Goal: Task Accomplishment & Management: Manage account settings

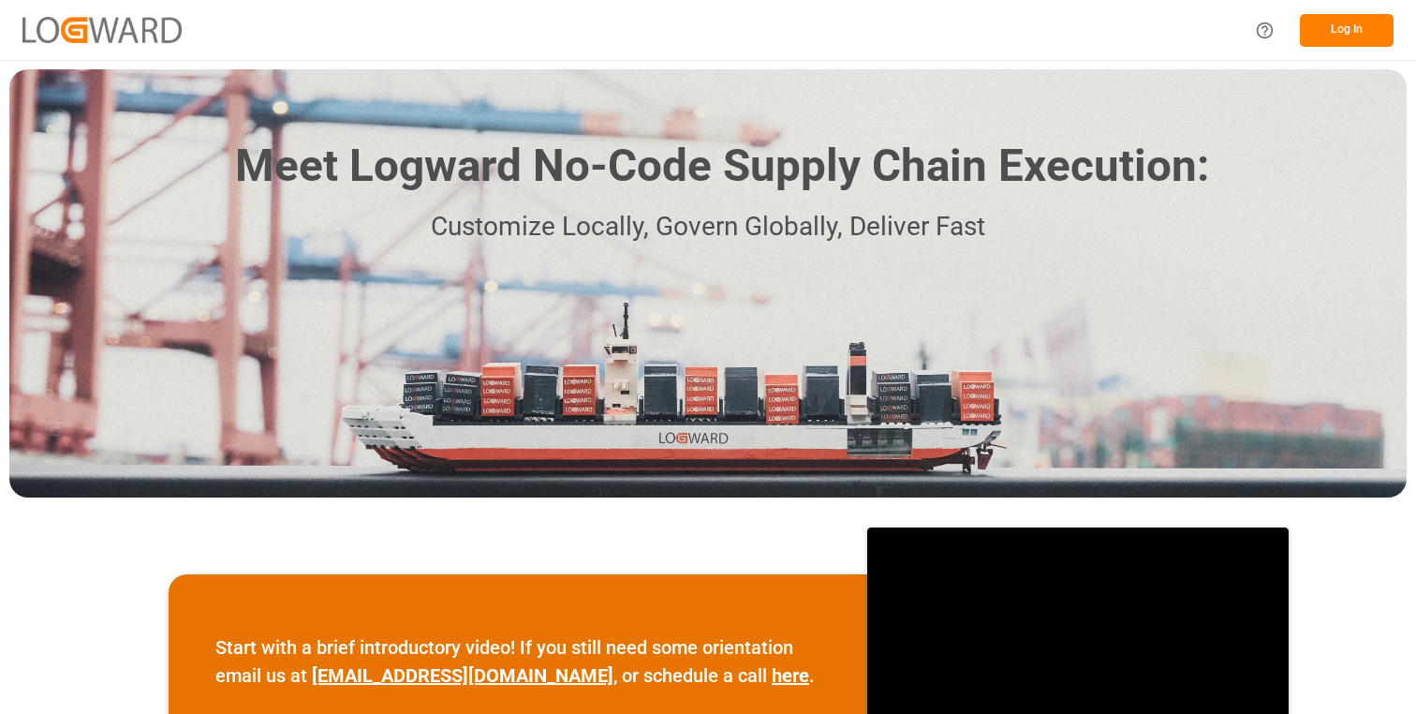
click at [1343, 40] on button "Log In" at bounding box center [1347, 30] width 94 height 33
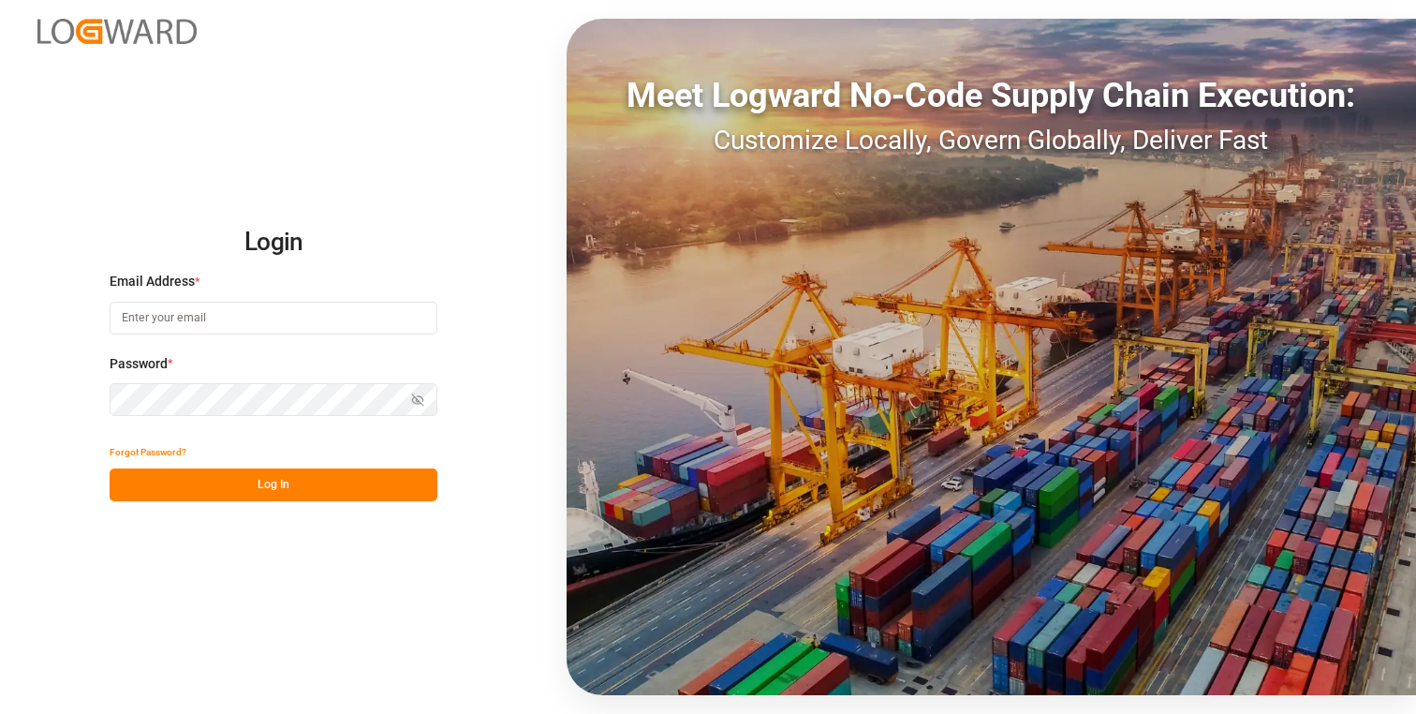
click at [275, 329] on input at bounding box center [274, 318] width 328 height 33
click at [0, 713] on com-1password-button at bounding box center [0, 714] width 0 height 0
type input "[PERSON_NAME][EMAIL_ADDRESS][DOMAIN_NAME]"
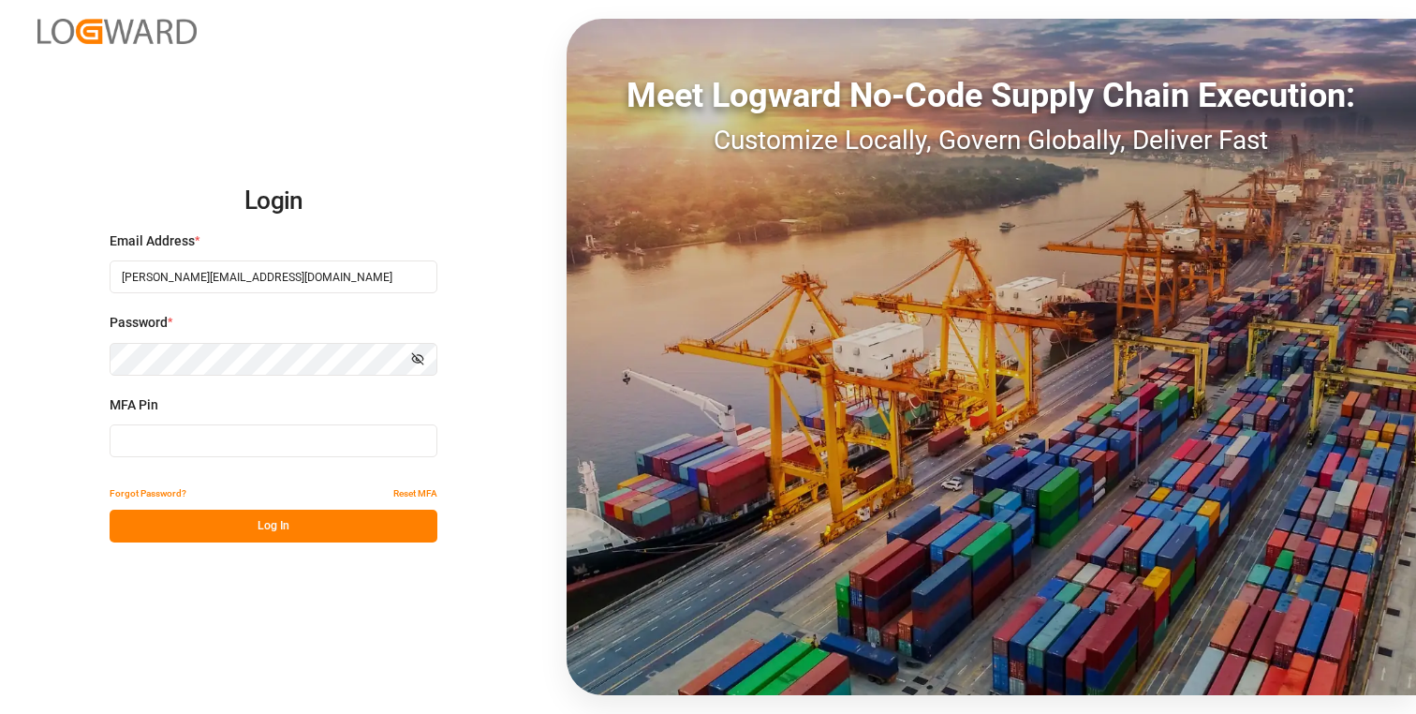
type input "487616"
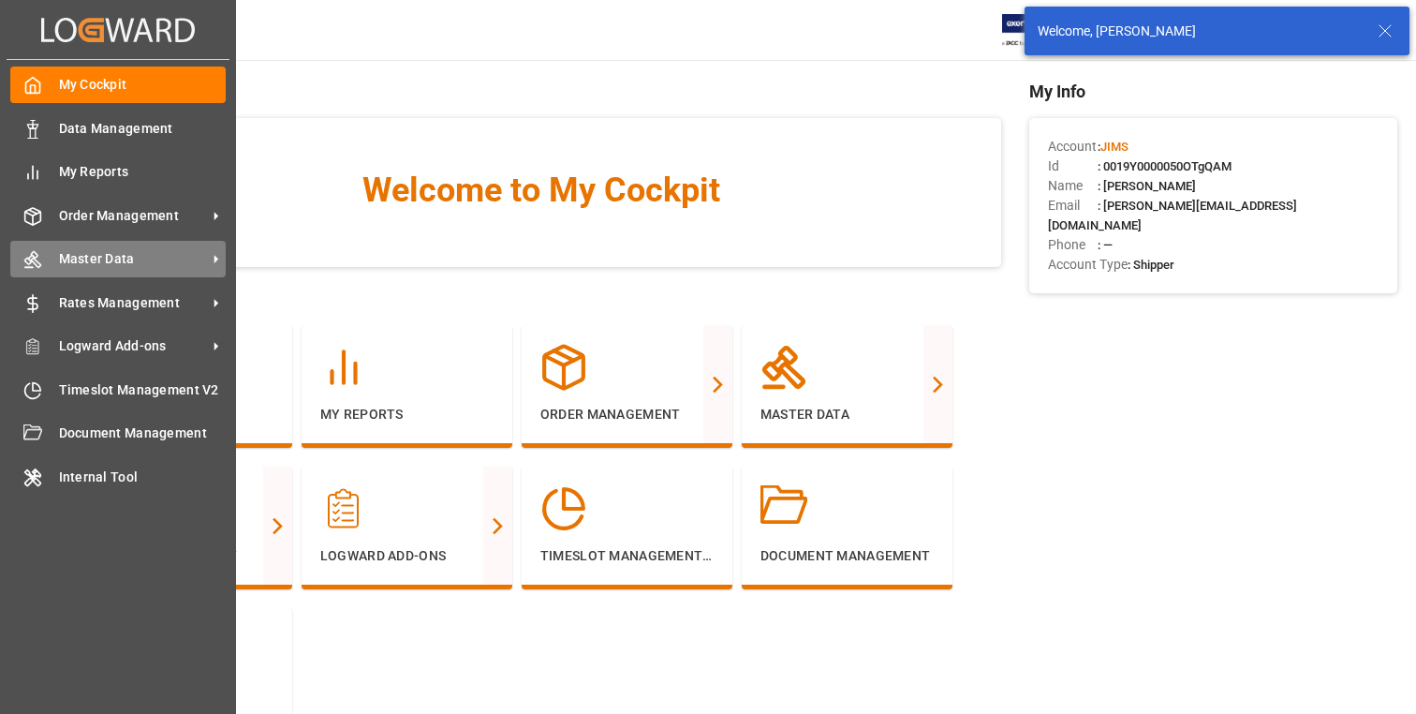
click at [146, 249] on span "Master Data" at bounding box center [133, 259] width 148 height 20
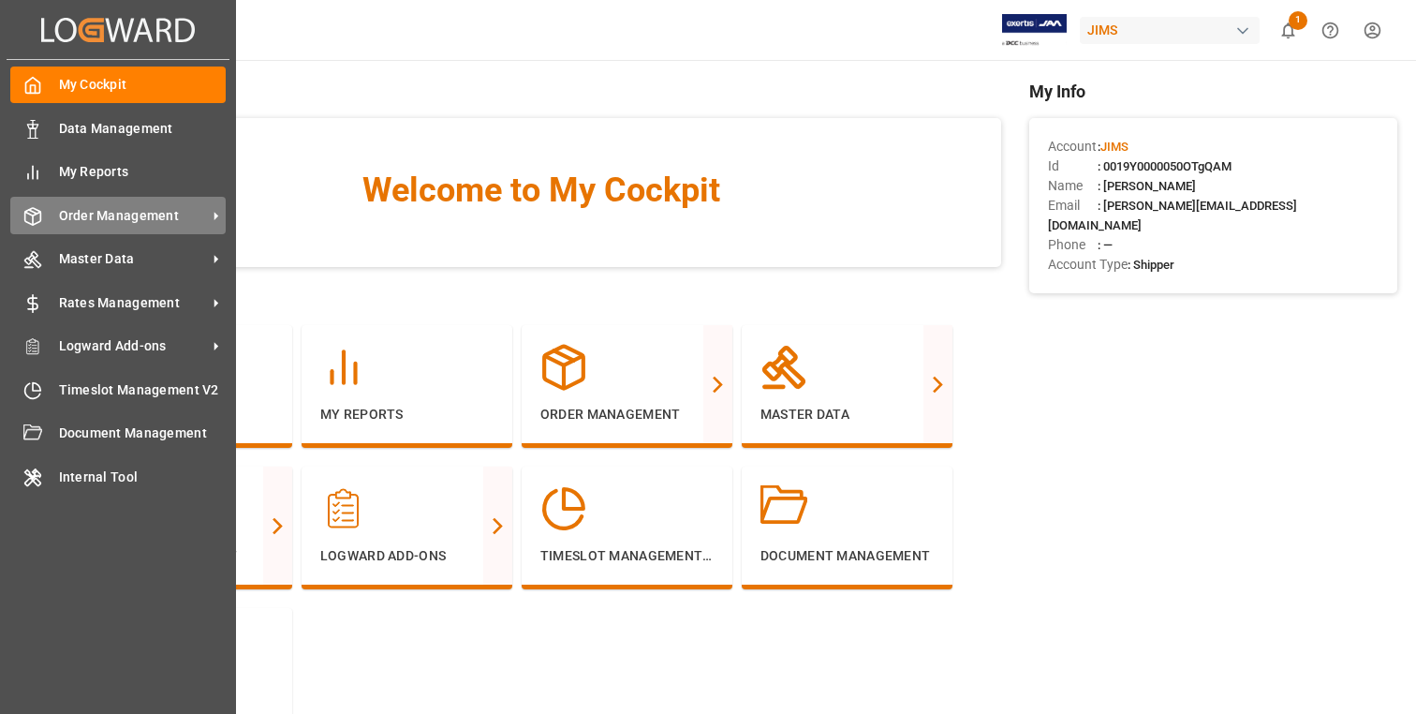
click at [38, 217] on icon at bounding box center [32, 216] width 19 height 19
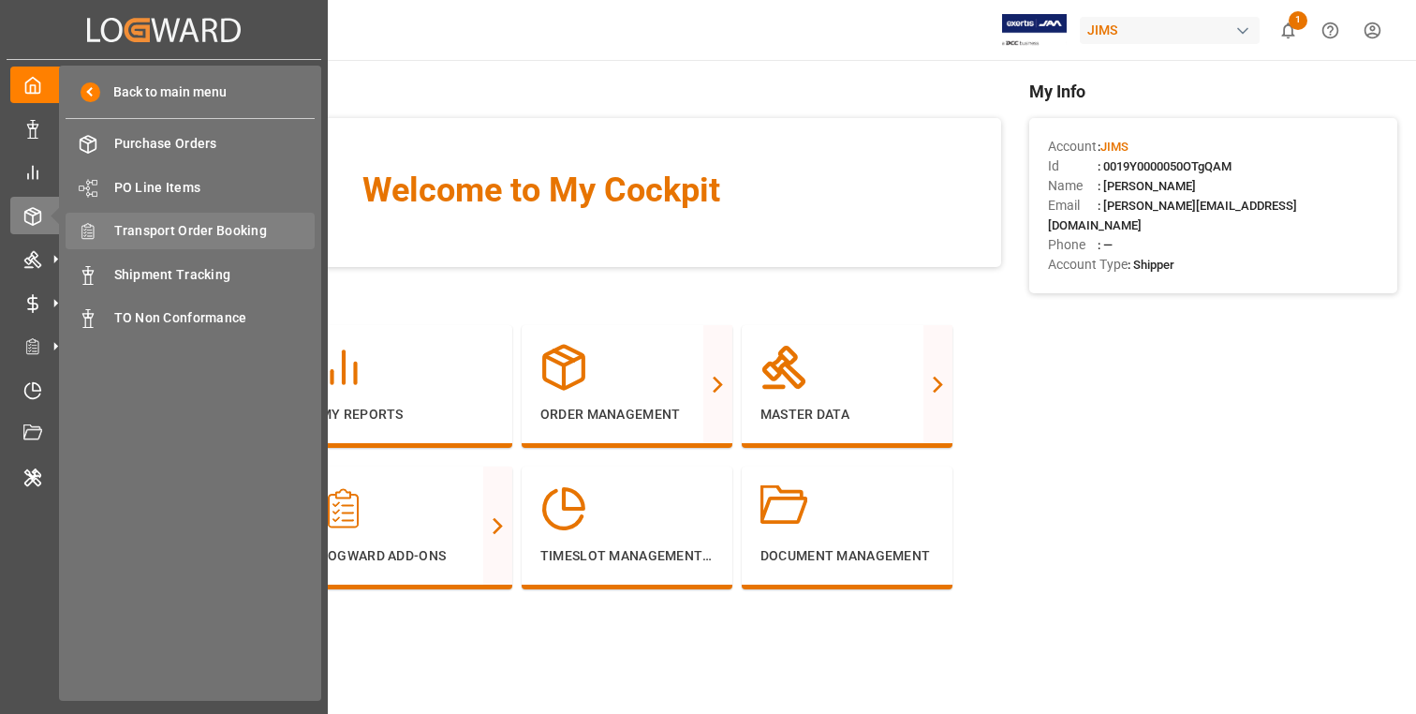
click at [201, 241] on div "Transport Order Booking Transport Order Booking" at bounding box center [190, 231] width 249 height 37
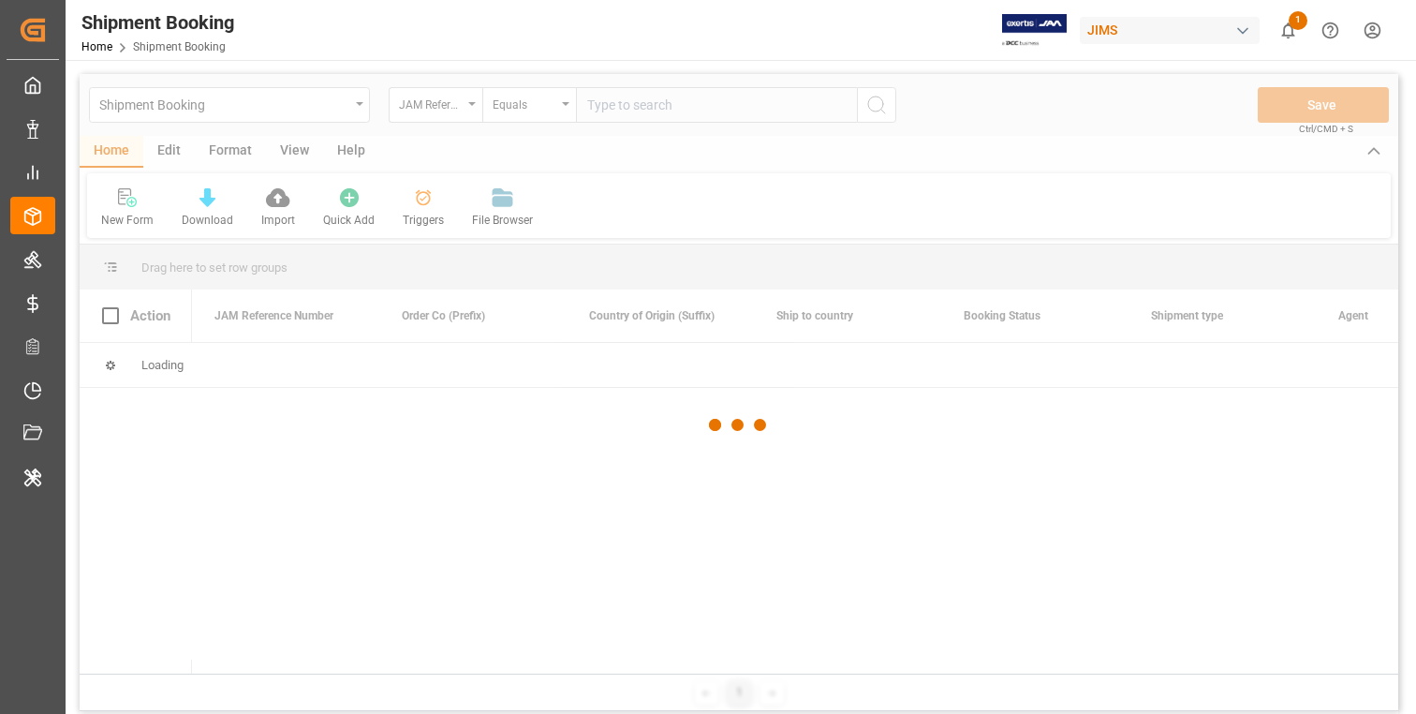
click at [1292, 25] on span "1" at bounding box center [1298, 20] width 19 height 19
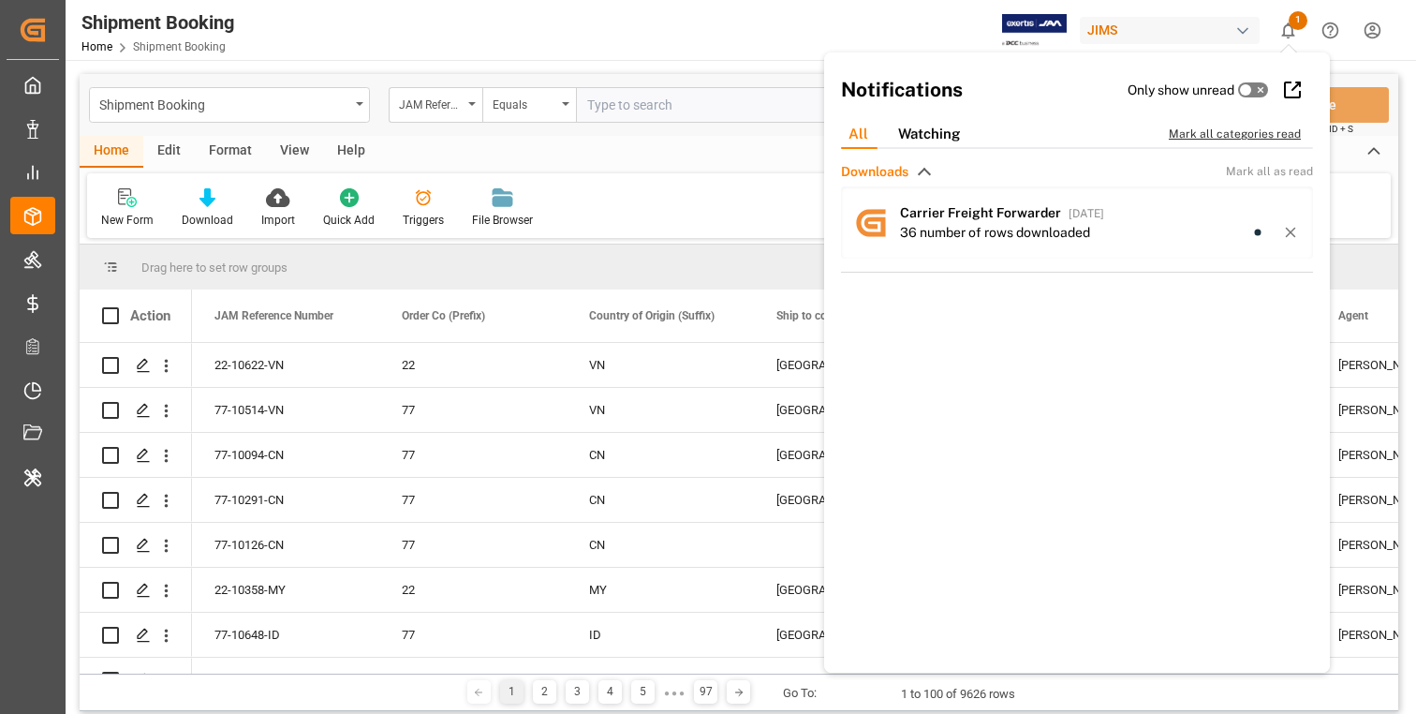
click at [1238, 134] on div "Mark all categories read" at bounding box center [1245, 134] width 152 height 17
click at [738, 36] on div "Shipment Booking Home Shipment Booking [PERSON_NAME] 0 Notifications Only show …" at bounding box center [734, 30] width 1364 height 60
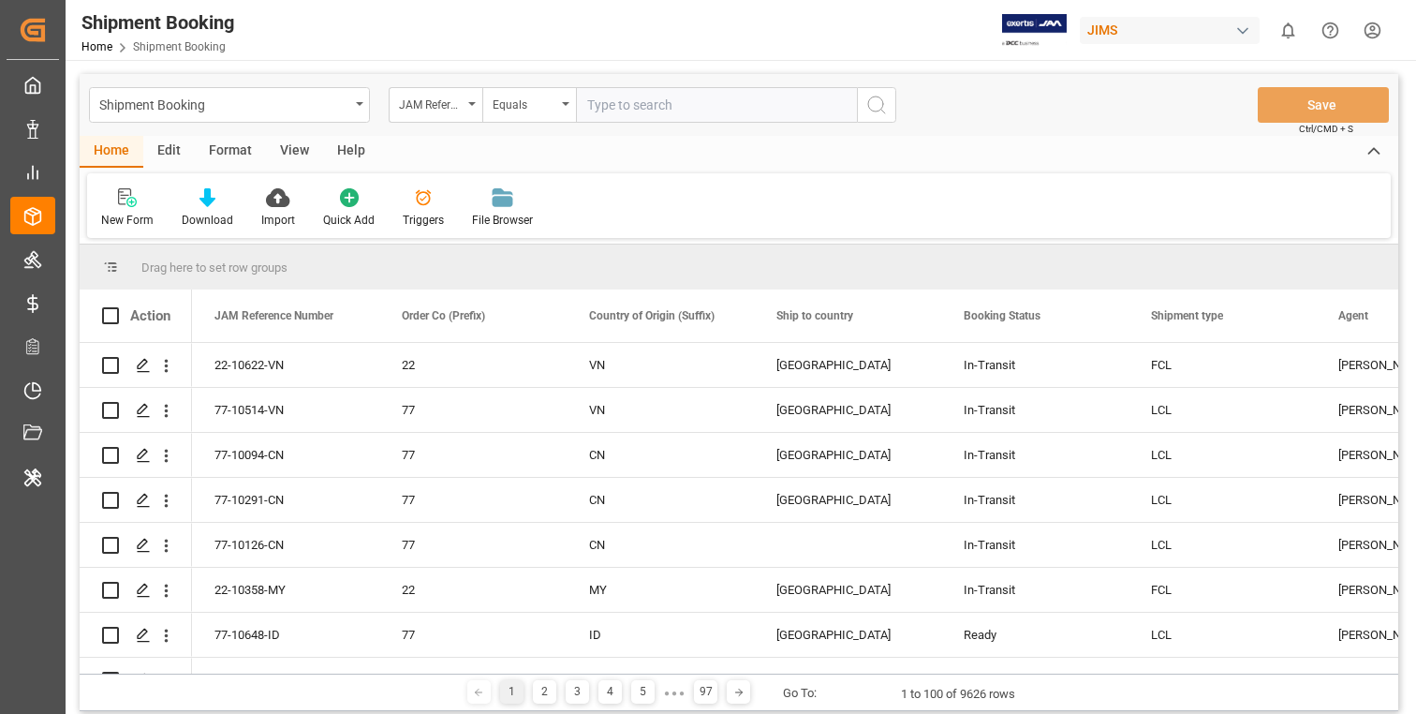
click at [180, 149] on div "Edit" at bounding box center [169, 152] width 52 height 32
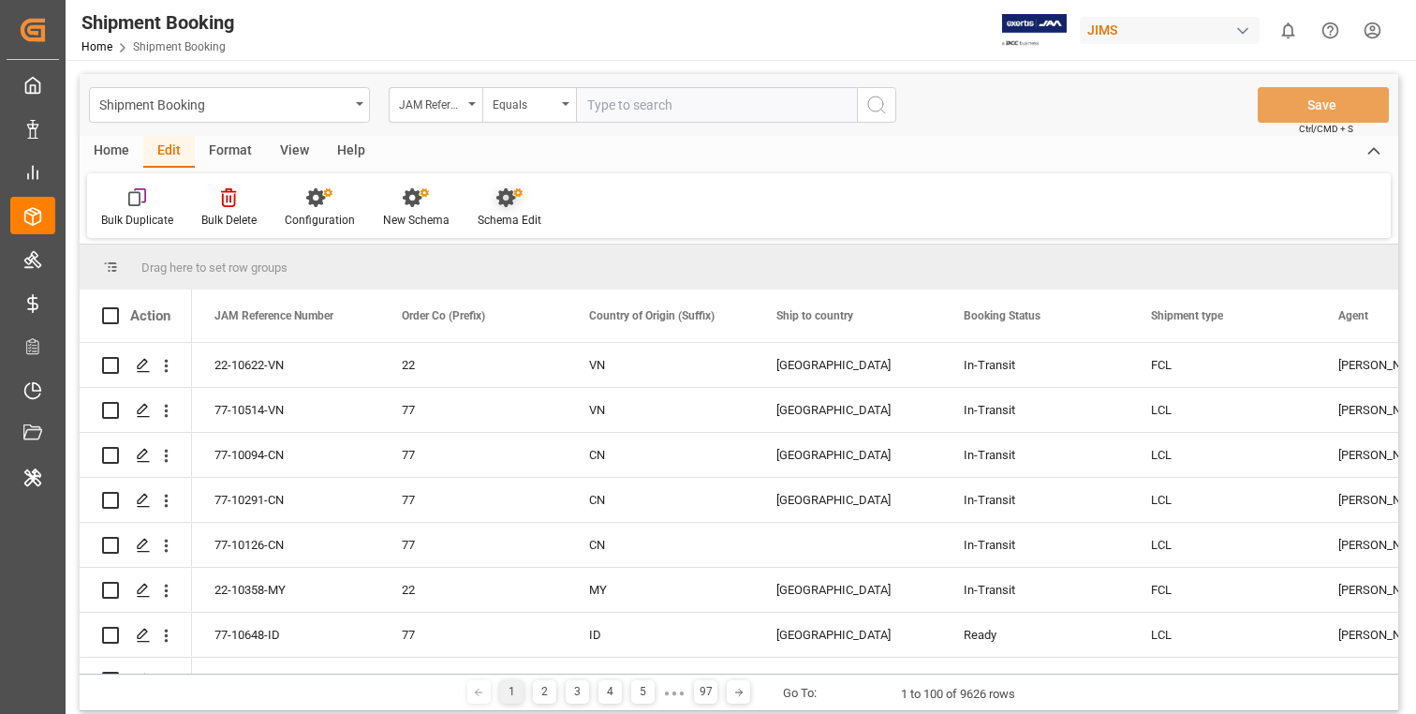
click at [504, 200] on icon at bounding box center [505, 197] width 19 height 19
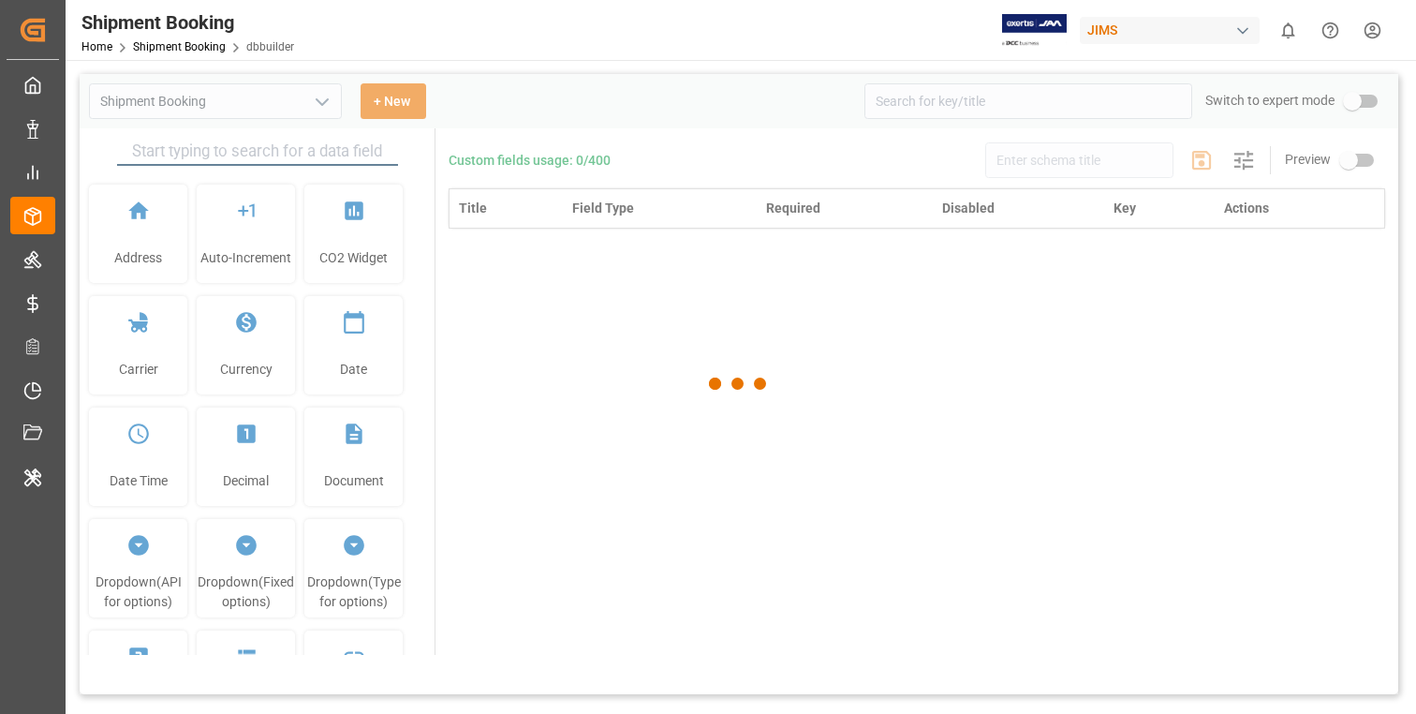
type input "Shipment Booking"
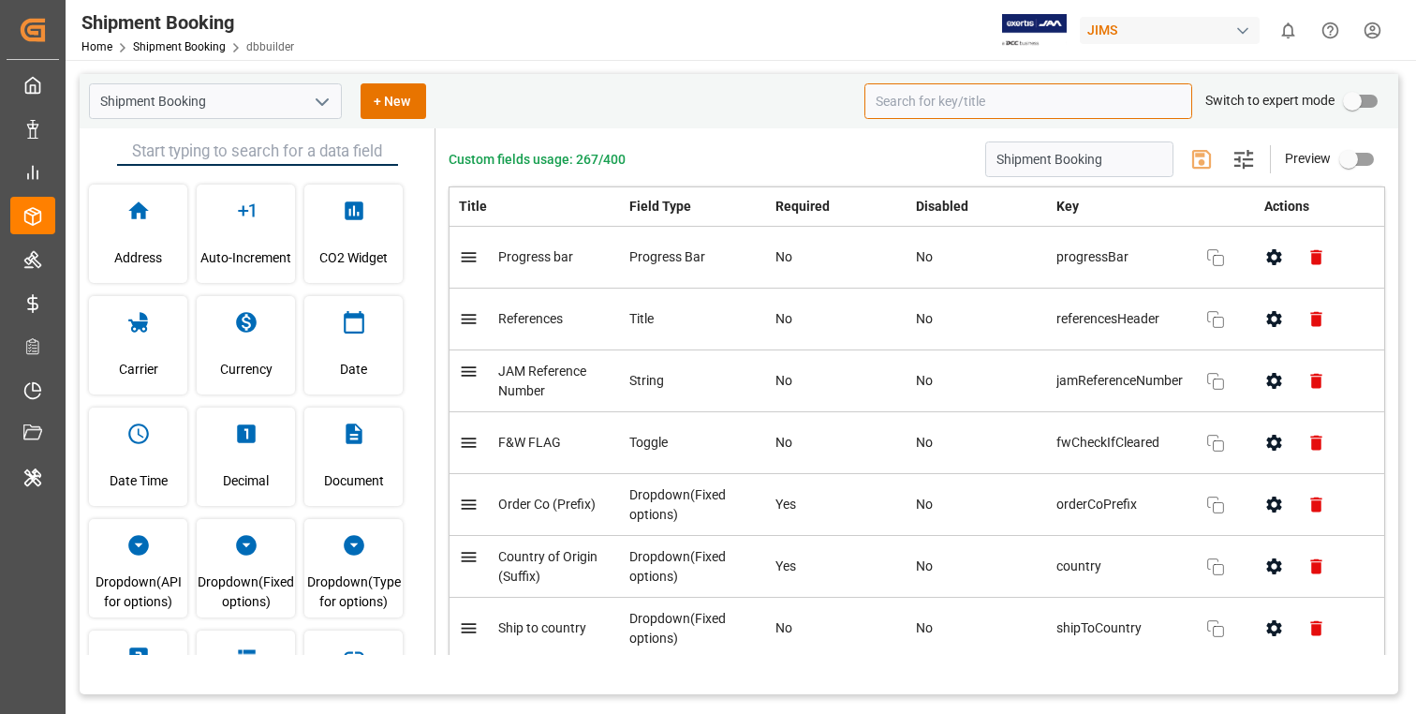
click at [975, 111] on input at bounding box center [1029, 101] width 328 height 36
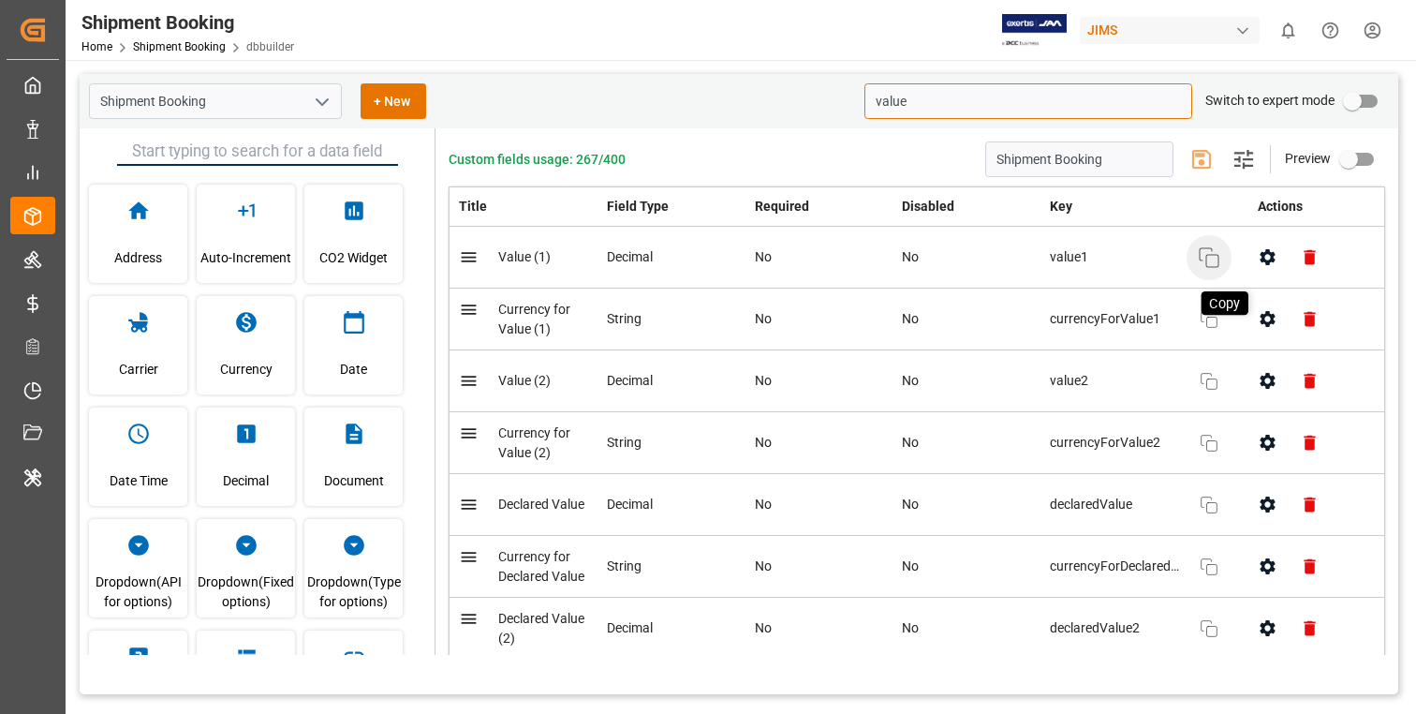
click at [1211, 260] on icon "button" at bounding box center [1209, 257] width 22 height 22
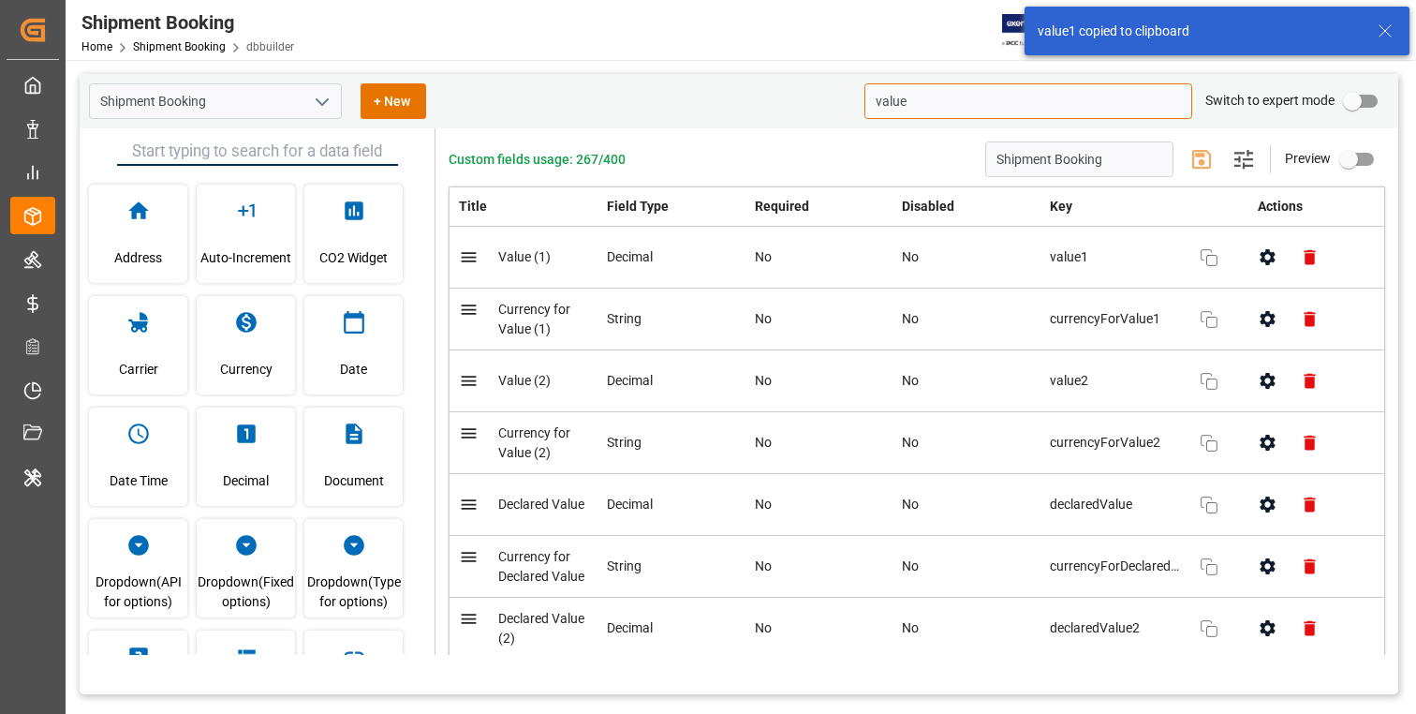
type input "value"
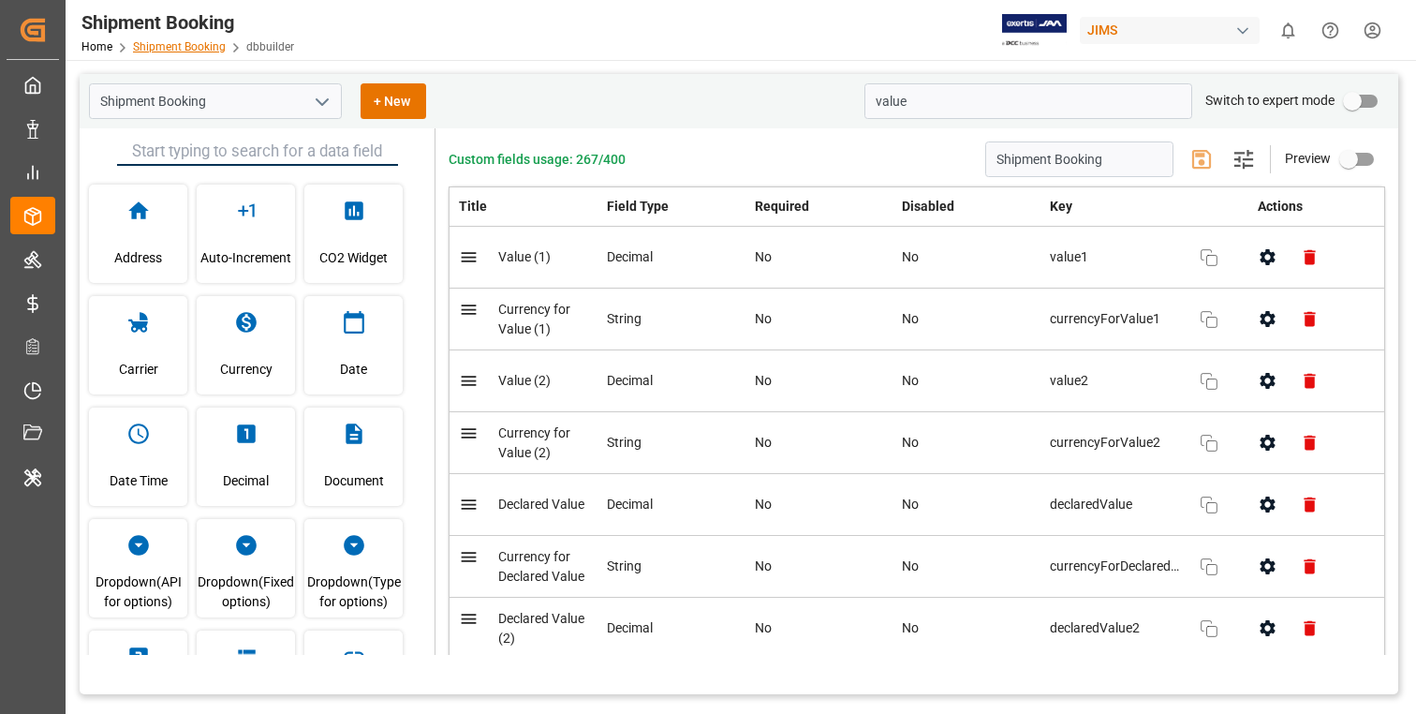
click at [157, 44] on link "Shipment Booking" at bounding box center [179, 46] width 93 height 13
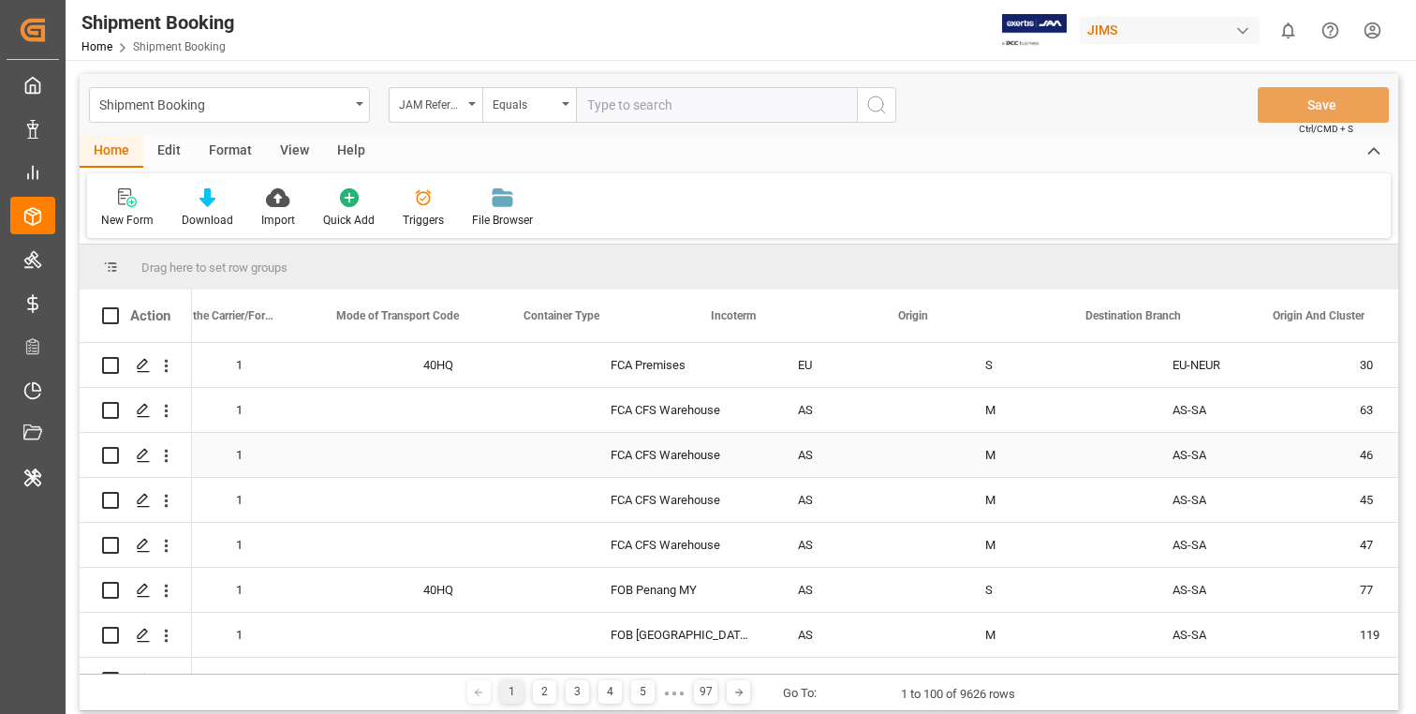
scroll to position [0, 3351]
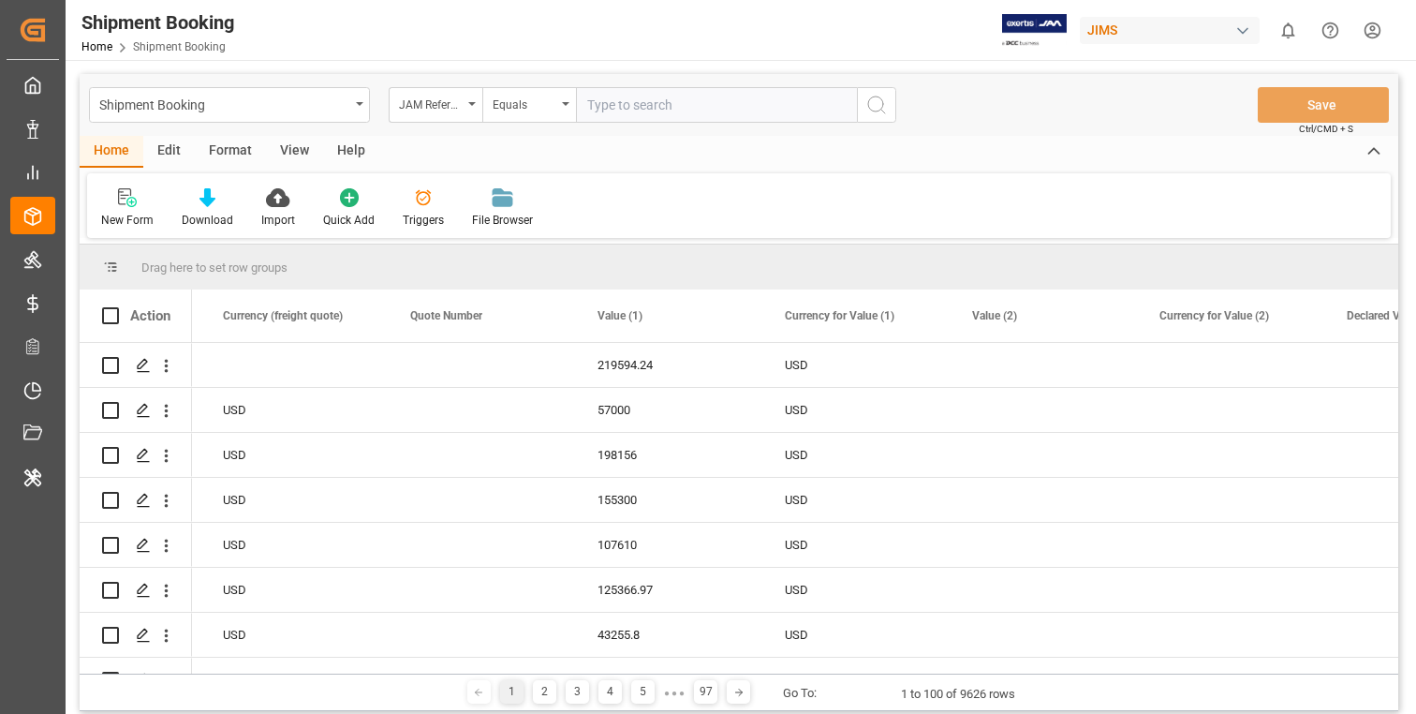
click at [179, 154] on div "Edit" at bounding box center [169, 152] width 52 height 32
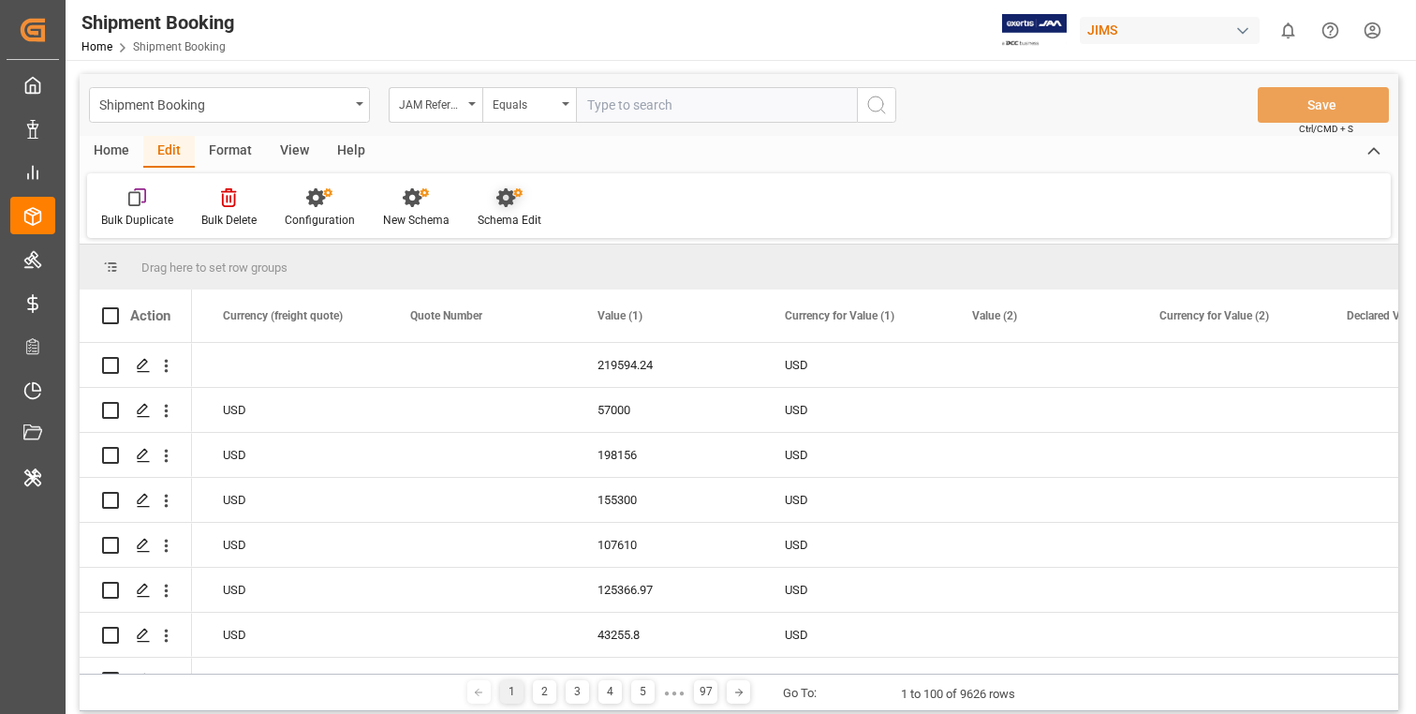
click at [507, 210] on div "Schema Edit" at bounding box center [510, 207] width 92 height 41
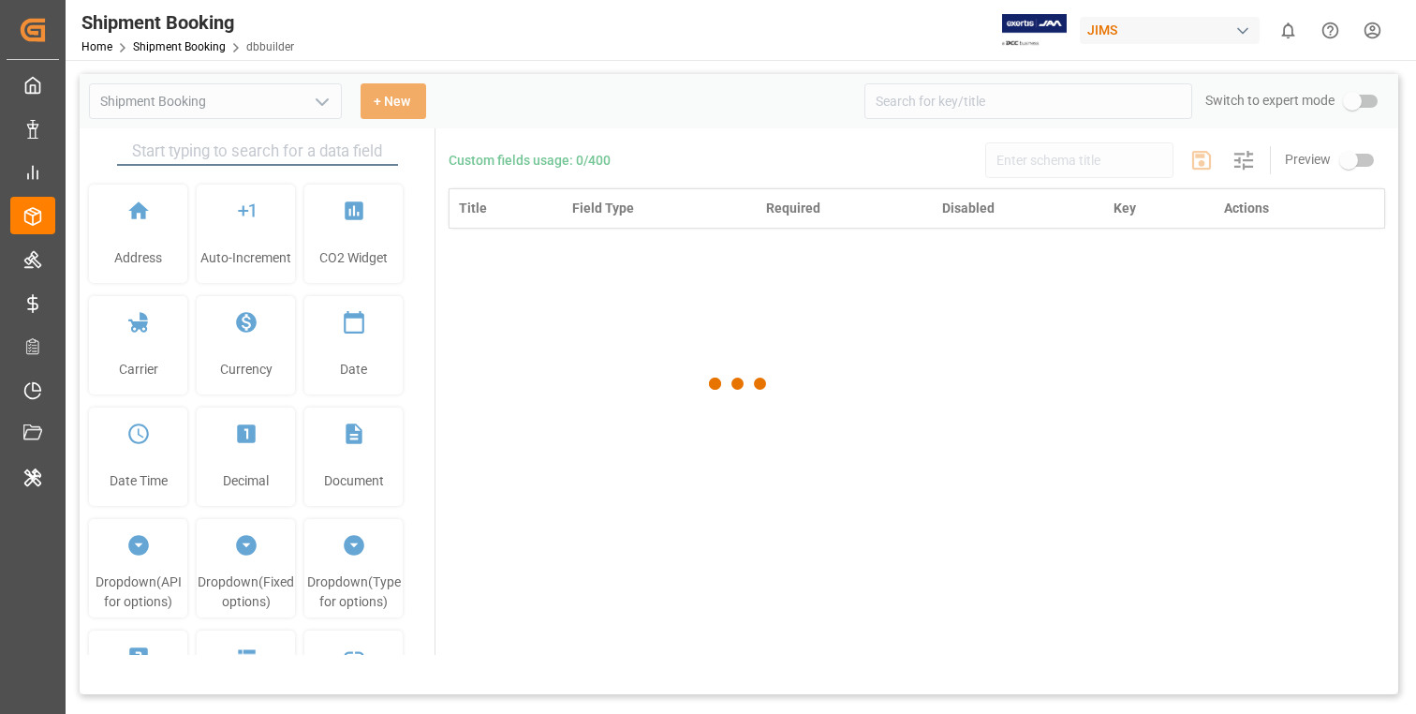
type input "Shipment Booking"
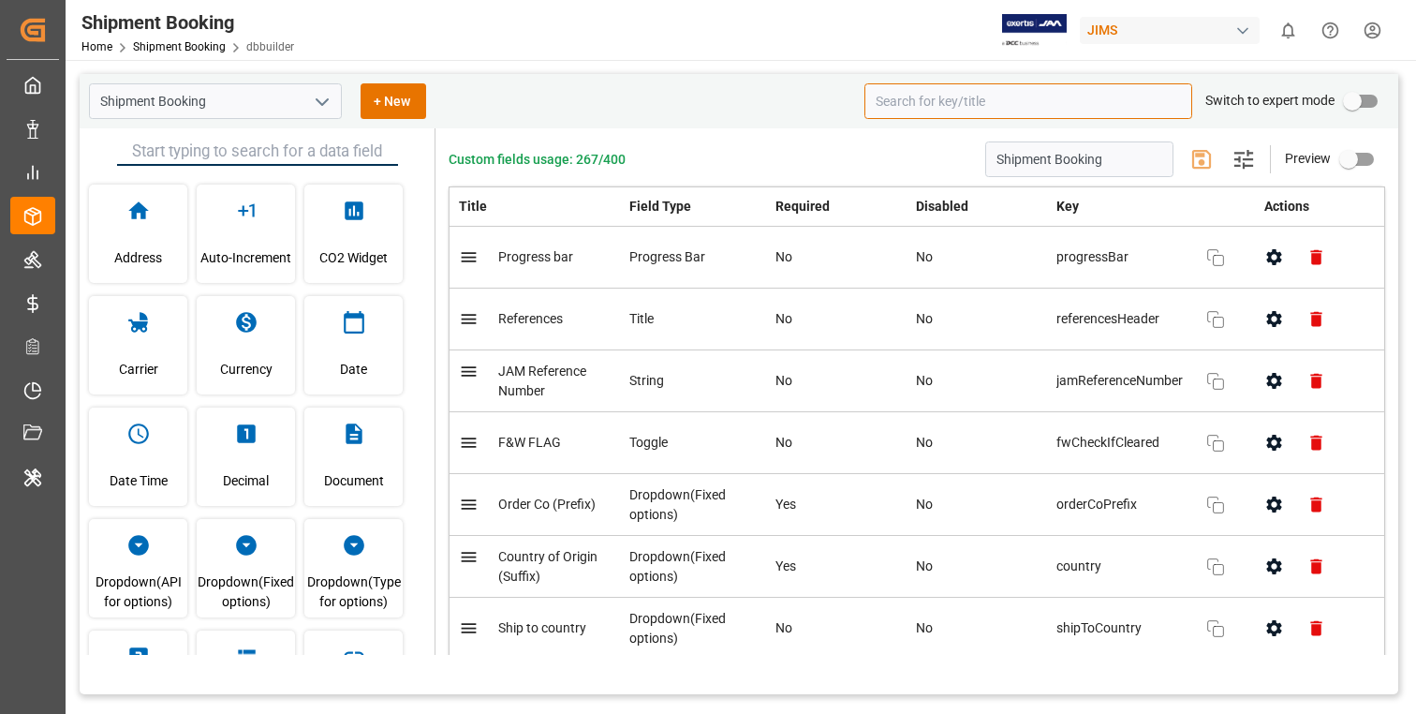
click at [975, 114] on input at bounding box center [1029, 101] width 328 height 36
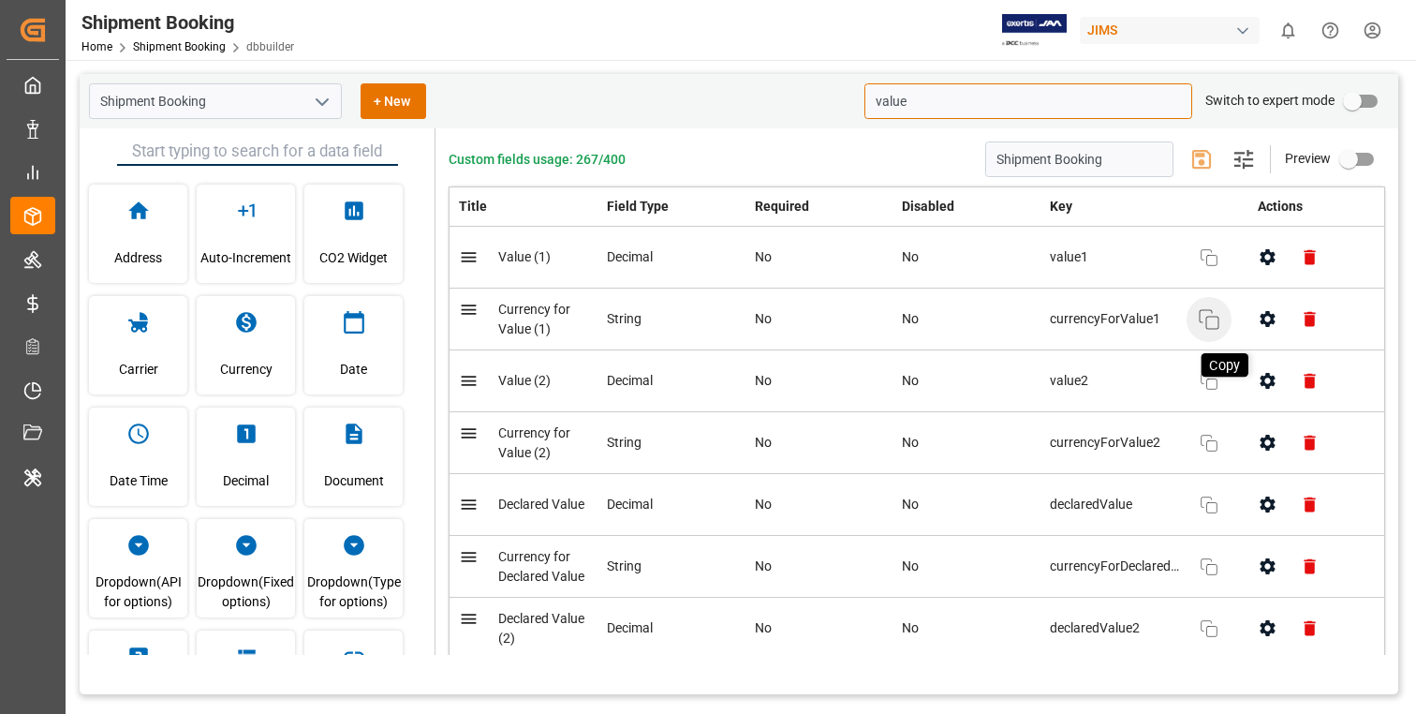
click at [1216, 326] on icon "button" at bounding box center [1209, 319] width 22 height 22
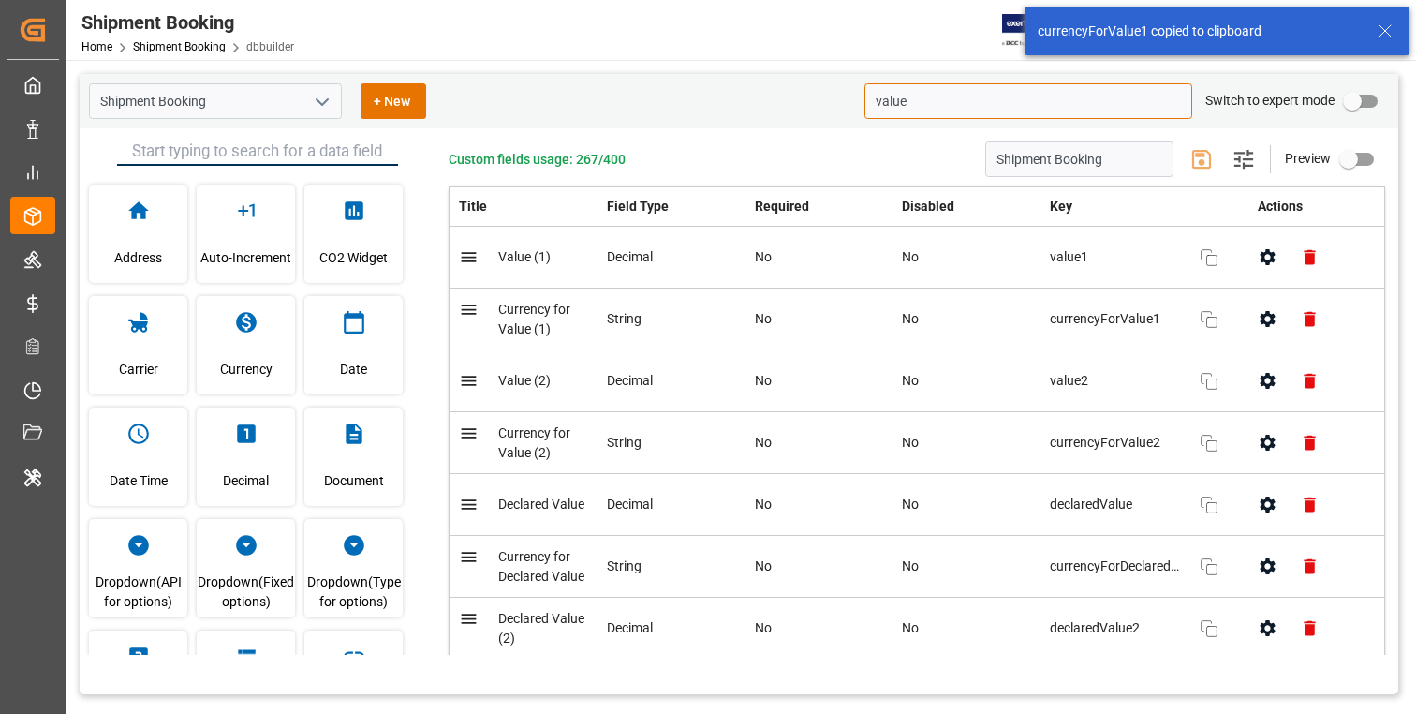
type input "value"
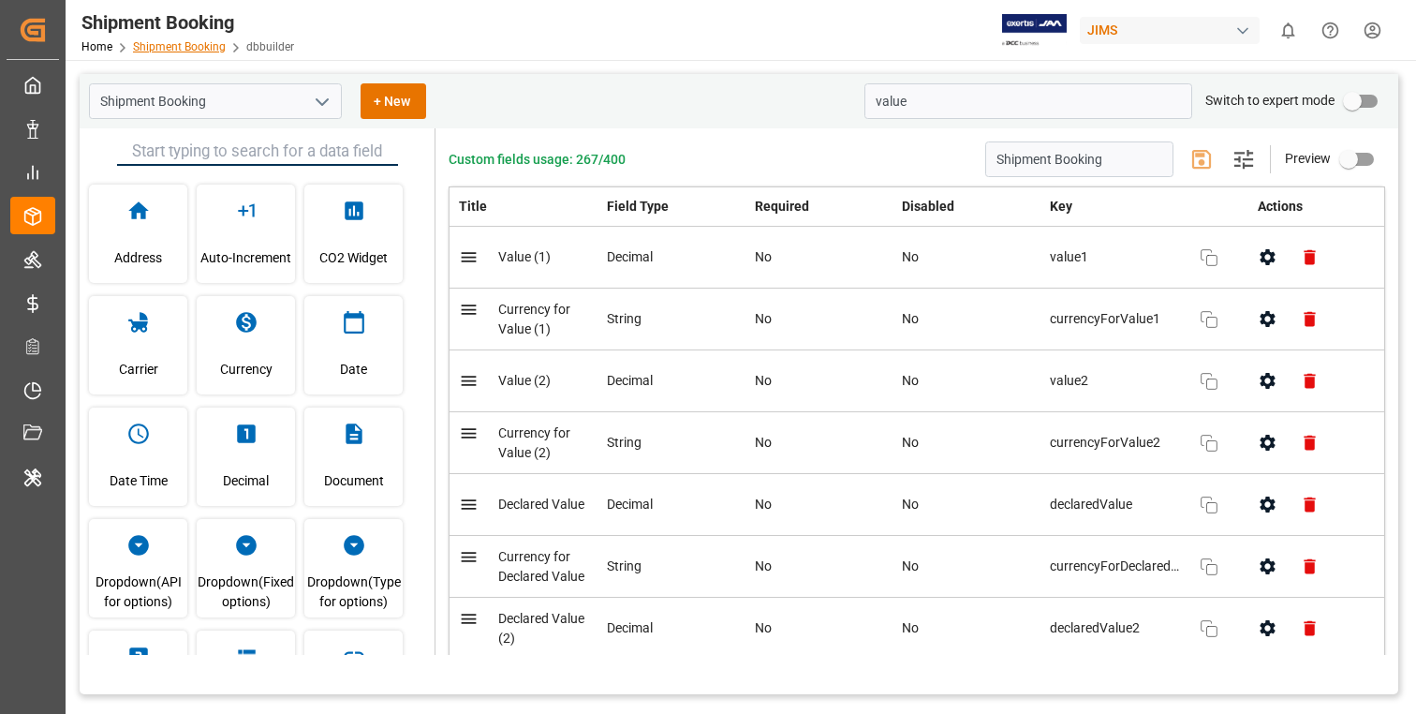
click at [158, 48] on link "Shipment Booking" at bounding box center [179, 46] width 93 height 13
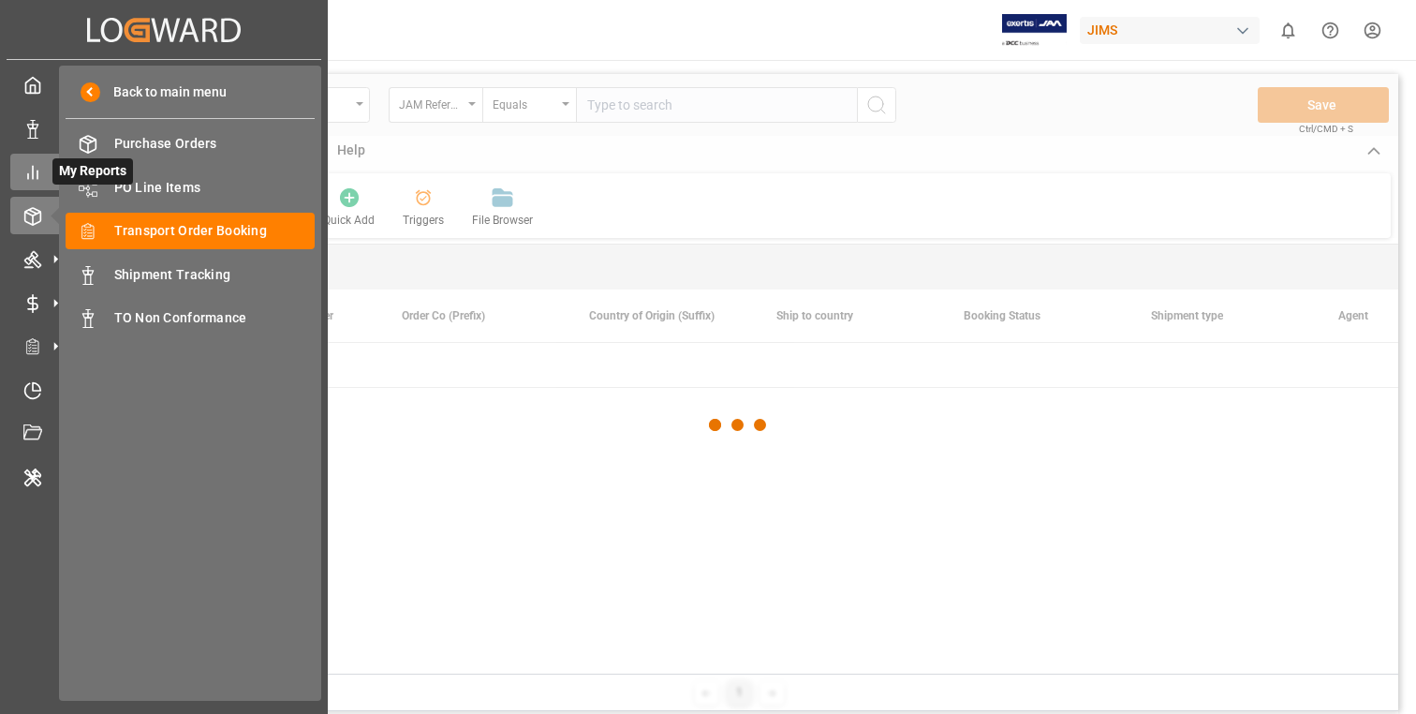
click at [132, 171] on span "My Reports" at bounding box center [92, 171] width 81 height 26
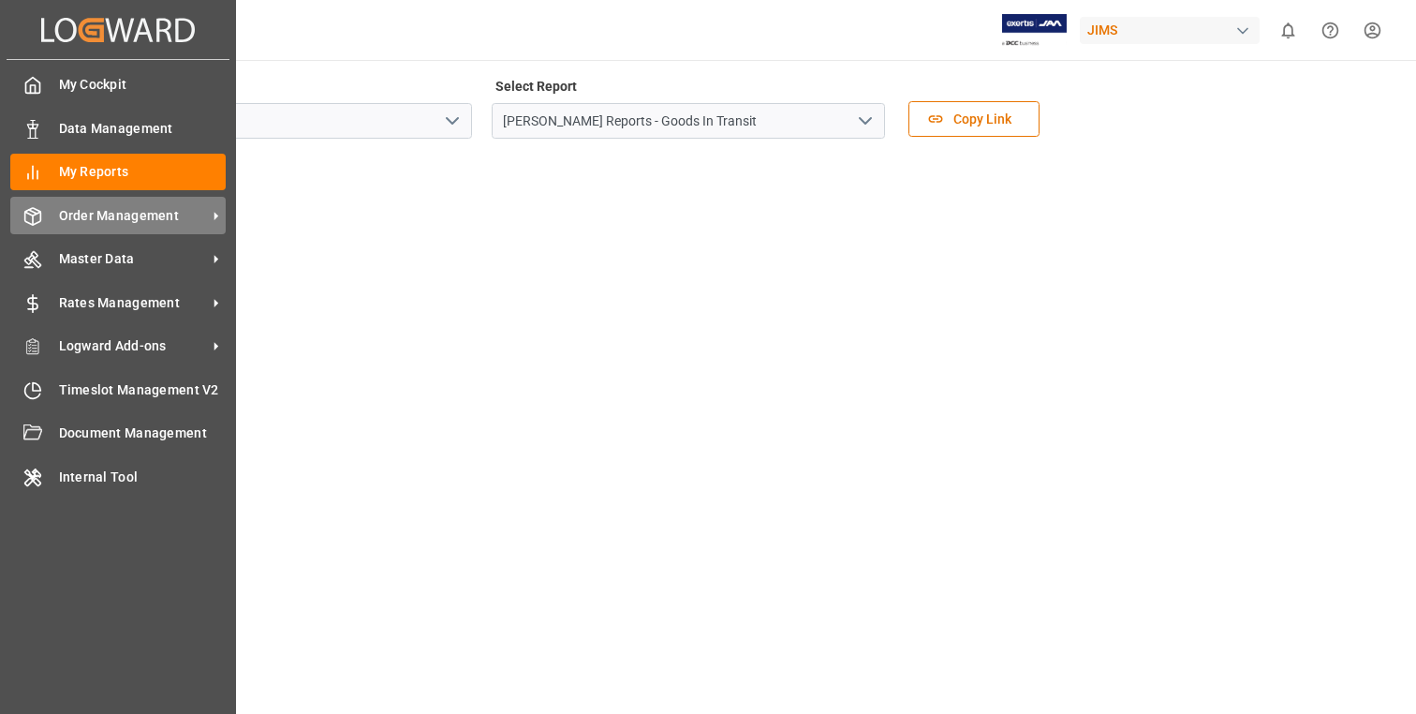
click at [175, 214] on span "Order Management" at bounding box center [133, 216] width 148 height 20
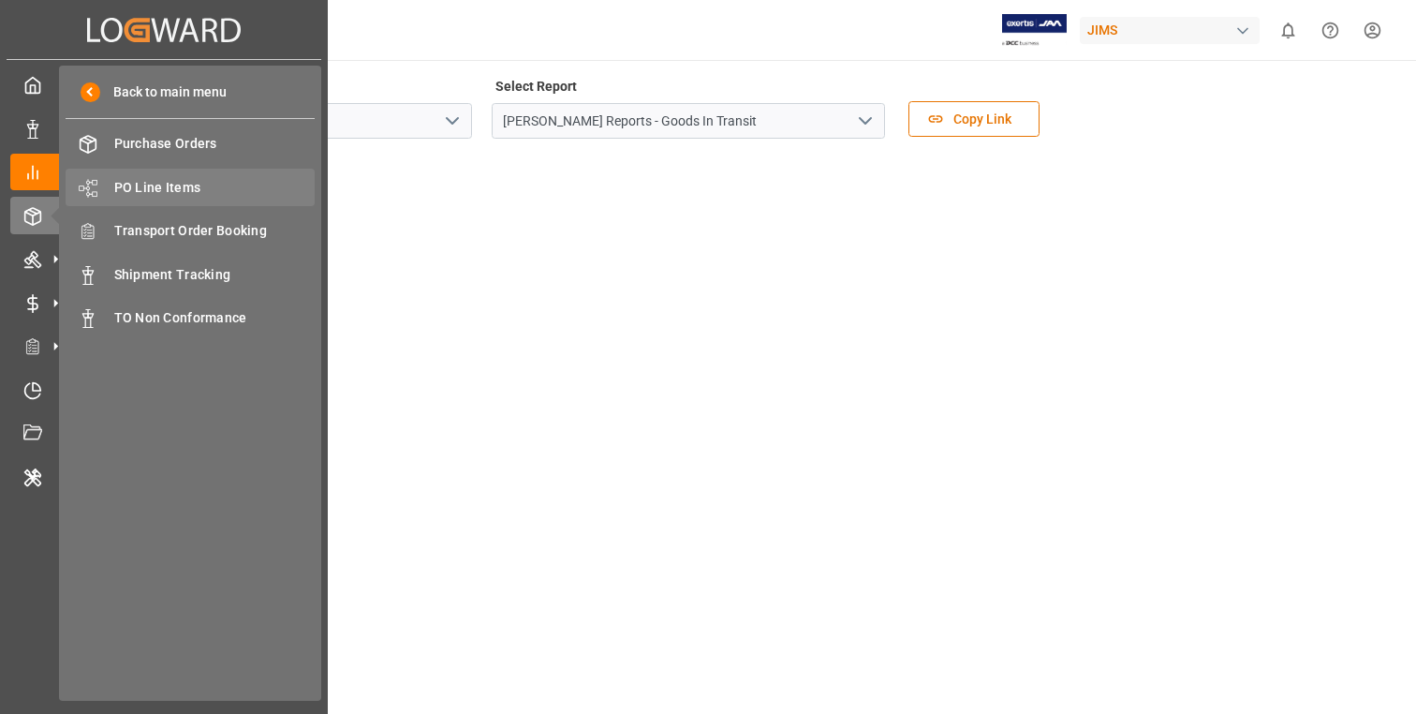
click at [213, 185] on span "PO Line Items" at bounding box center [214, 188] width 201 height 20
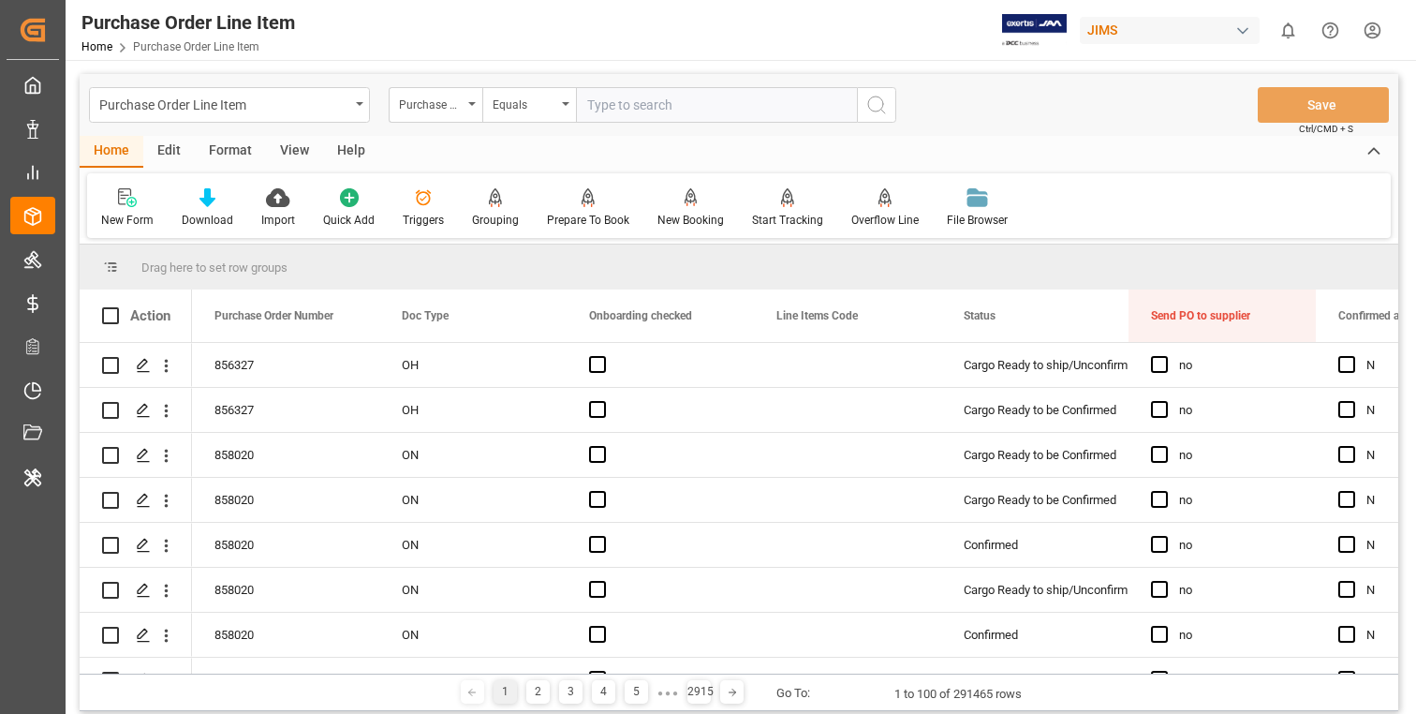
click at [176, 152] on div "Edit" at bounding box center [169, 152] width 52 height 32
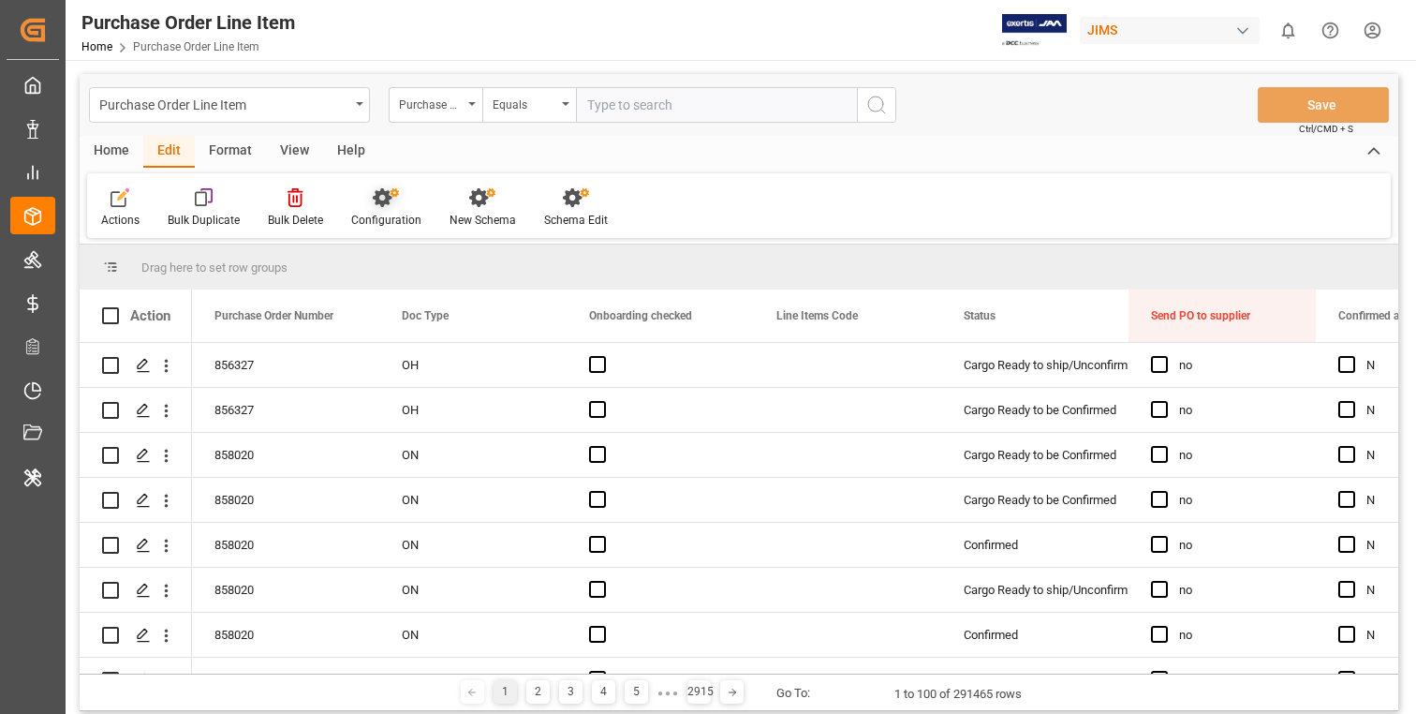
click at [393, 202] on icon at bounding box center [386, 197] width 26 height 19
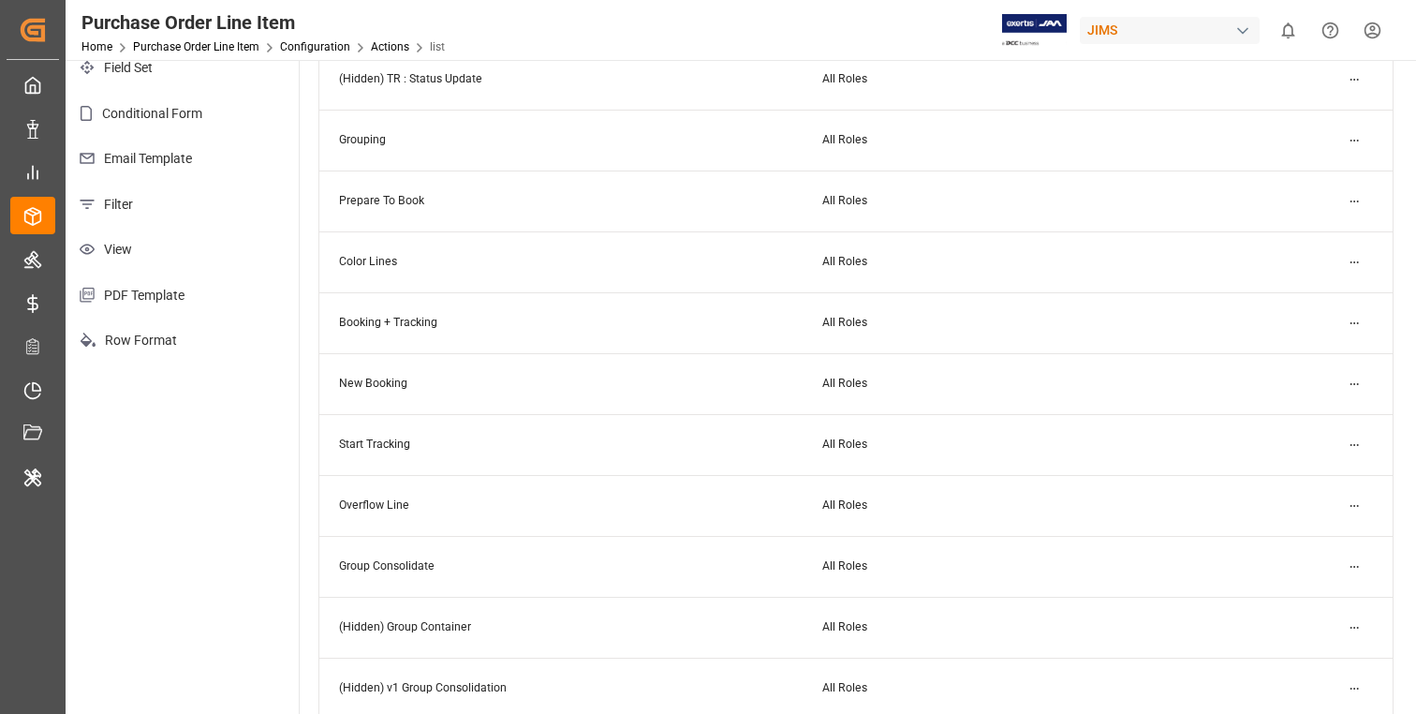
scroll to position [104, 0]
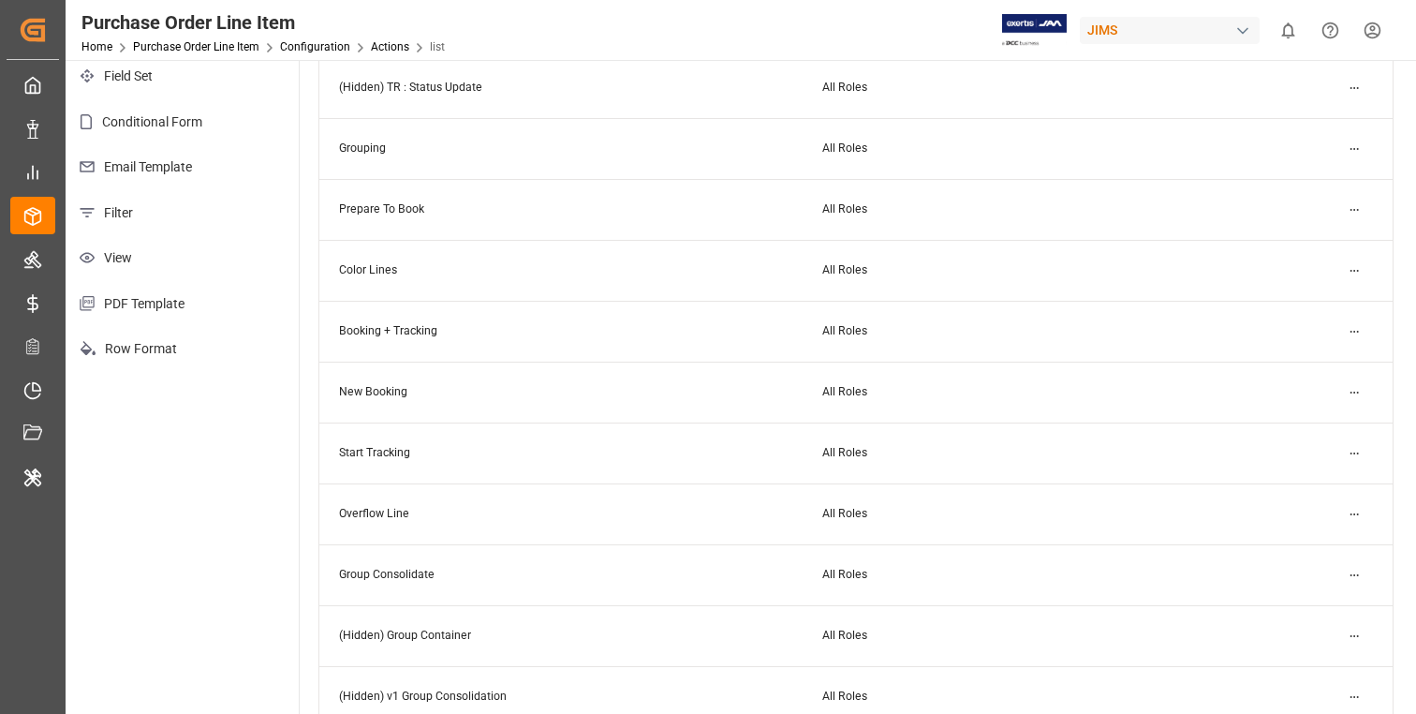
click at [1357, 391] on html "Created by potrace 1.15, written by [PERSON_NAME] [DATE]-[DATE] Created by potr…" at bounding box center [708, 357] width 1416 height 714
click at [1320, 423] on div "Edit" at bounding box center [1321, 429] width 96 height 26
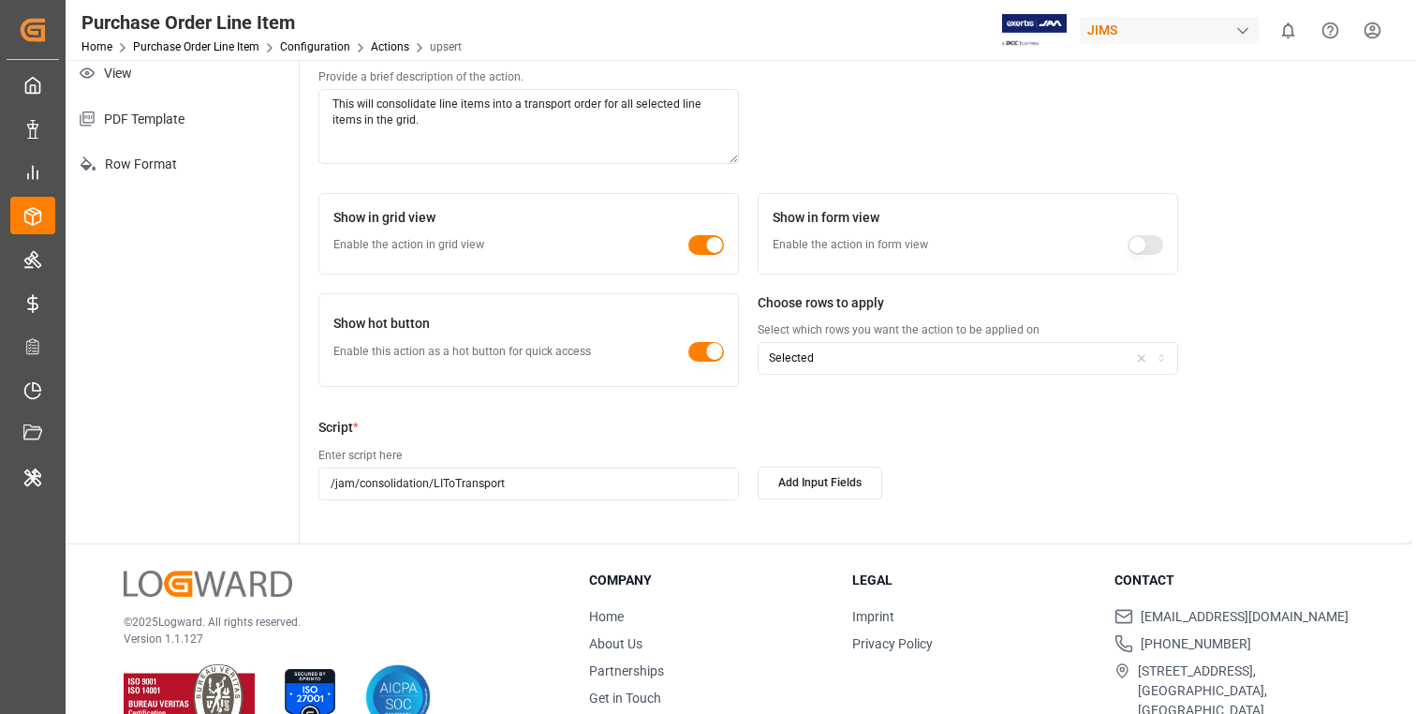
scroll to position [290, 0]
click at [202, 47] on link "Purchase Order Line Item" at bounding box center [196, 46] width 126 height 13
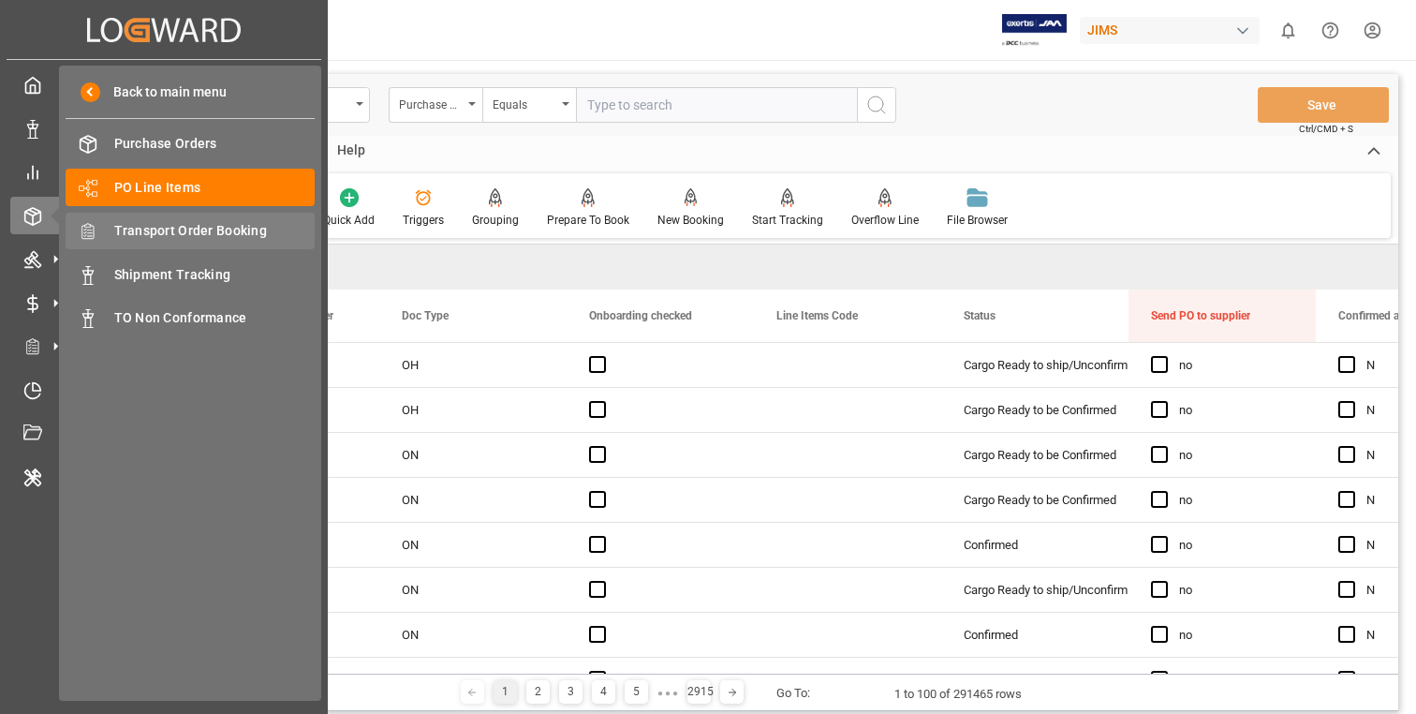
click at [199, 231] on span "Transport Order Booking" at bounding box center [214, 231] width 201 height 20
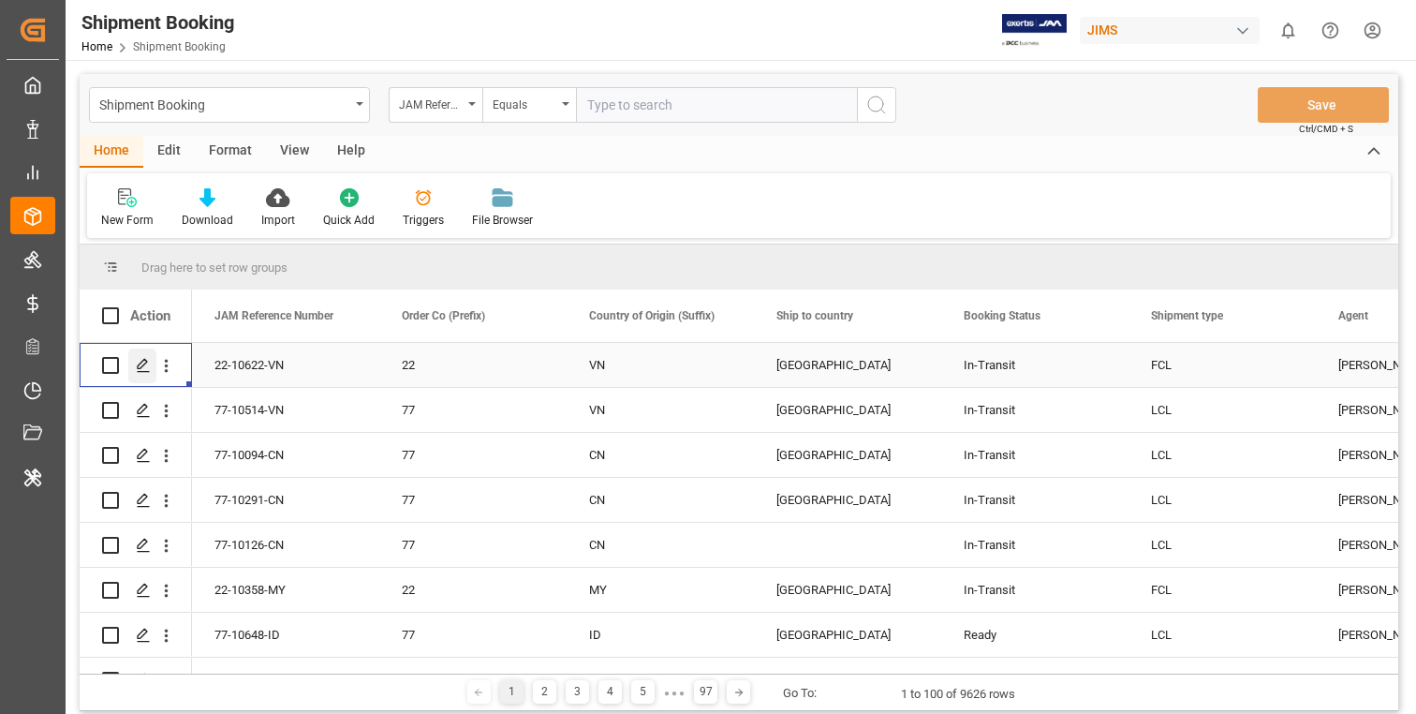
click at [144, 362] on icon "Press SPACE to select this row." at bounding box center [143, 365] width 15 height 15
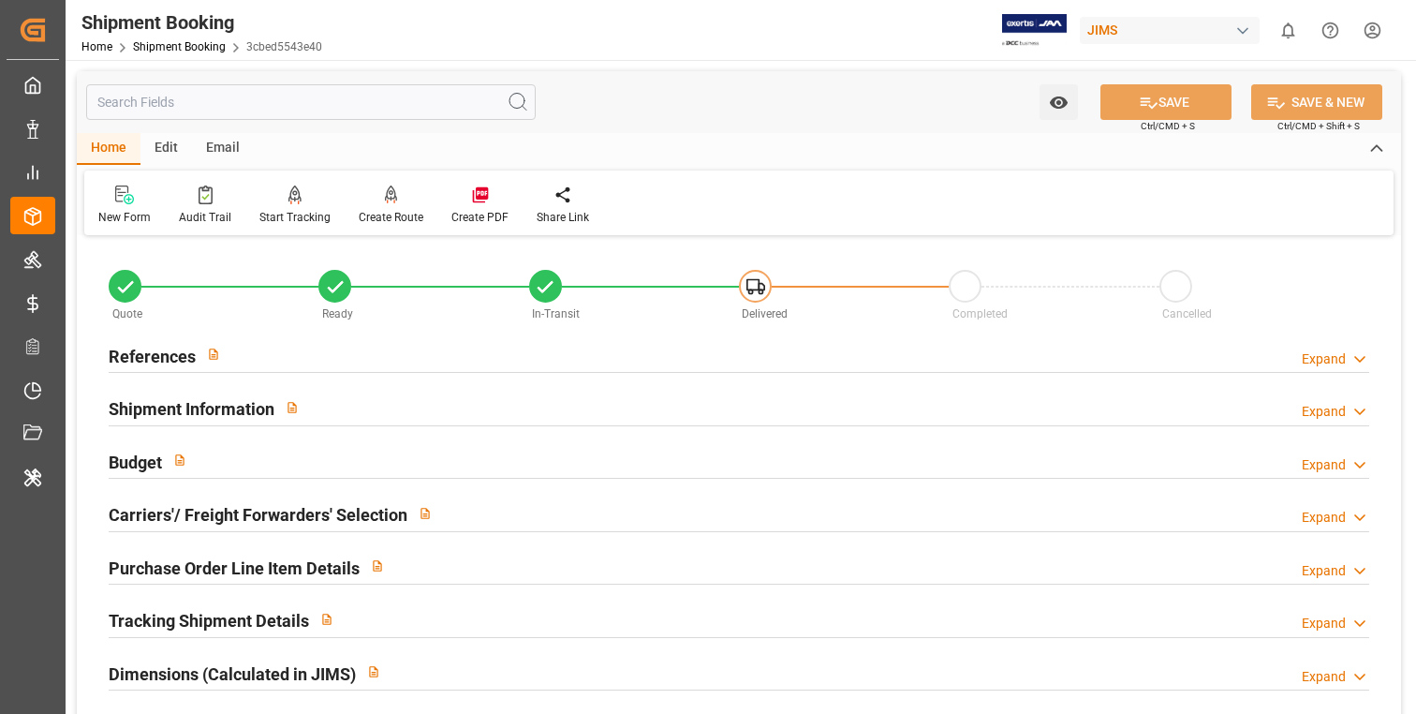
click at [271, 109] on input "text" at bounding box center [311, 102] width 450 height 36
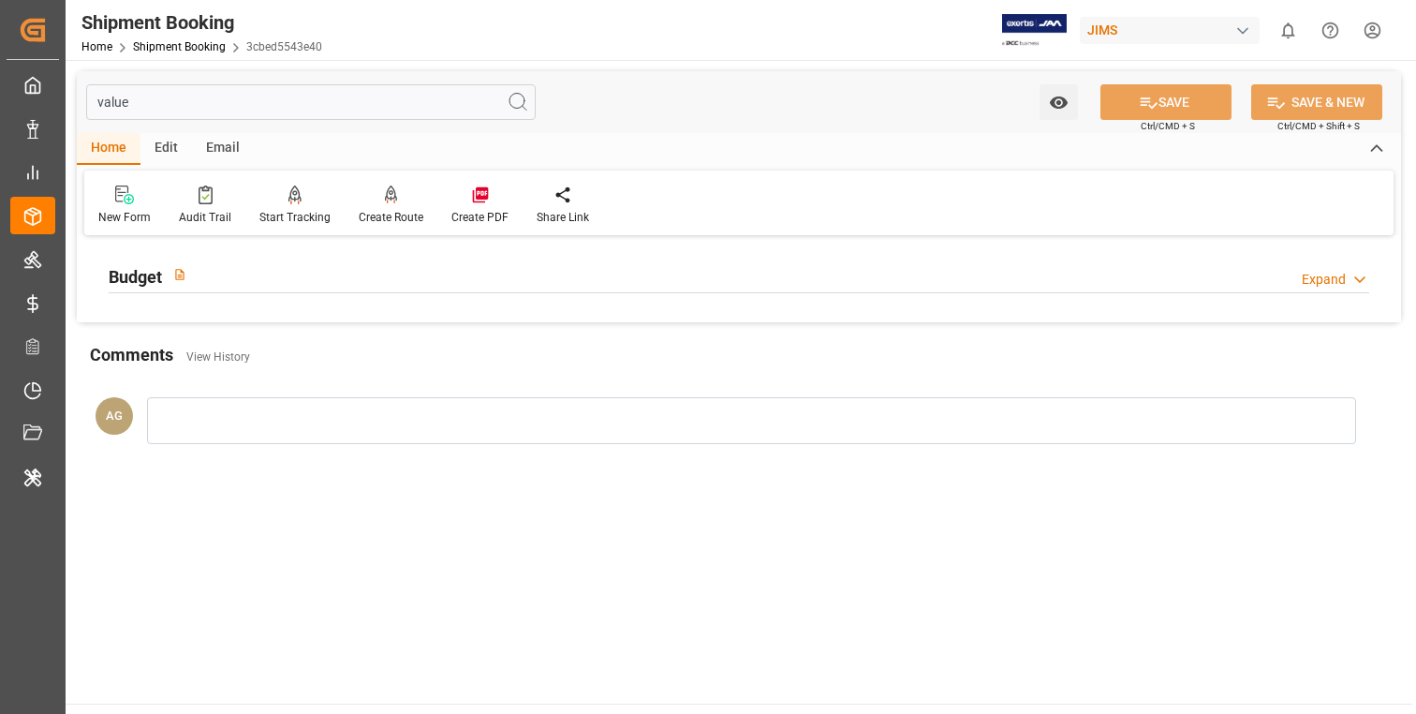
type input "value"
click at [424, 289] on div "Budget Expand" at bounding box center [739, 275] width 1261 height 36
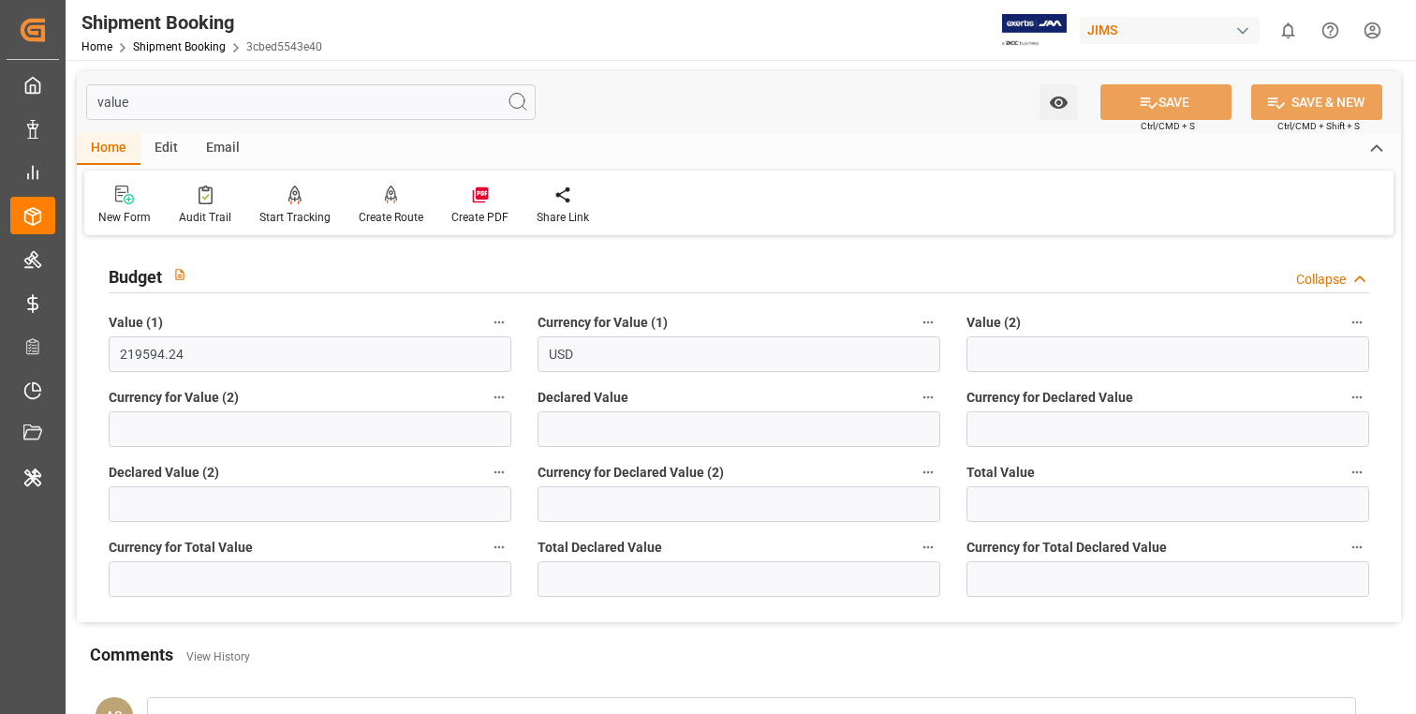
click at [500, 320] on icon "button" at bounding box center [499, 322] width 15 height 15
click at [560, 356] on li "Audits" at bounding box center [549, 352] width 124 height 31
click at [210, 217] on div "Audit Trail" at bounding box center [205, 217] width 52 height 17
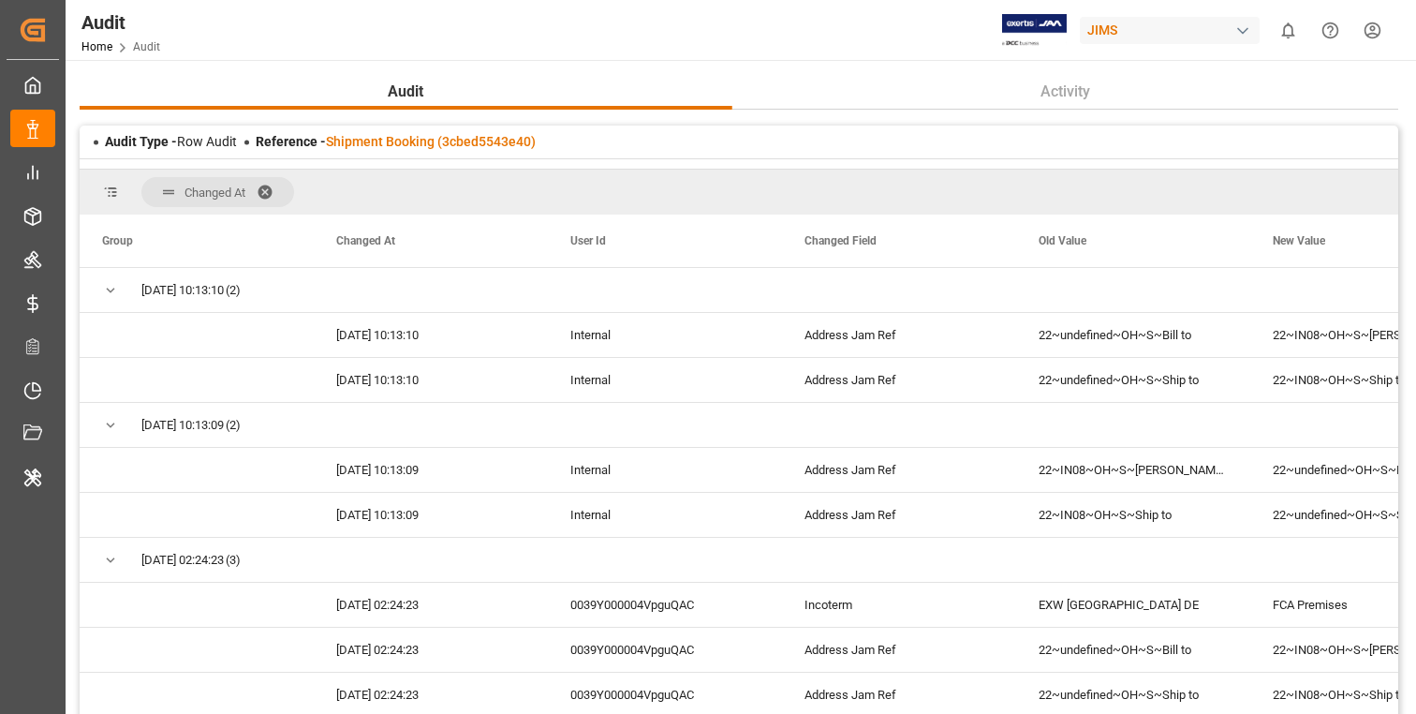
click at [271, 188] on span at bounding box center [272, 192] width 30 height 17
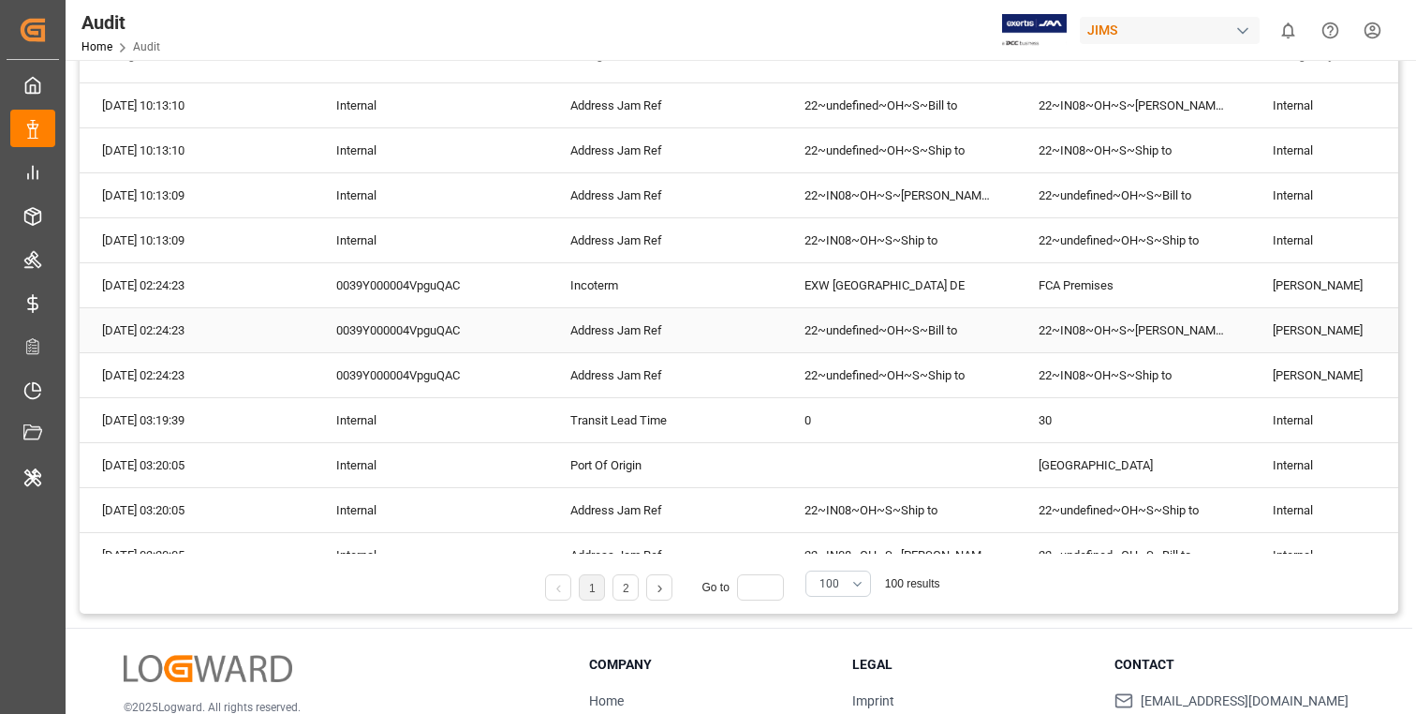
scroll to position [51, 0]
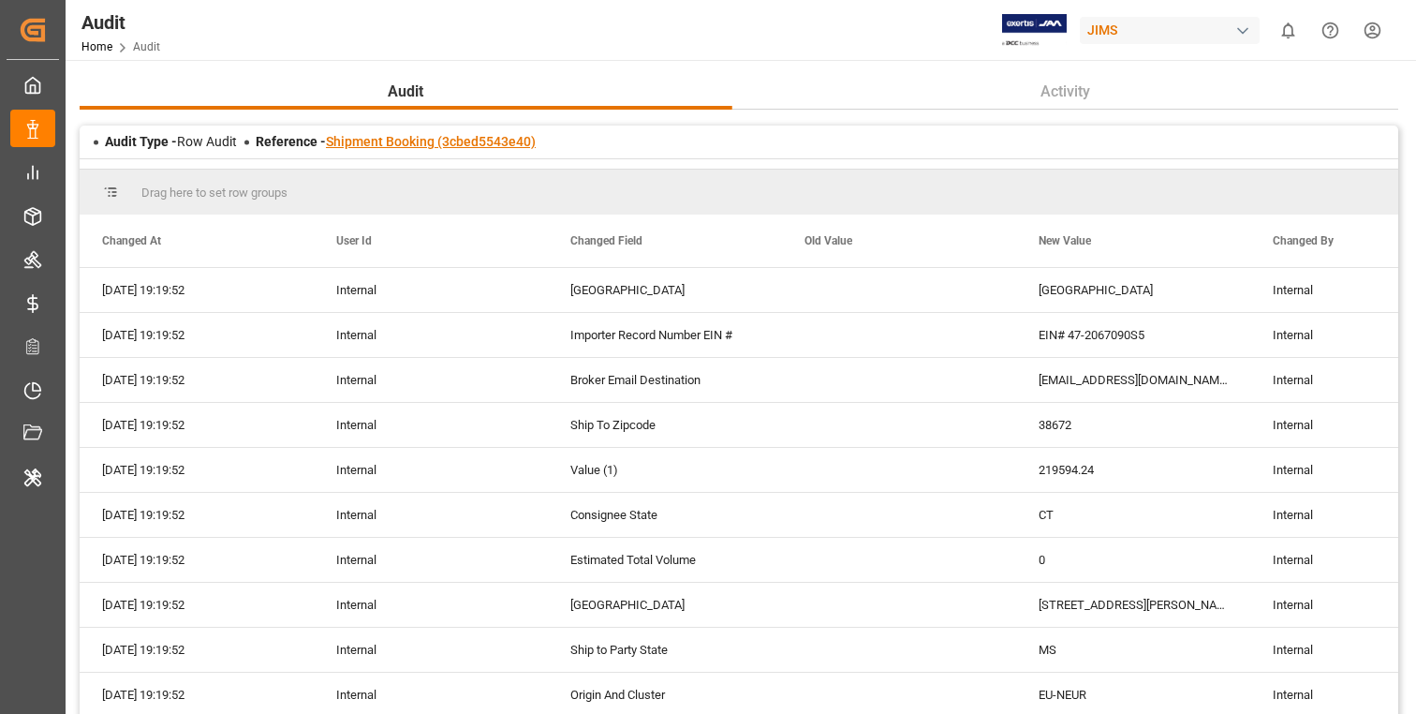
click at [423, 134] on link "Shipment Booking (3cbed5543e40)" at bounding box center [431, 141] width 210 height 15
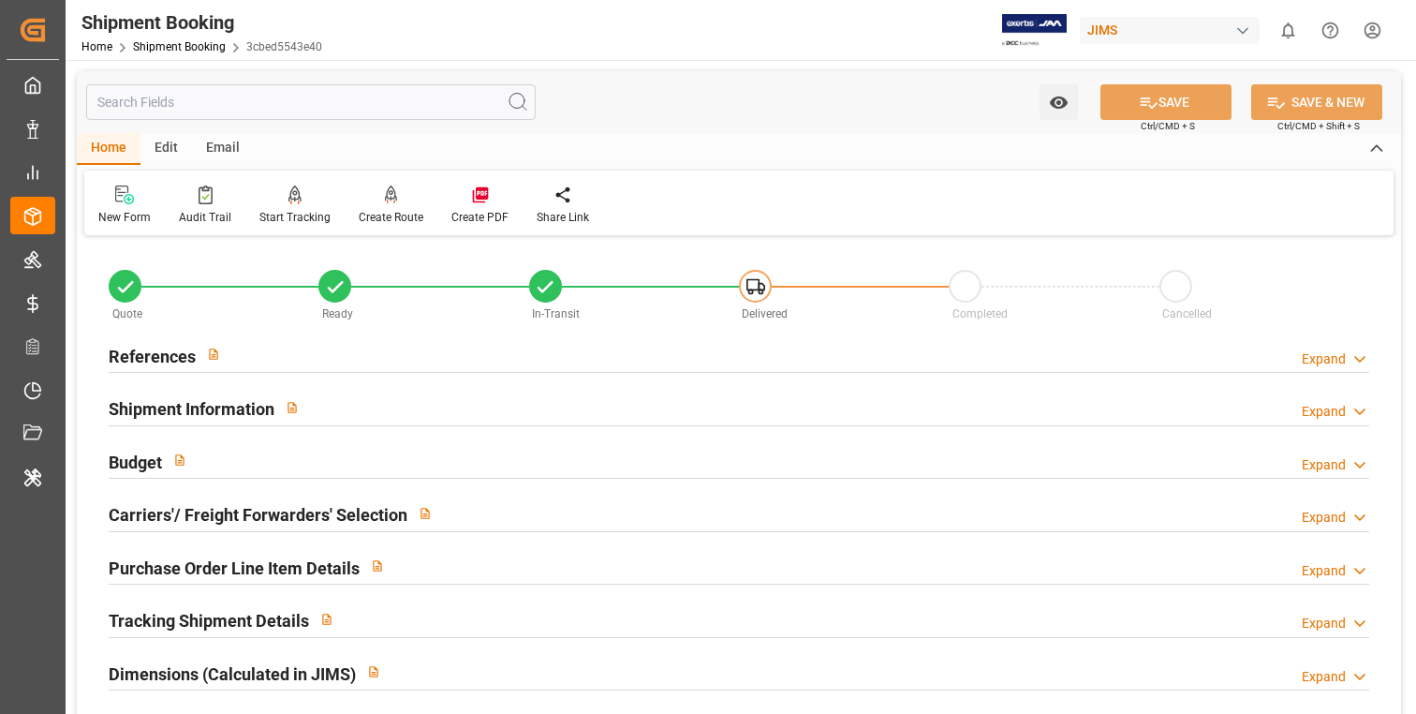
click at [163, 146] on div "Edit" at bounding box center [167, 149] width 52 height 32
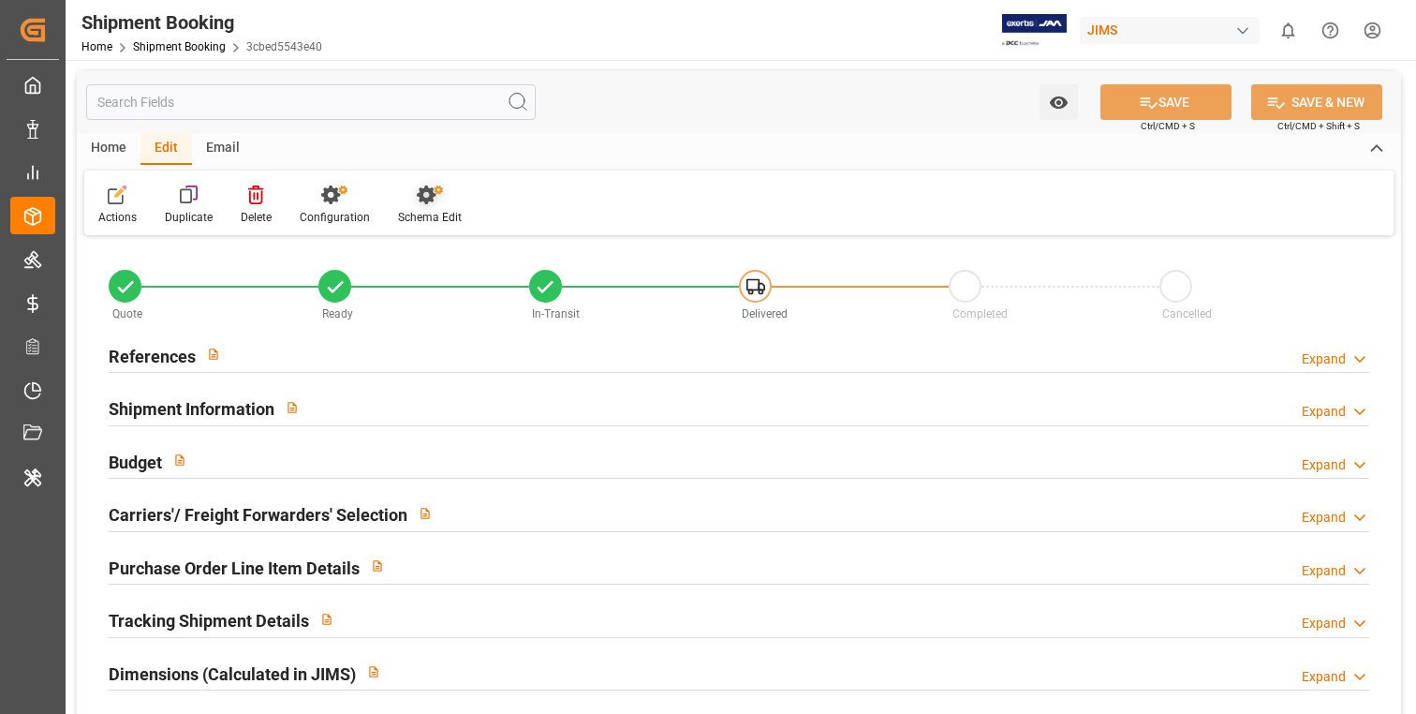
click at [407, 210] on div "Schema Edit" at bounding box center [430, 217] width 64 height 17
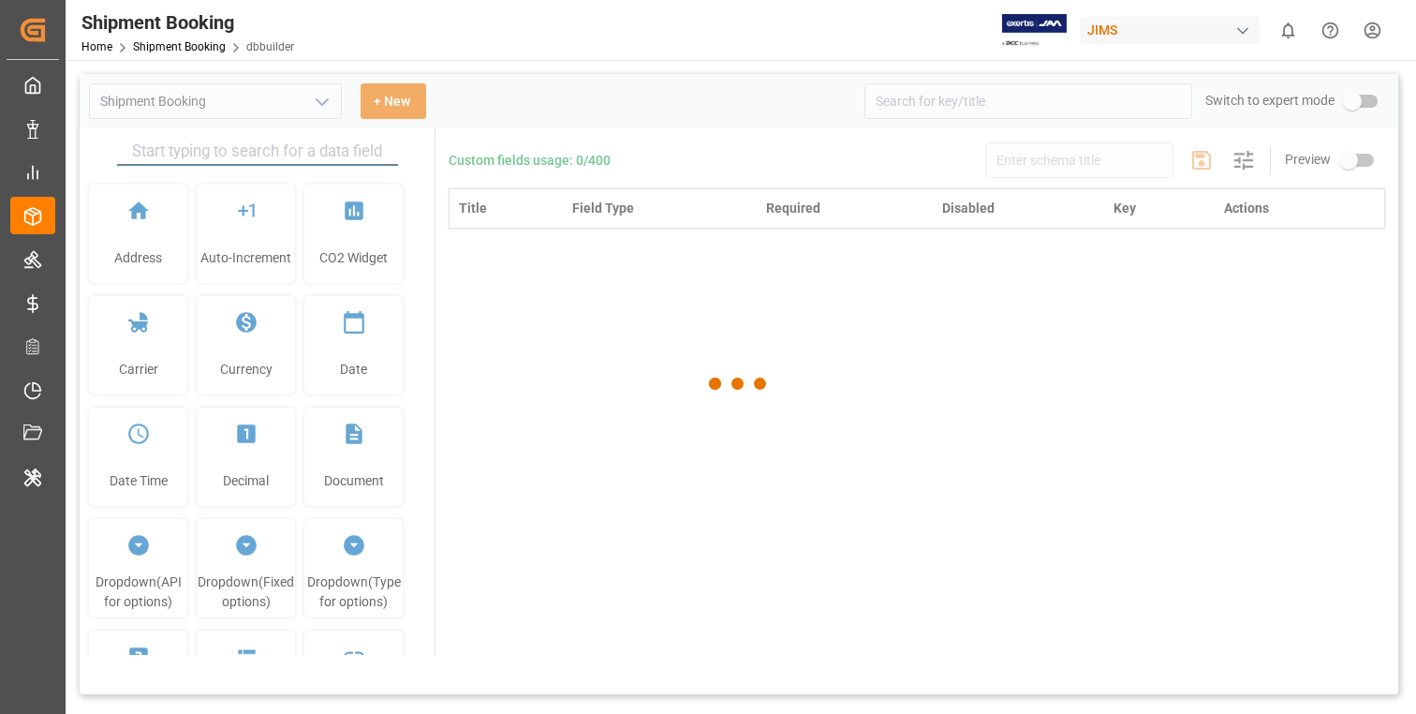
type input "Shipment Booking"
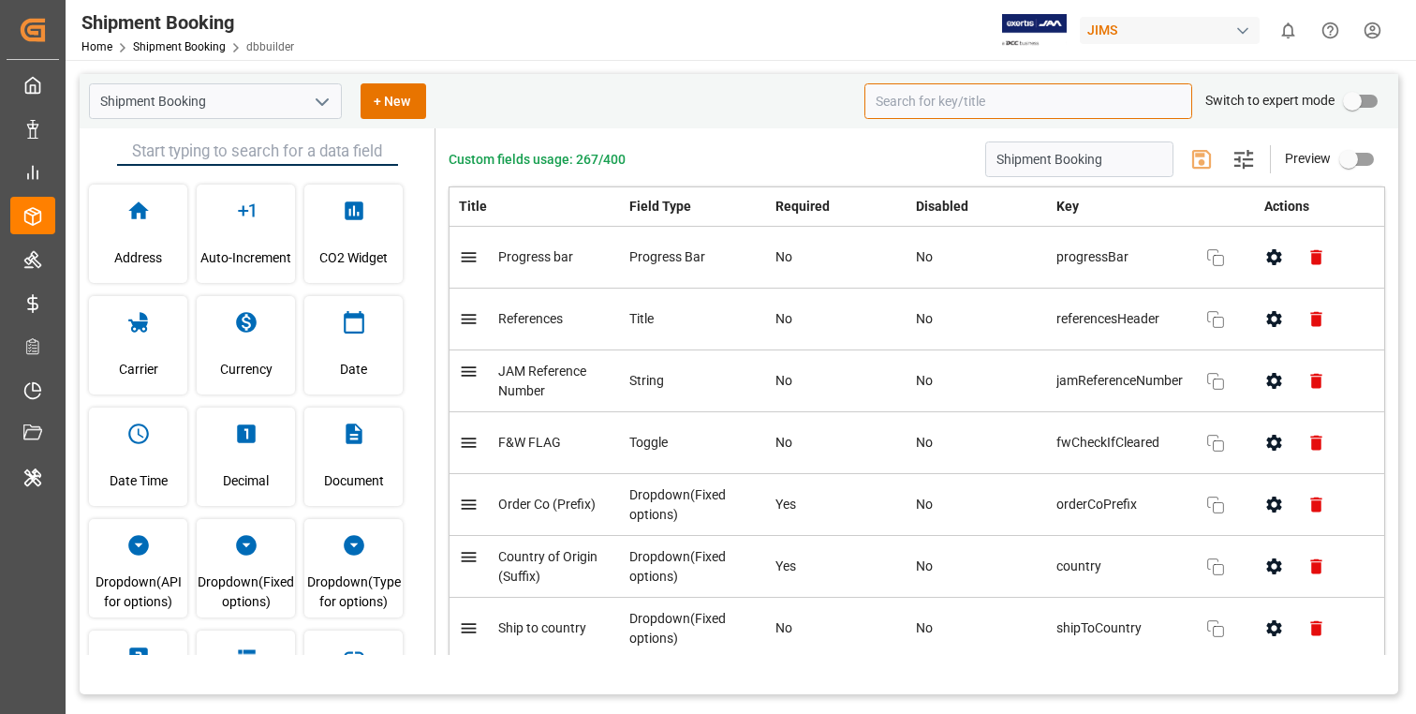
click at [937, 101] on input at bounding box center [1029, 101] width 328 height 36
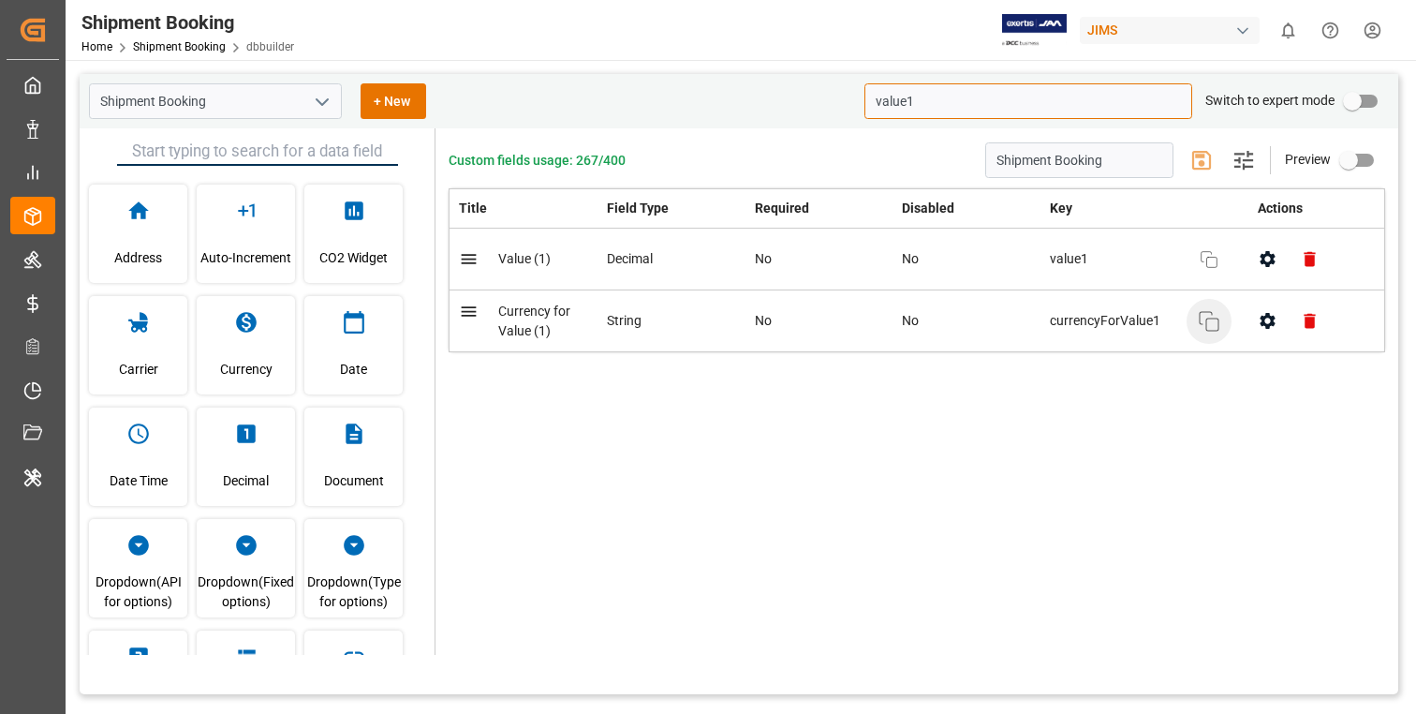
type input "value1"
click at [1221, 321] on button "Copy" at bounding box center [1209, 321] width 45 height 45
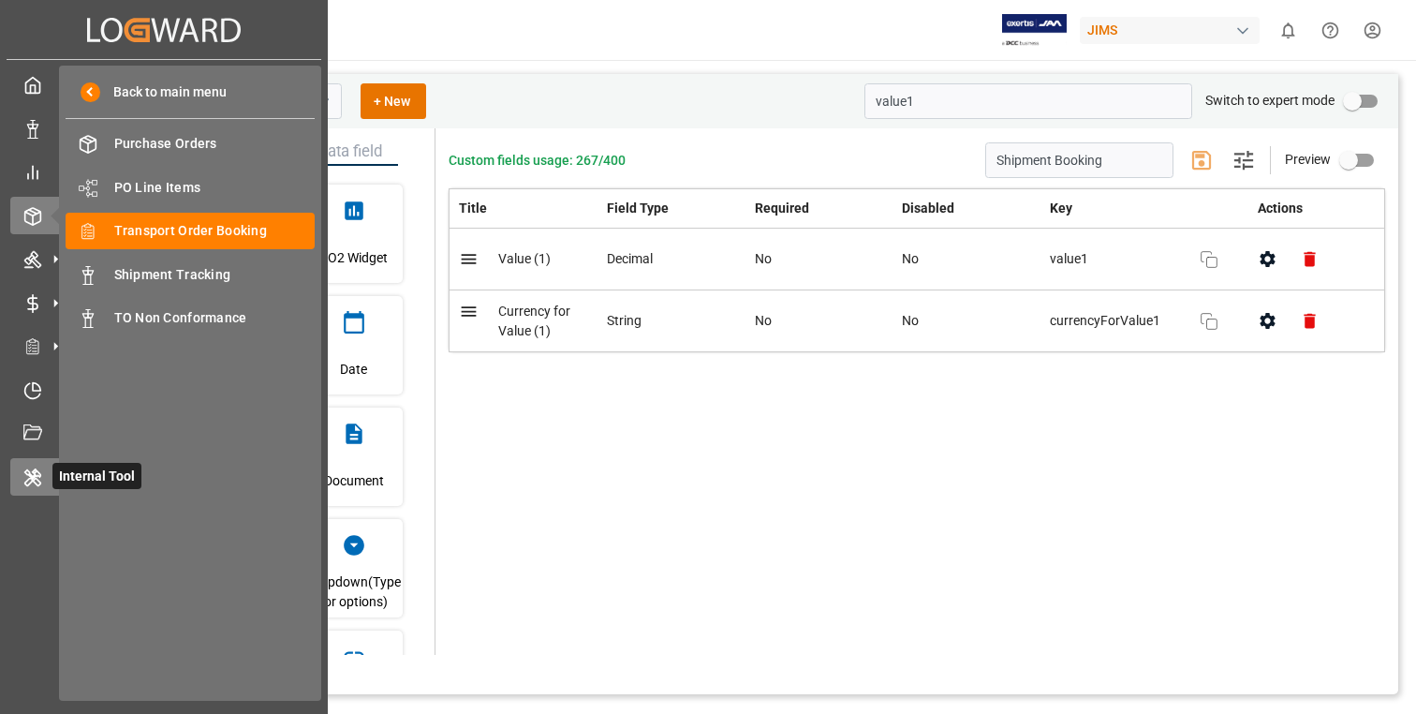
click at [45, 479] on div "Internal Tool Internal Tool" at bounding box center [163, 476] width 307 height 37
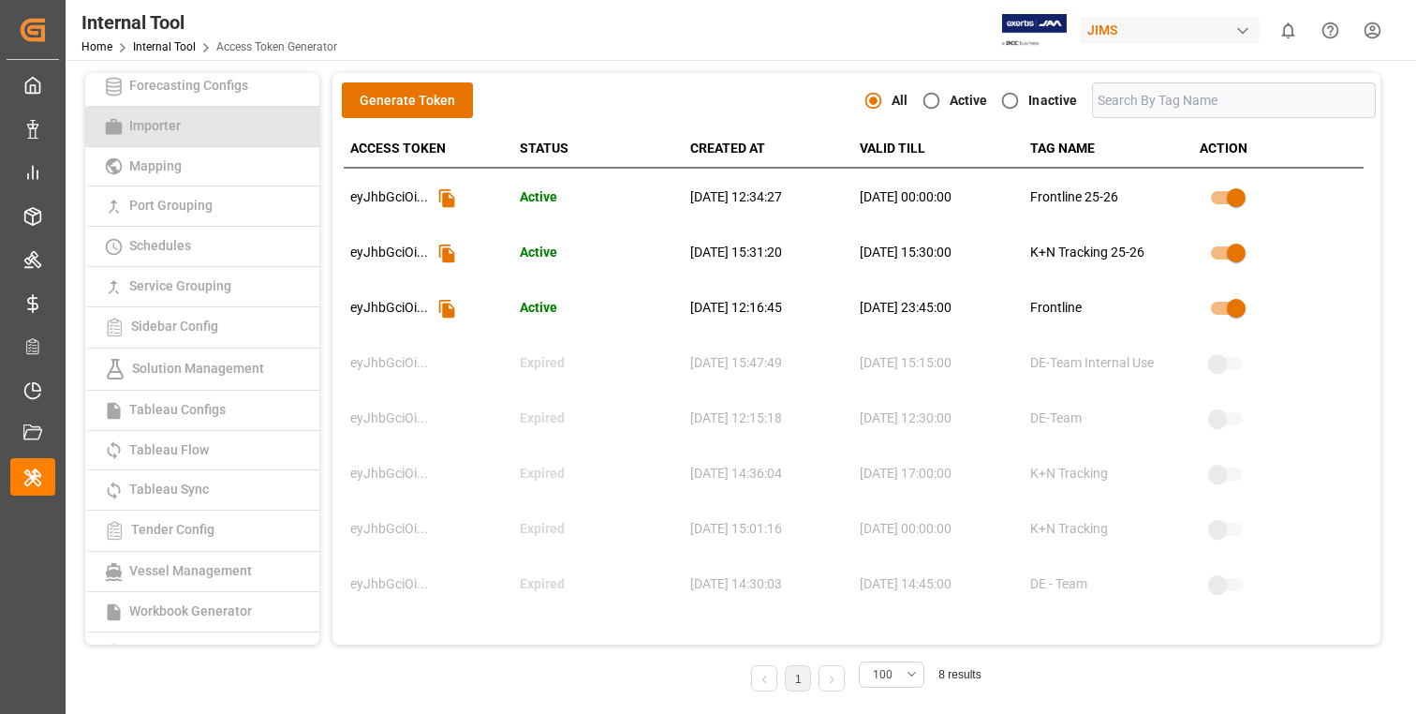
scroll to position [424, 0]
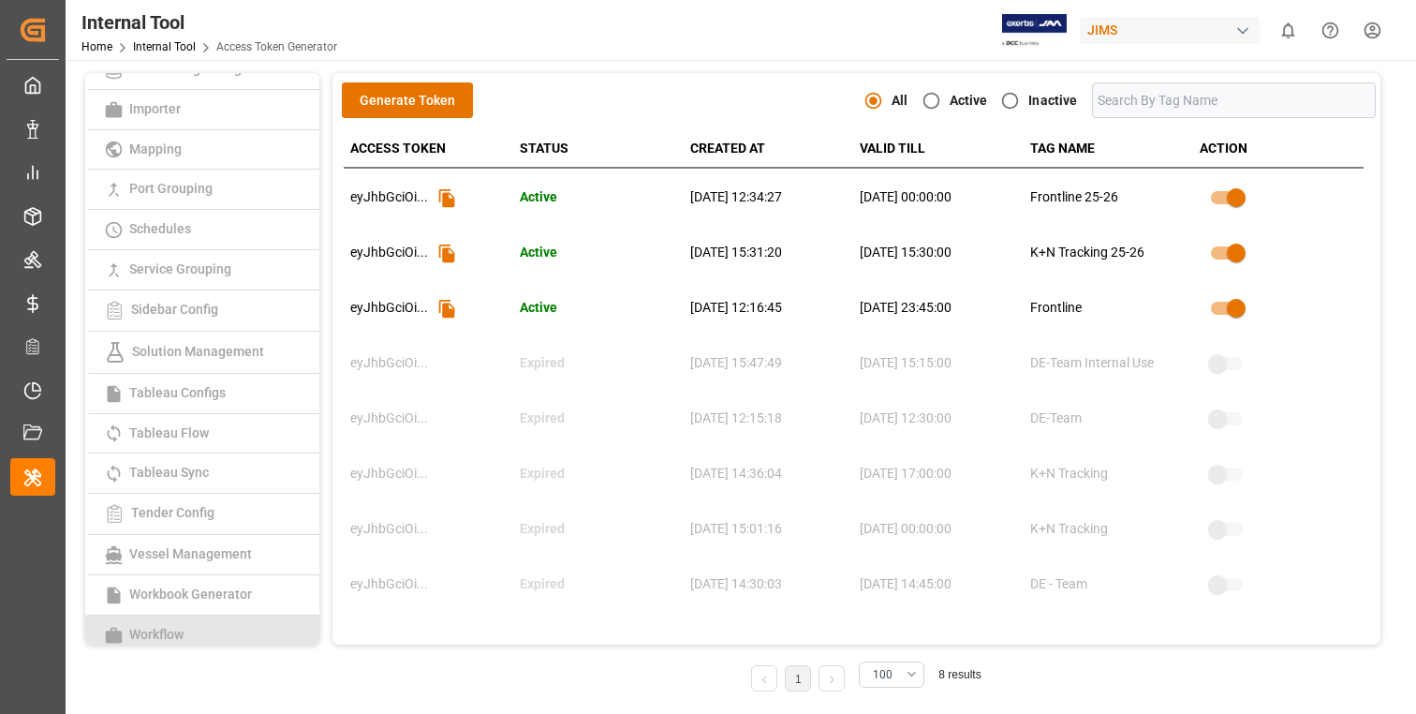
click at [209, 617] on link "Workflow" at bounding box center [202, 634] width 234 height 39
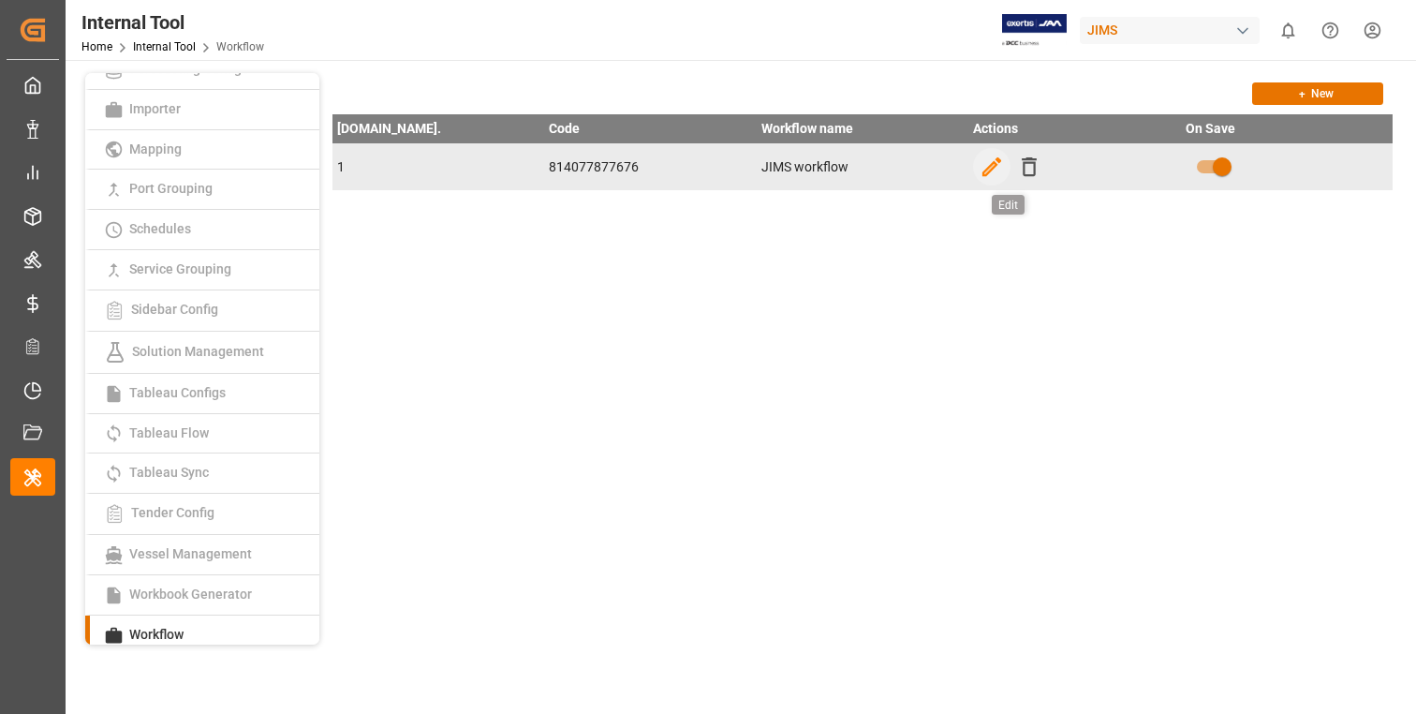
click at [990, 160] on icon "button" at bounding box center [992, 167] width 25 height 25
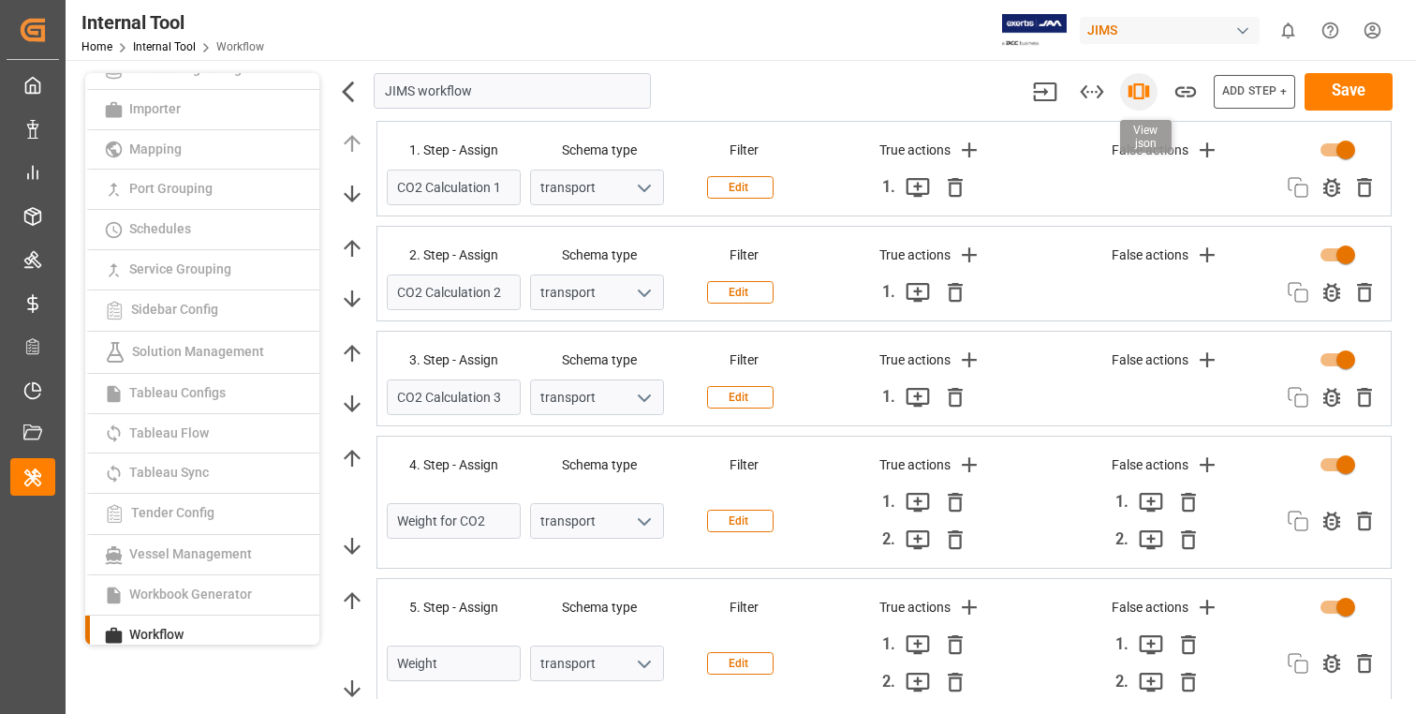
click at [1145, 90] on icon "button" at bounding box center [1139, 91] width 22 height 16
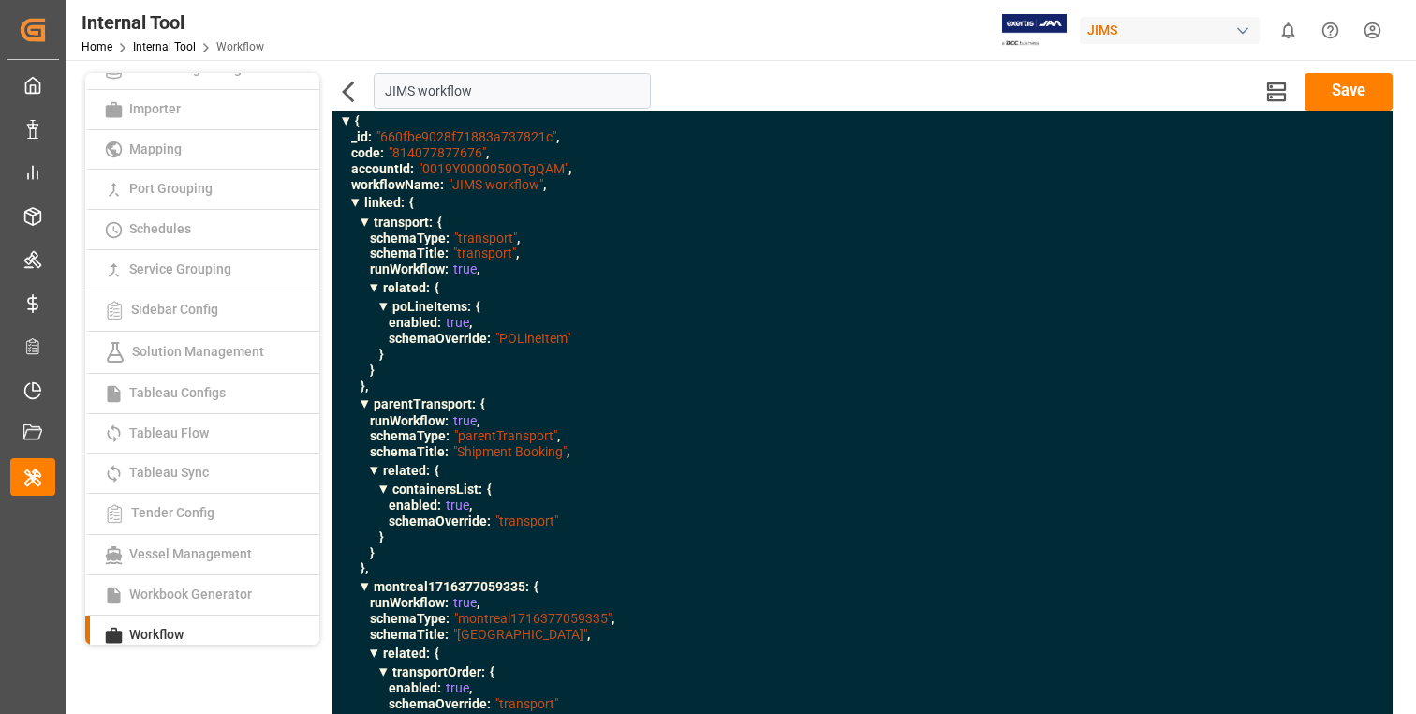
click at [797, 380] on div "transport : { schemaType : "transport" , schemaTitle : "transport" , runWorkflo…" at bounding box center [863, 303] width 1004 height 183
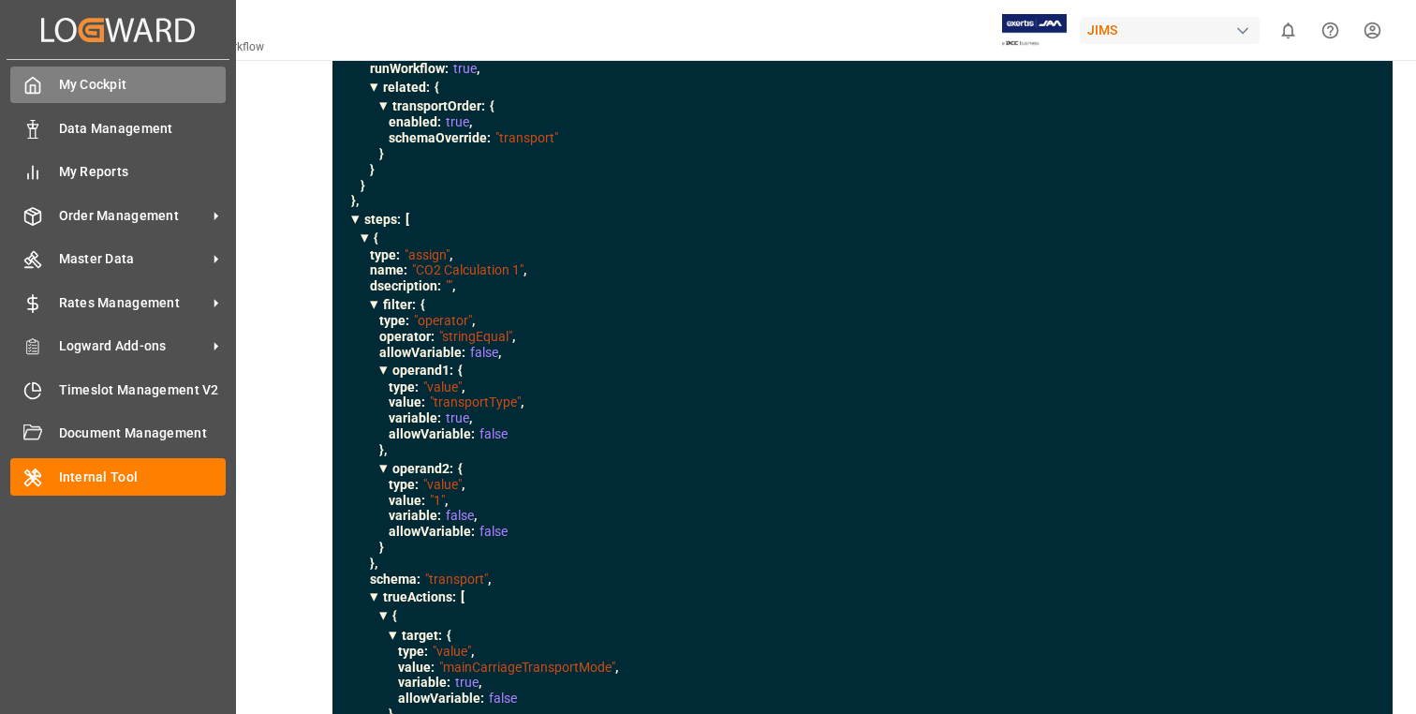
click at [57, 87] on div "My Cockpit My Cockpit" at bounding box center [117, 85] width 215 height 37
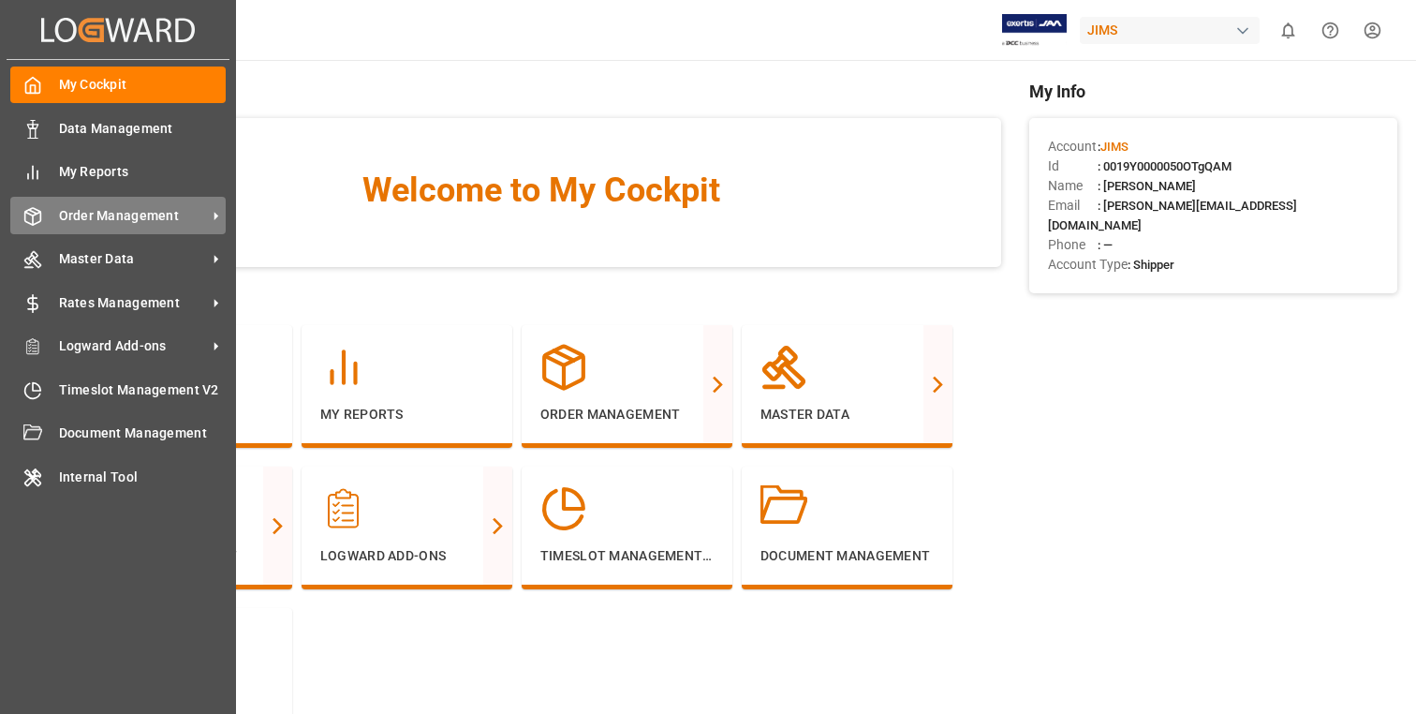
click at [144, 211] on span "Order Management" at bounding box center [133, 216] width 148 height 20
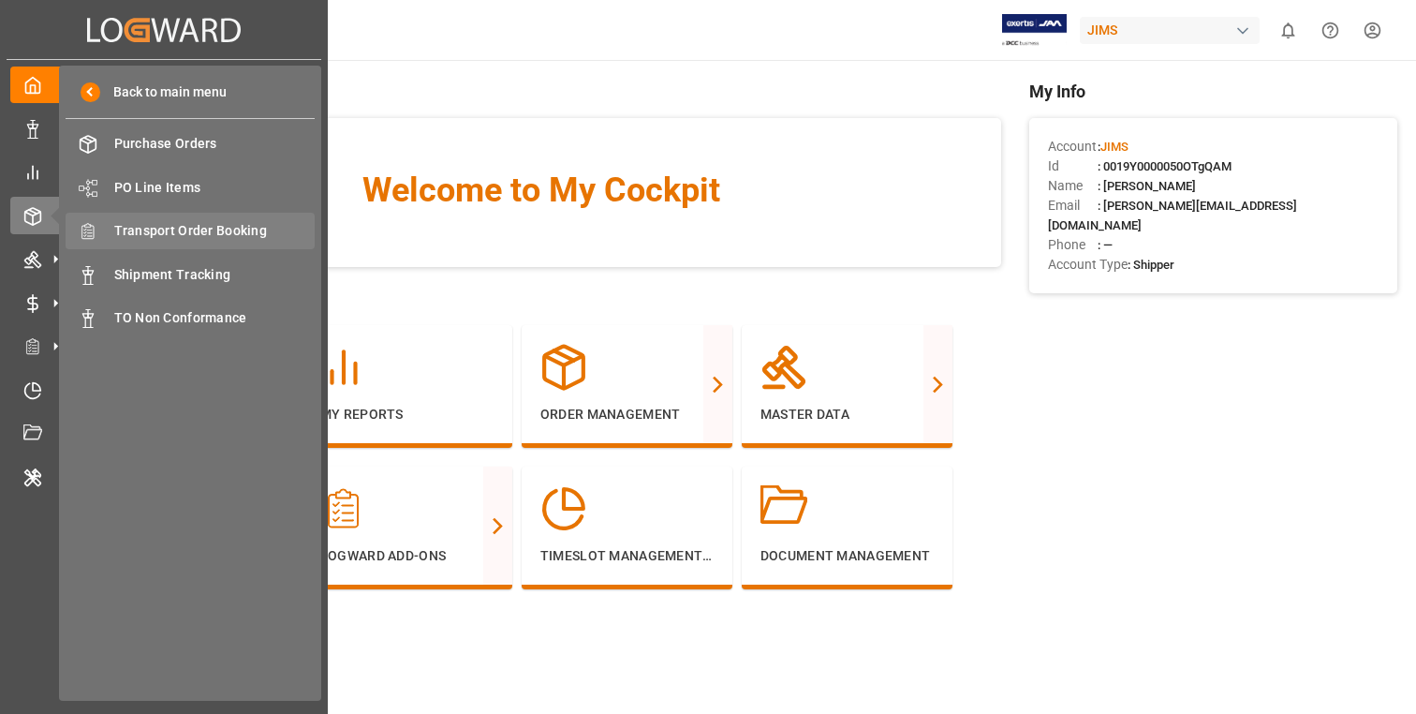
click at [247, 219] on div "Transport Order Booking Transport Order Booking" at bounding box center [190, 231] width 249 height 37
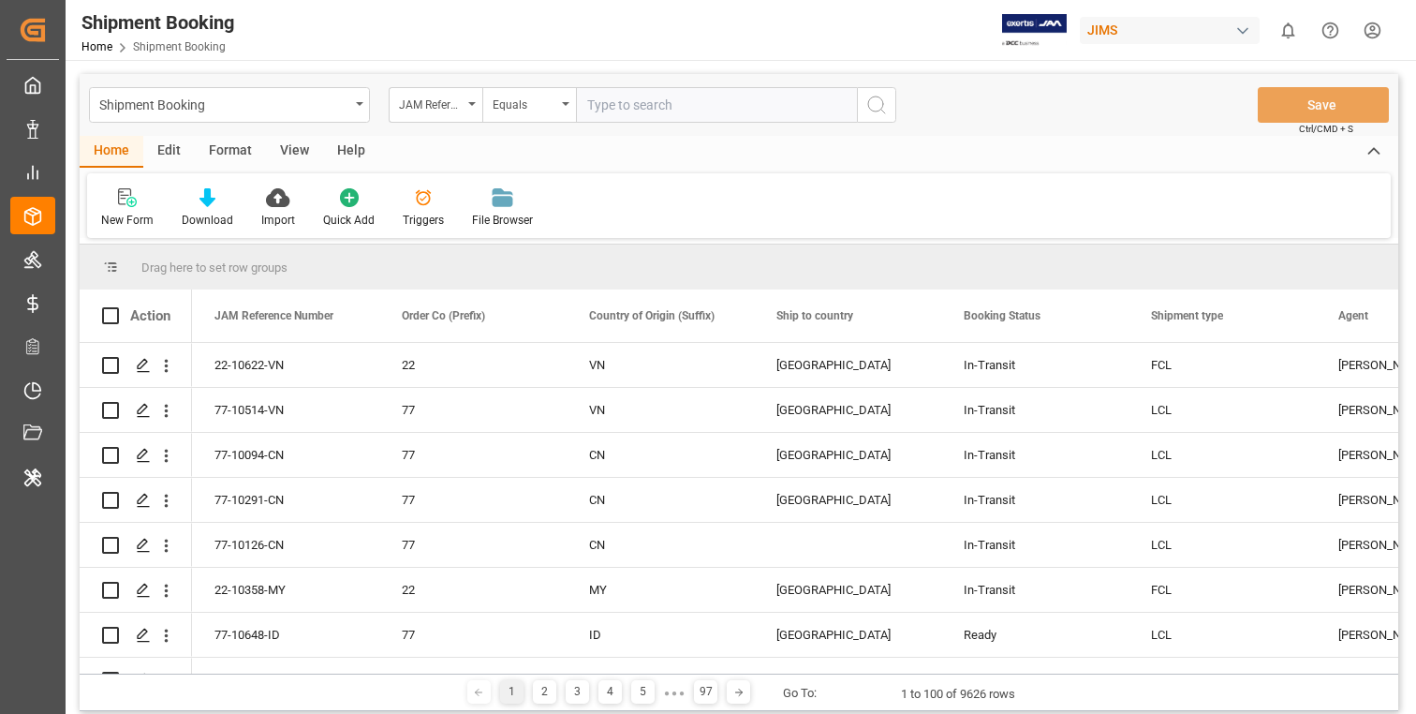
click at [181, 147] on div "Edit" at bounding box center [169, 152] width 52 height 32
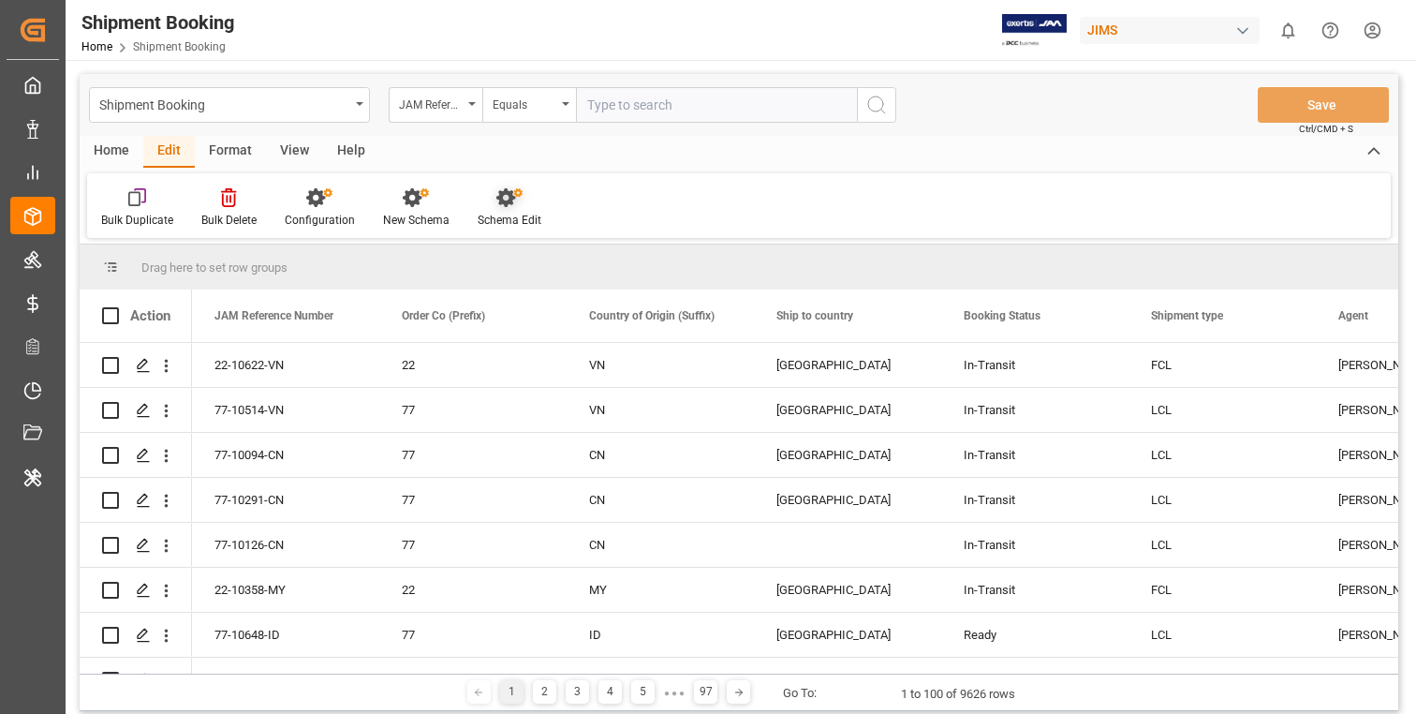
click at [510, 203] on icon at bounding box center [509, 197] width 26 height 19
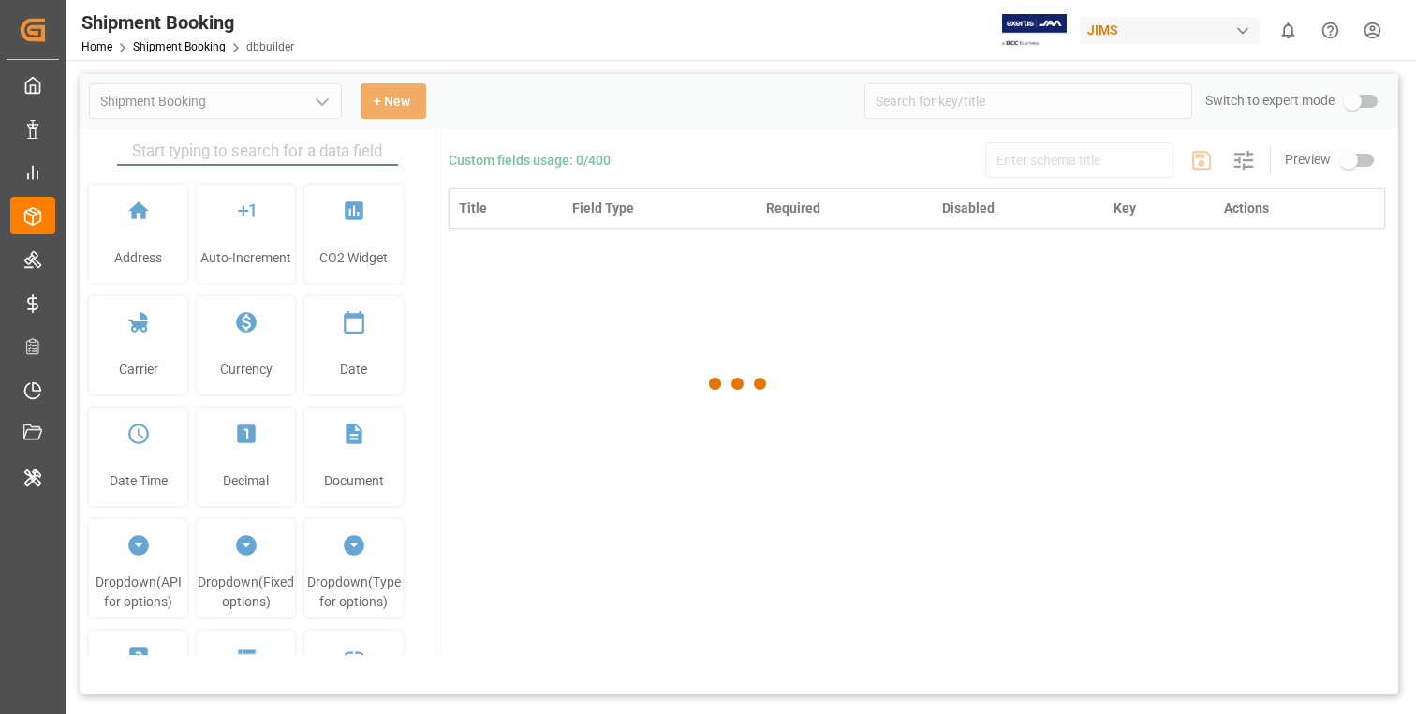
type input "Shipment Booking"
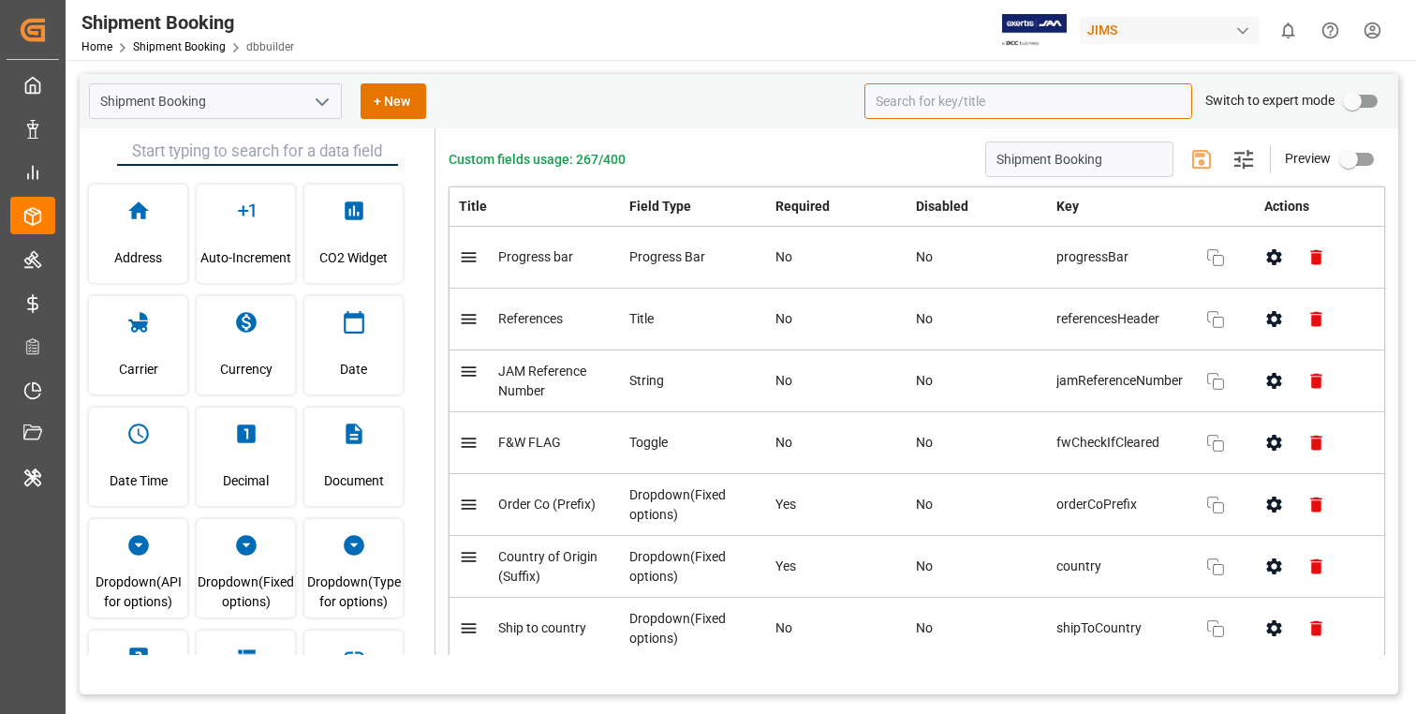
click at [932, 109] on input at bounding box center [1029, 101] width 328 height 36
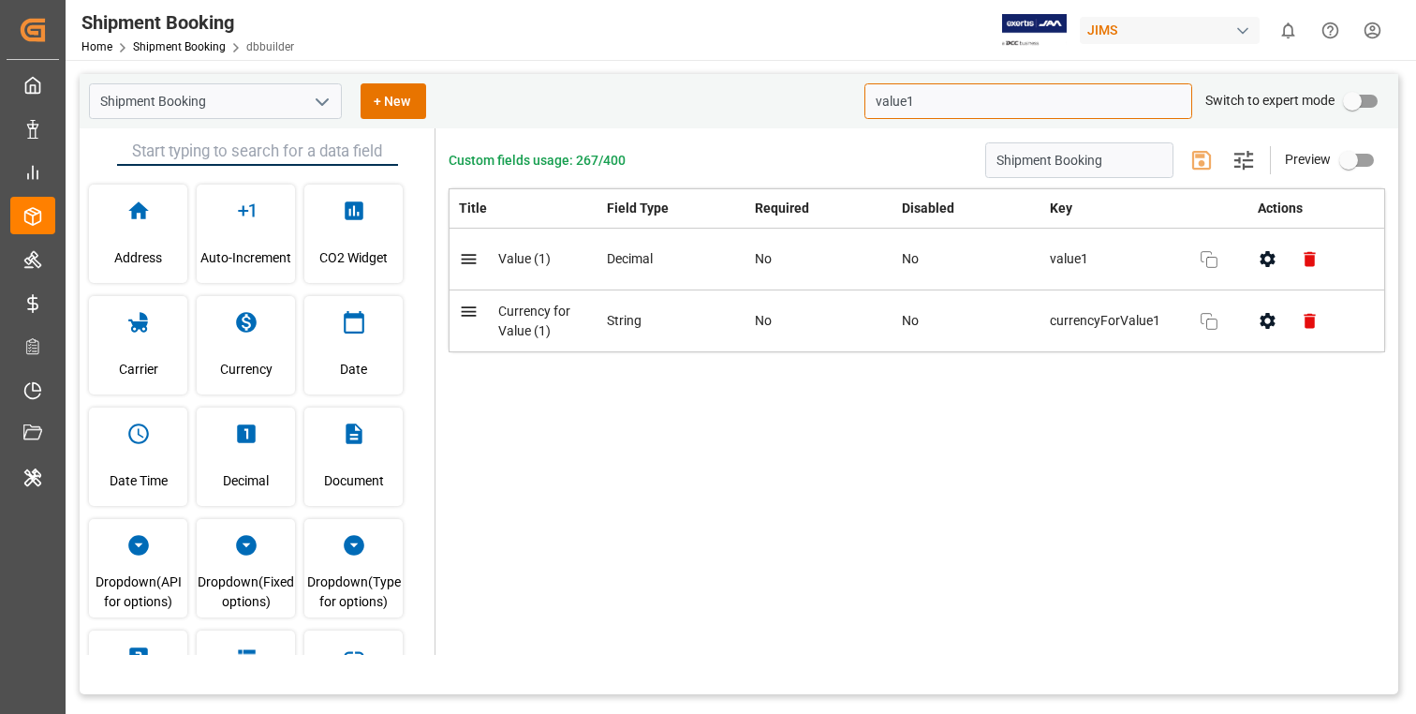
click at [1268, 252] on icon "button" at bounding box center [1267, 259] width 15 height 16
type input "value1"
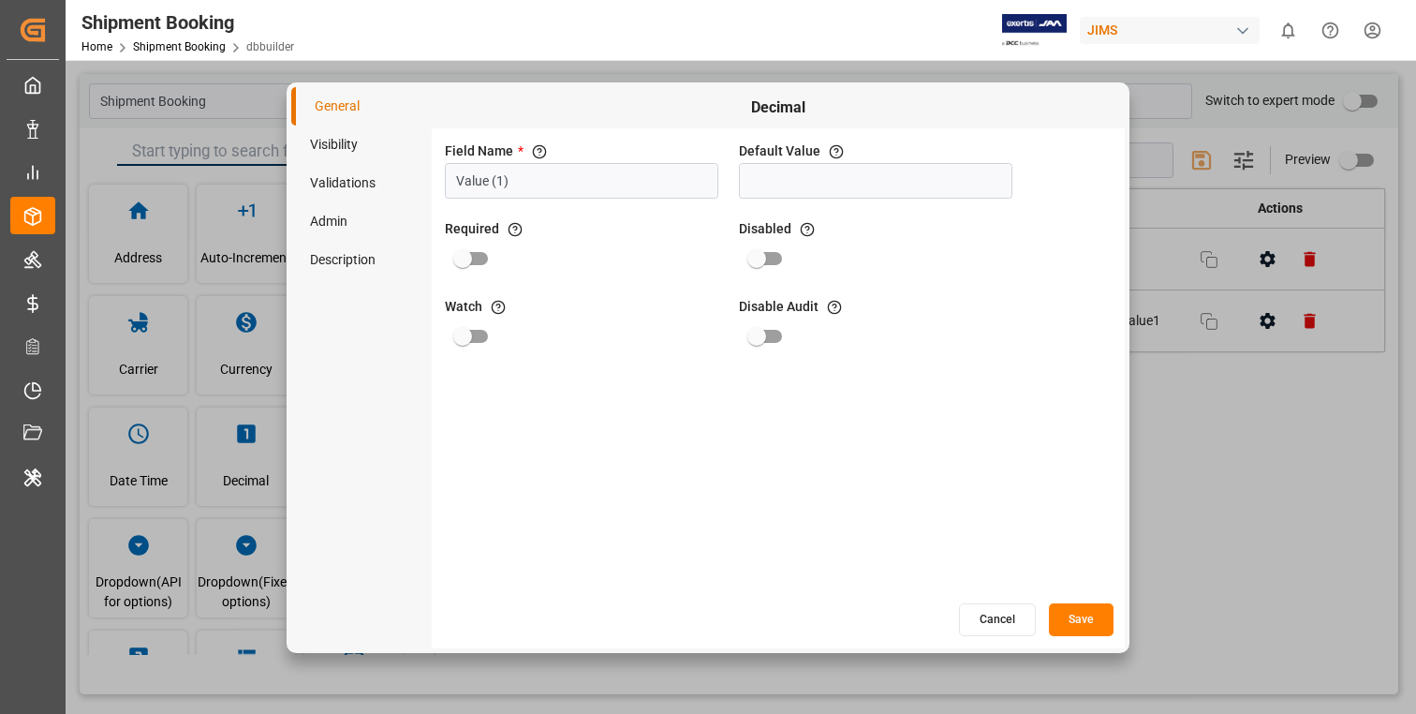
click at [358, 181] on li "Validations" at bounding box center [361, 183] width 141 height 38
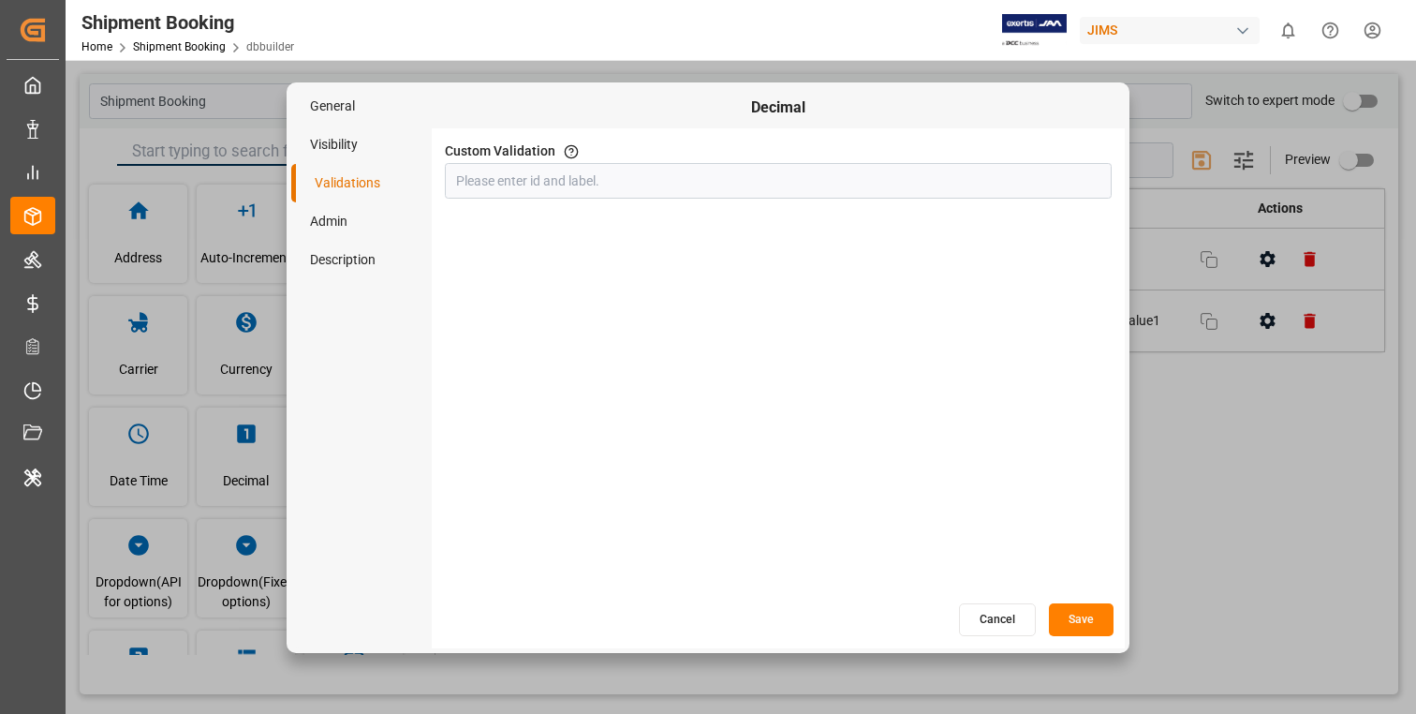
click at [344, 262] on li "Description" at bounding box center [361, 260] width 141 height 38
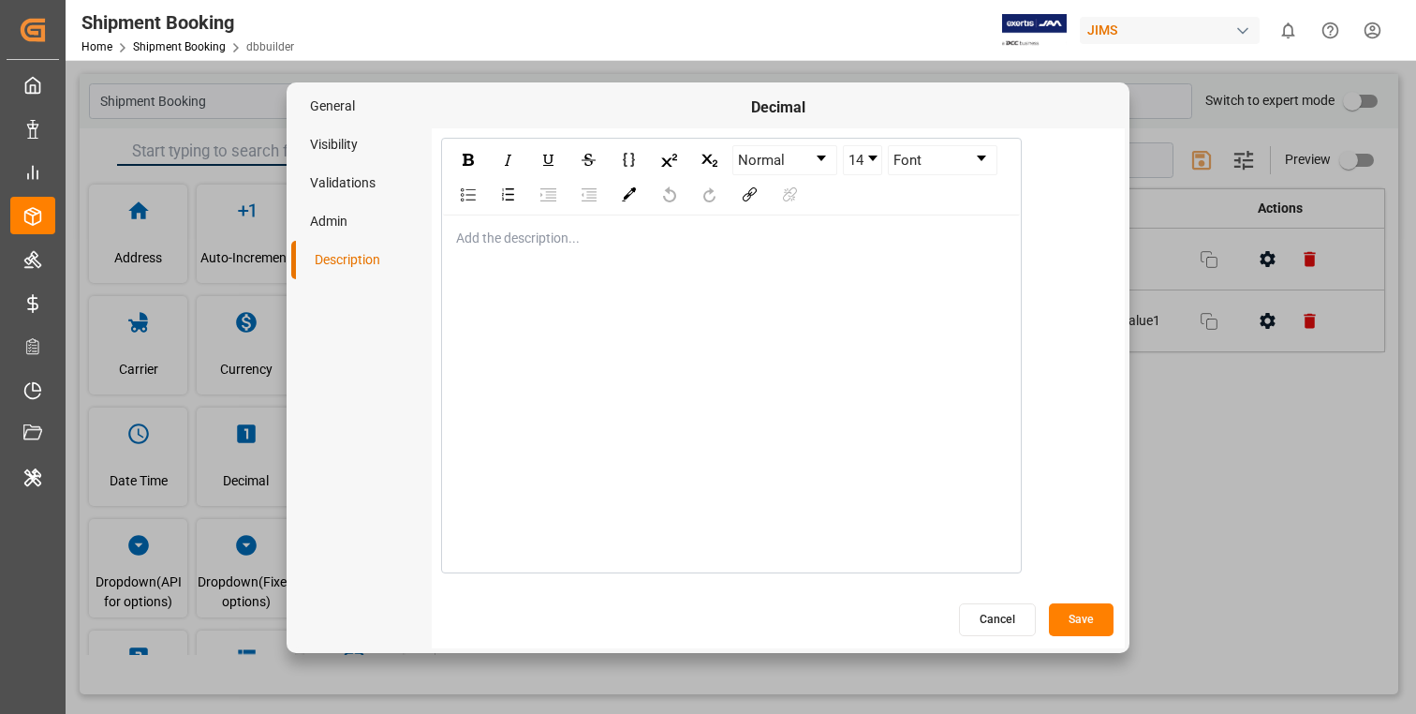
click at [342, 224] on li "Admin" at bounding box center [361, 221] width 141 height 38
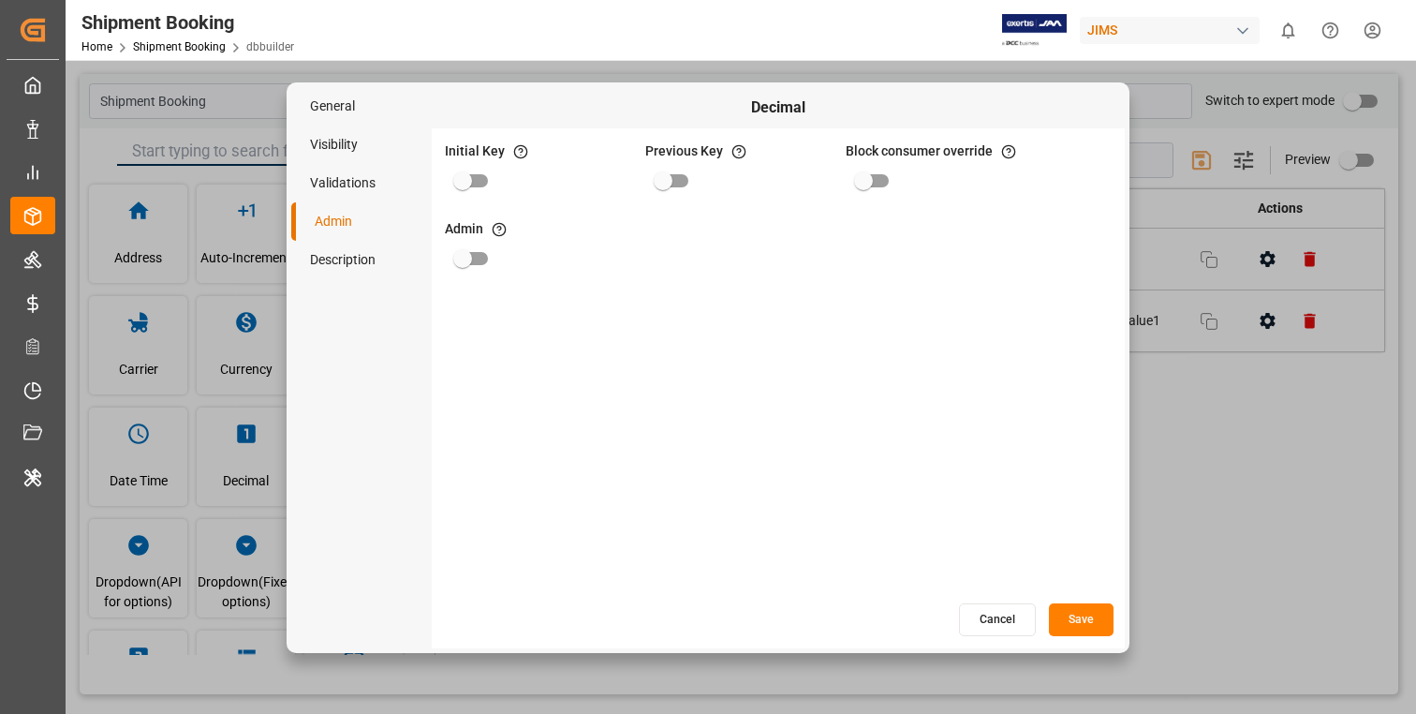
click at [359, 180] on li "Validations" at bounding box center [361, 183] width 141 height 38
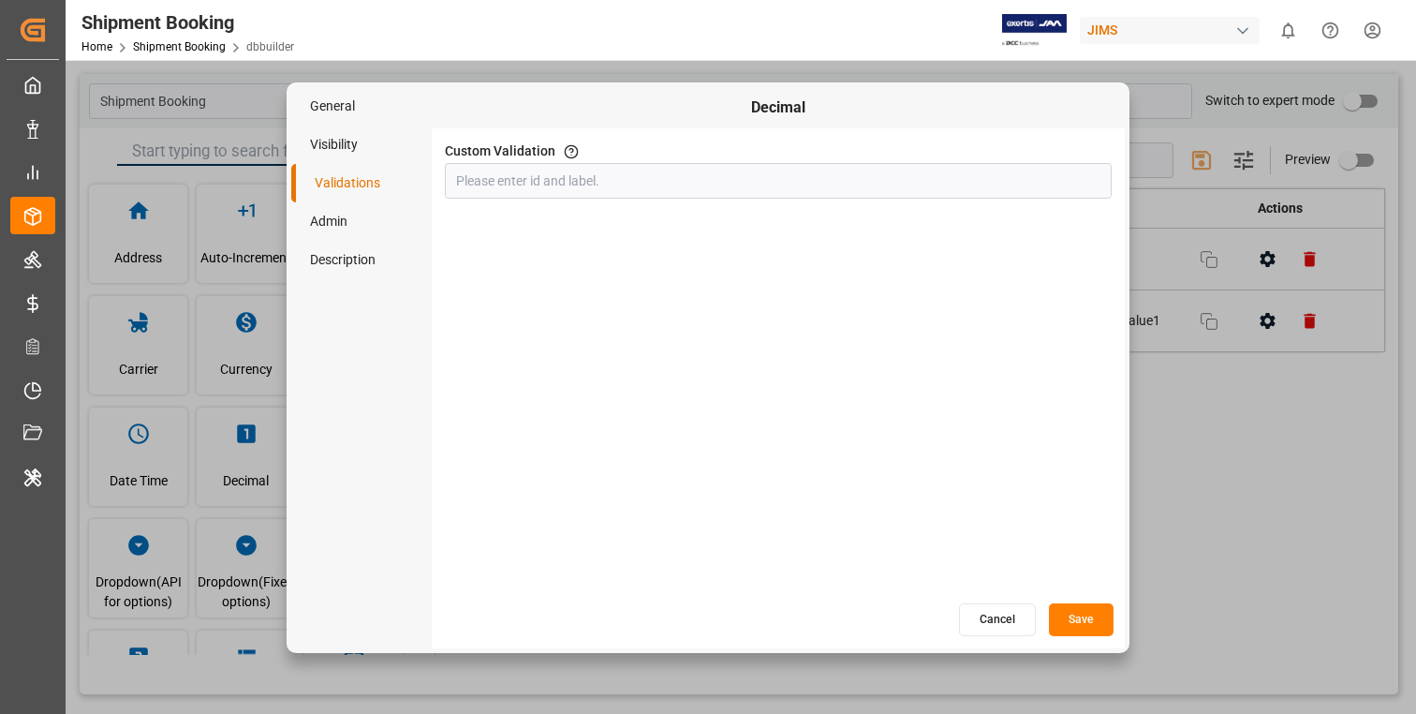
click at [350, 143] on li "Visibility" at bounding box center [361, 145] width 141 height 38
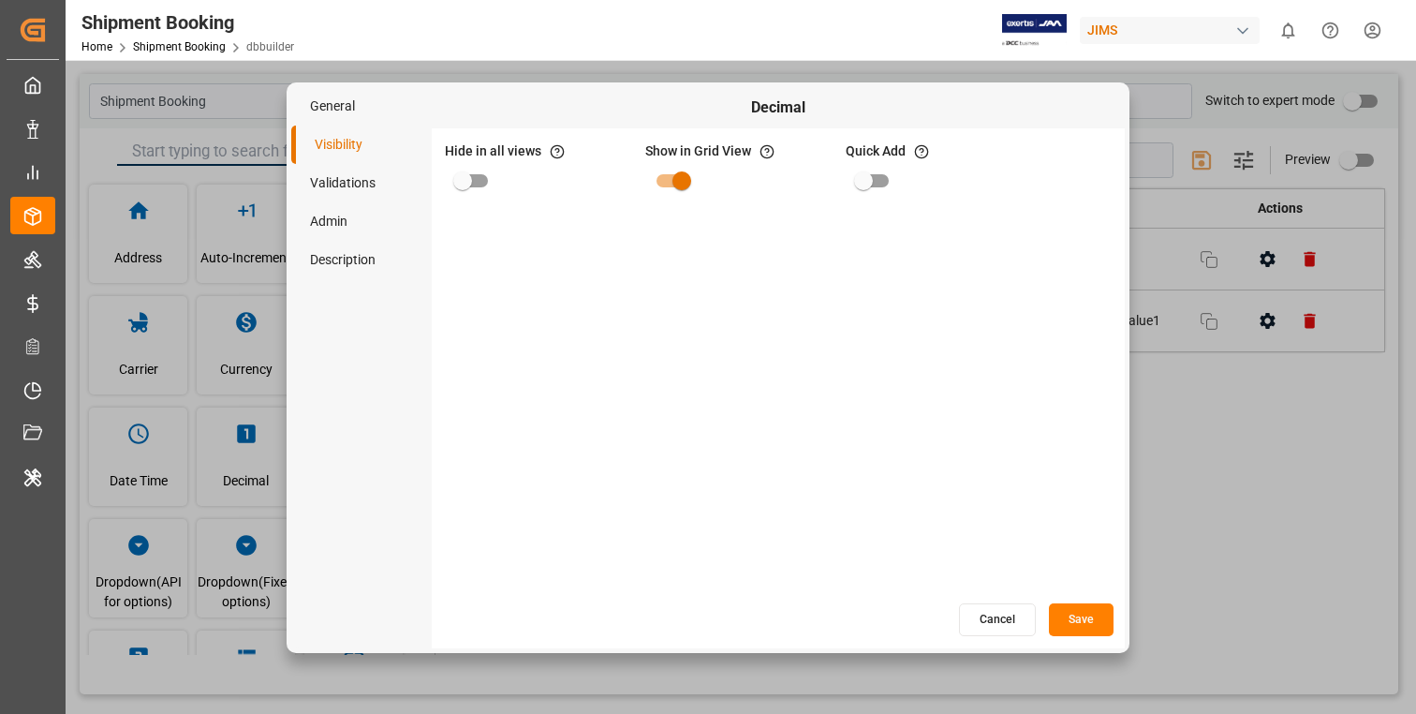
click at [340, 101] on li "General" at bounding box center [361, 106] width 141 height 38
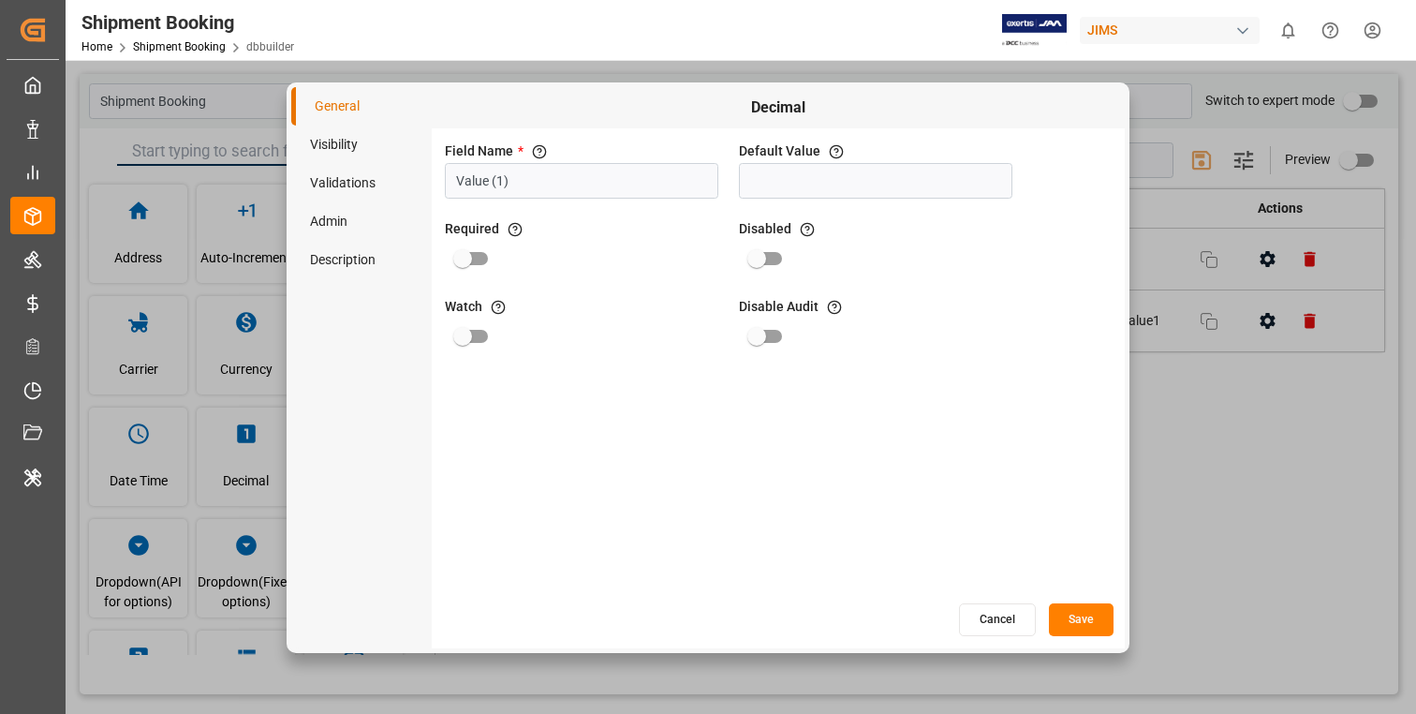
click at [1008, 617] on button "Cancel" at bounding box center [997, 619] width 77 height 33
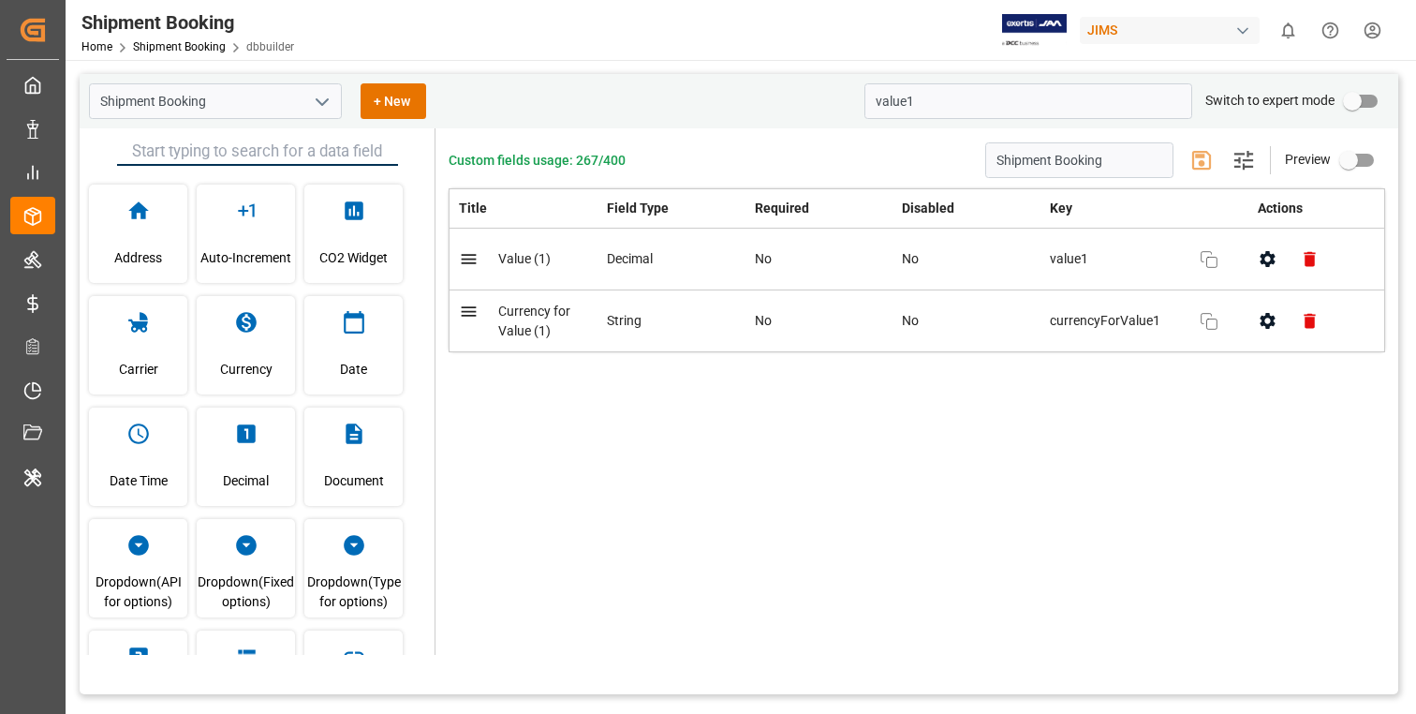
click at [315, 101] on icon "open menu" at bounding box center [322, 102] width 22 height 22
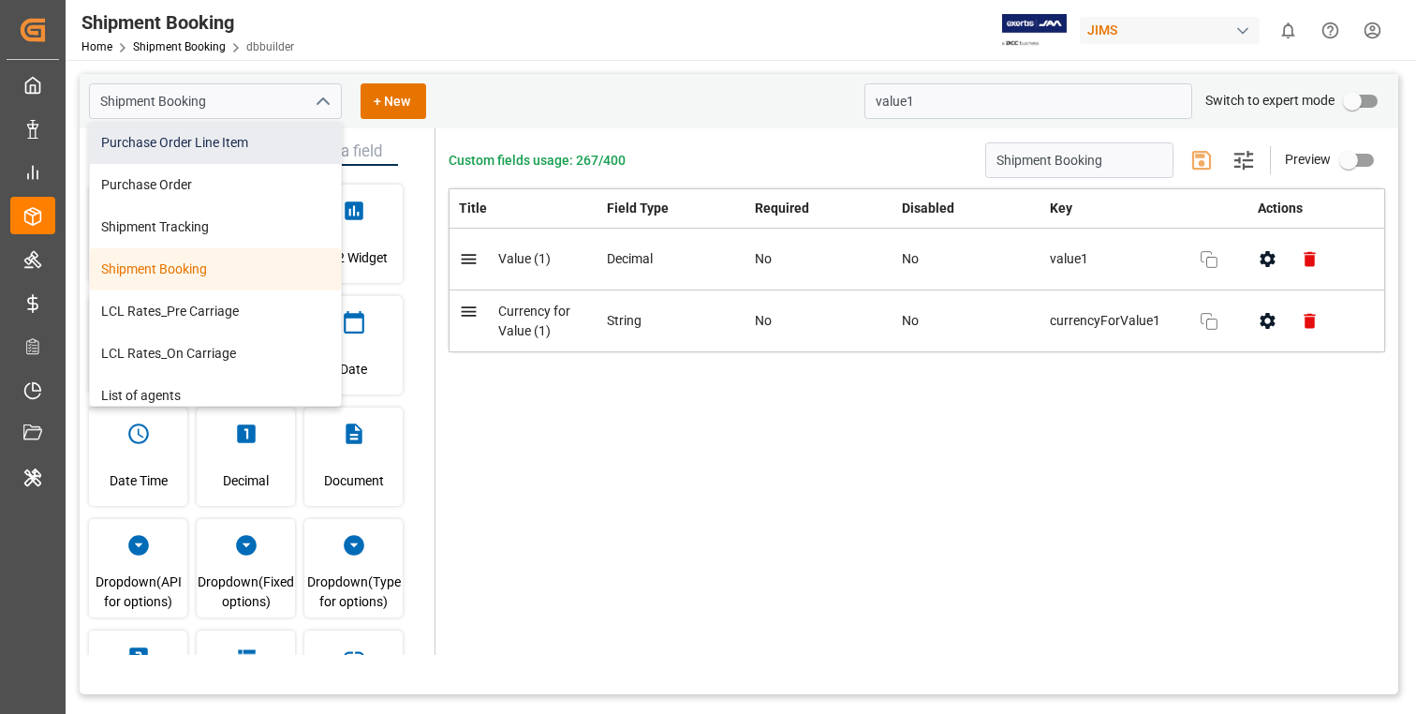
click at [218, 141] on div "Purchase Order Line Item" at bounding box center [215, 143] width 251 height 42
type input "Purchase Order Line Item"
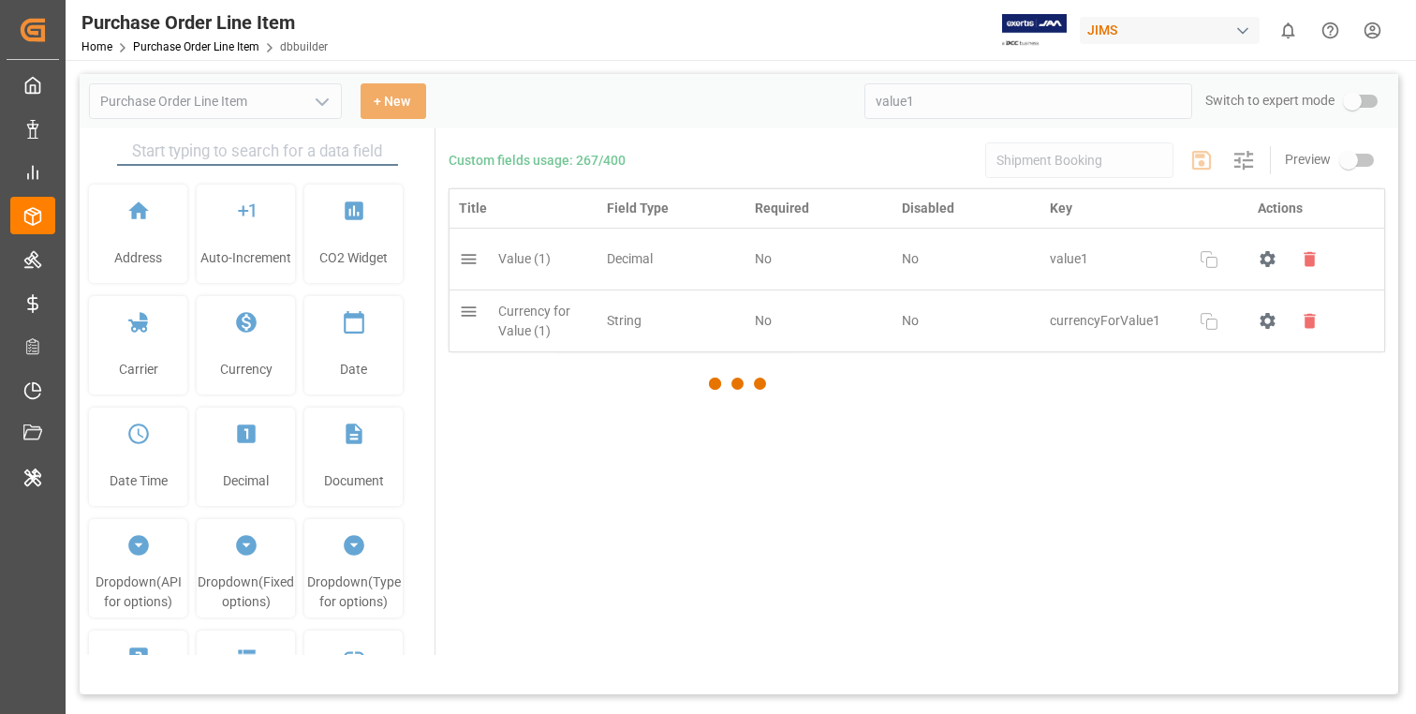
type input "Purchase Order Line Item"
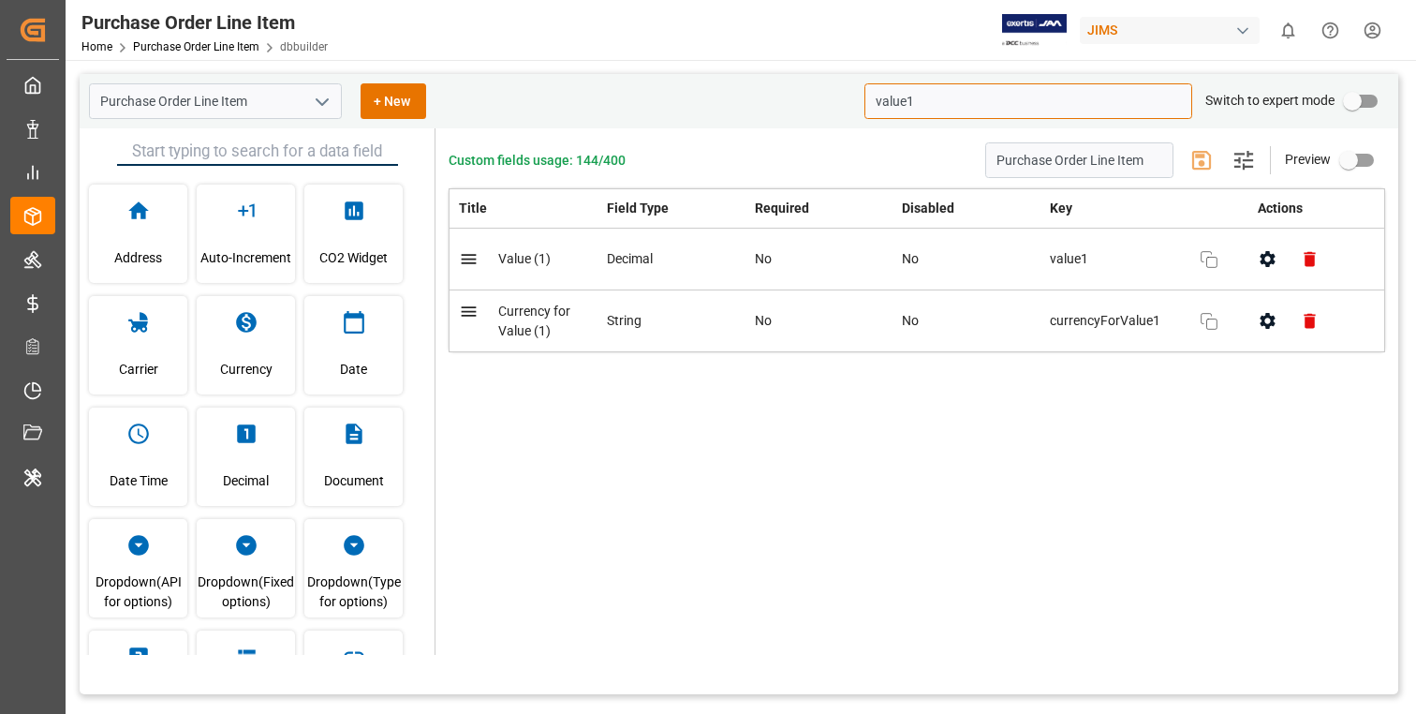
click at [918, 106] on input "value1" at bounding box center [1029, 101] width 328 height 36
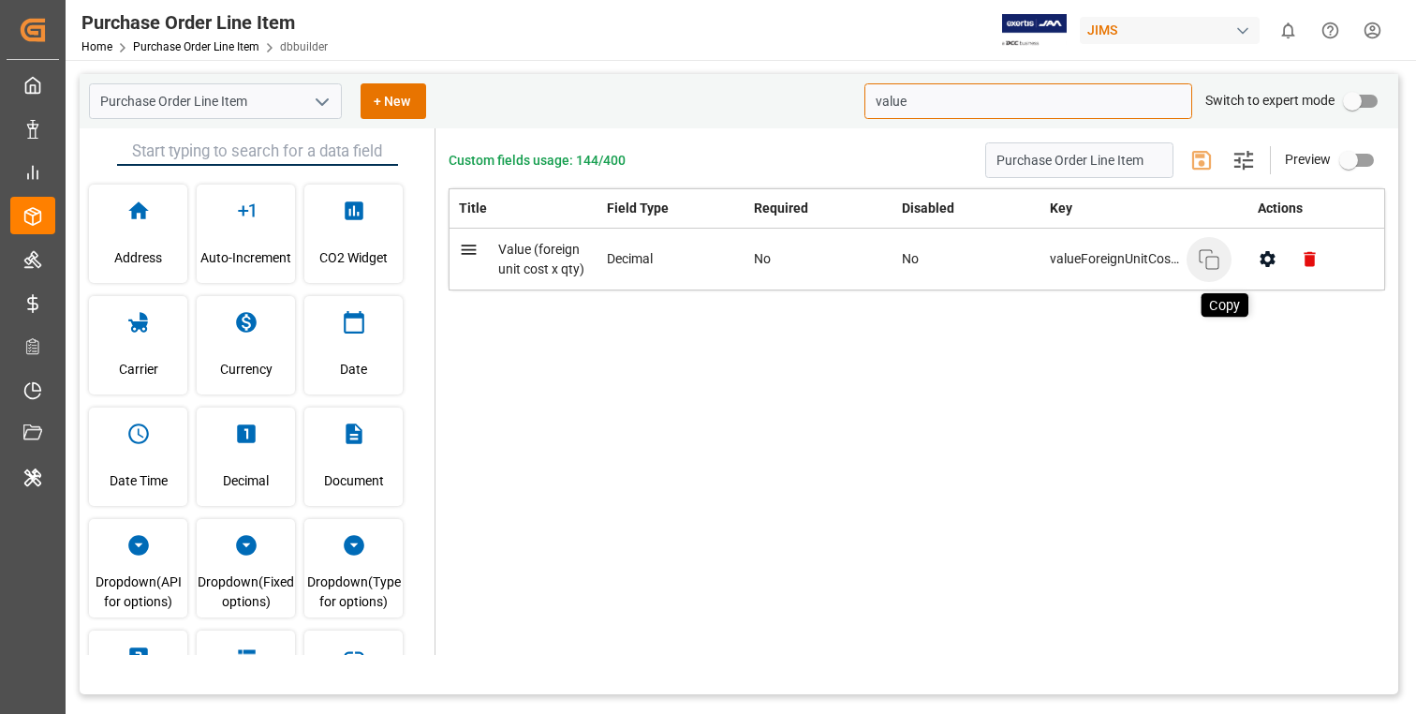
click at [1210, 267] on icon "button" at bounding box center [1209, 259] width 22 height 22
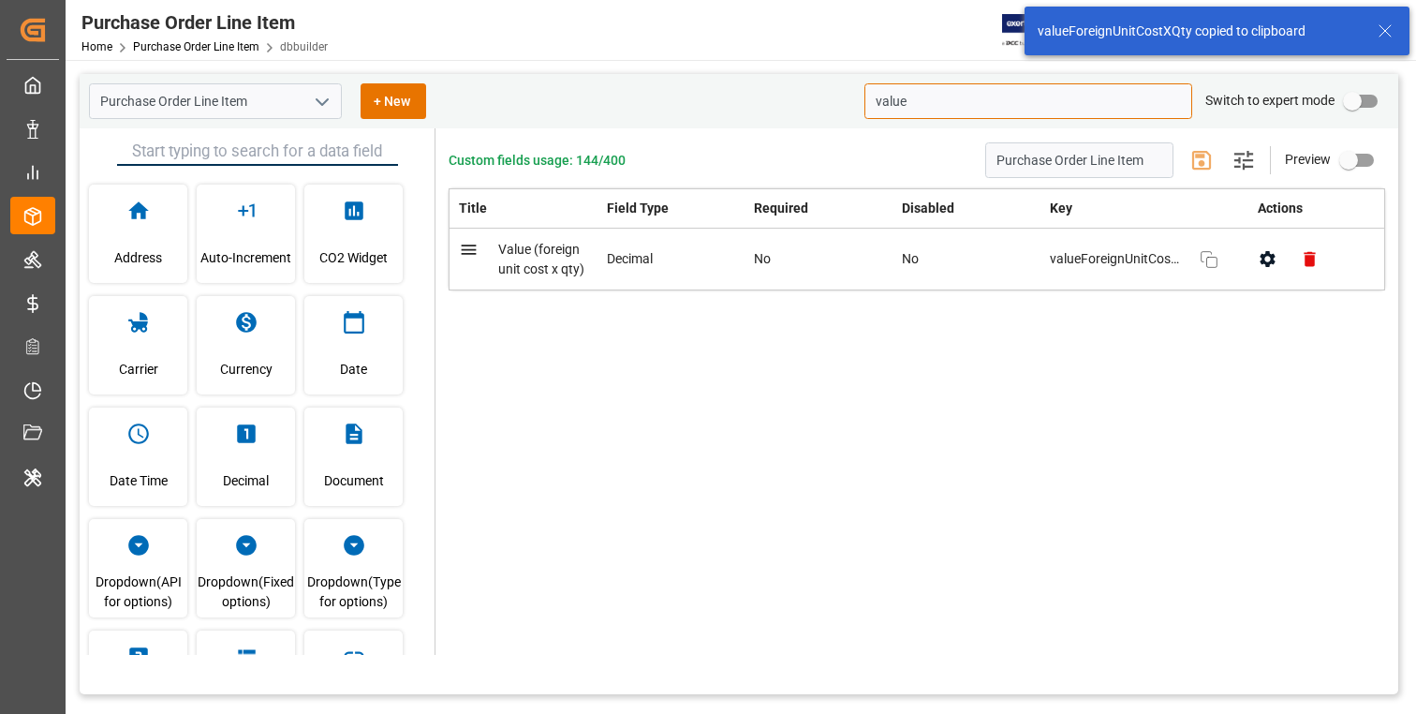
type input "value"
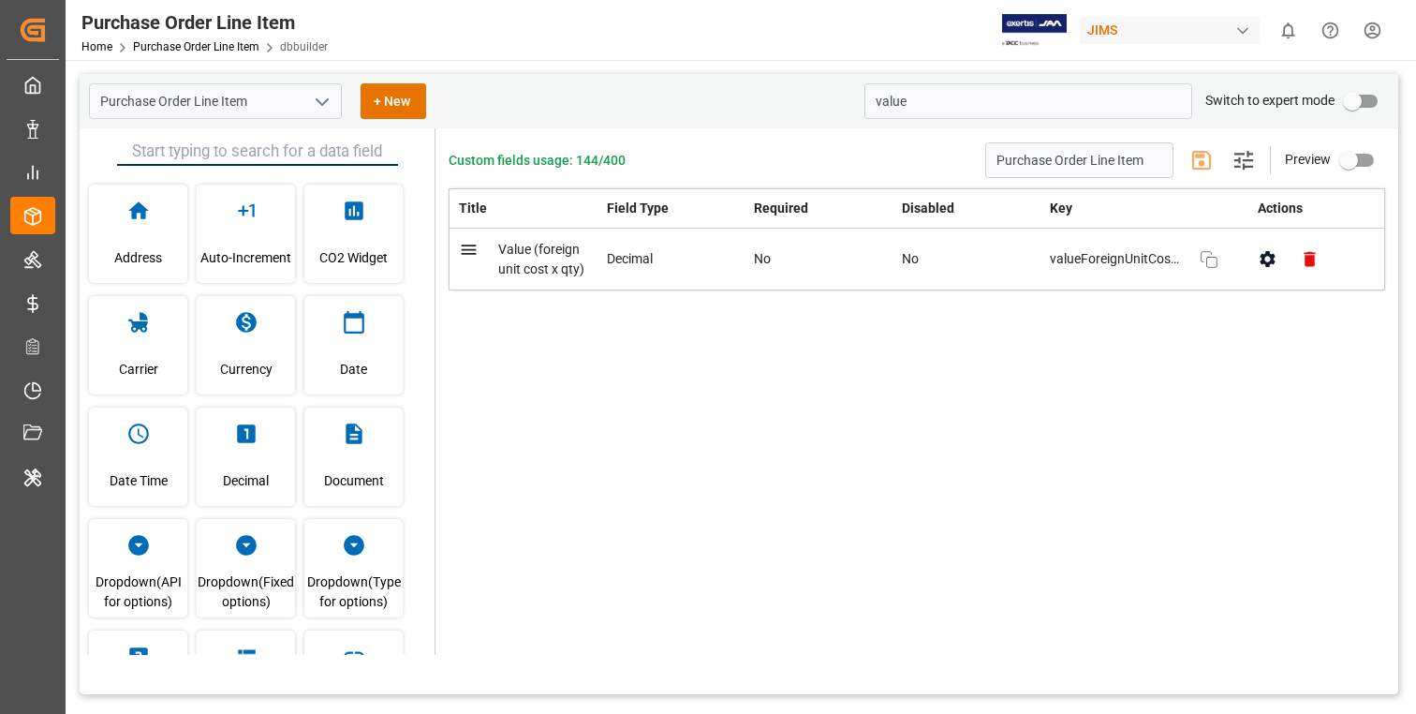
click at [1385, 31] on html "Created by potrace 1.15, written by [PERSON_NAME] [DATE]-[DATE] Created by potr…" at bounding box center [708, 357] width 1416 height 714
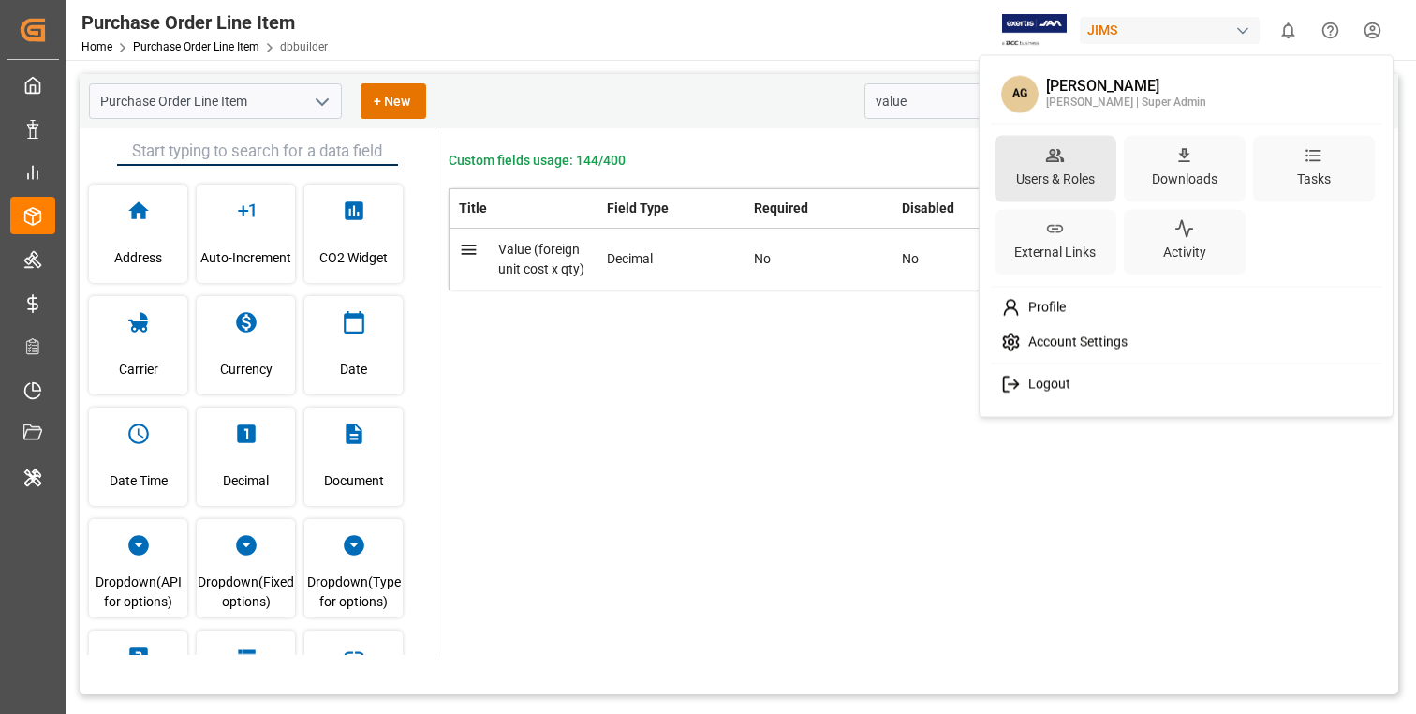
click at [1069, 168] on div "Users & Roles" at bounding box center [1056, 178] width 86 height 27
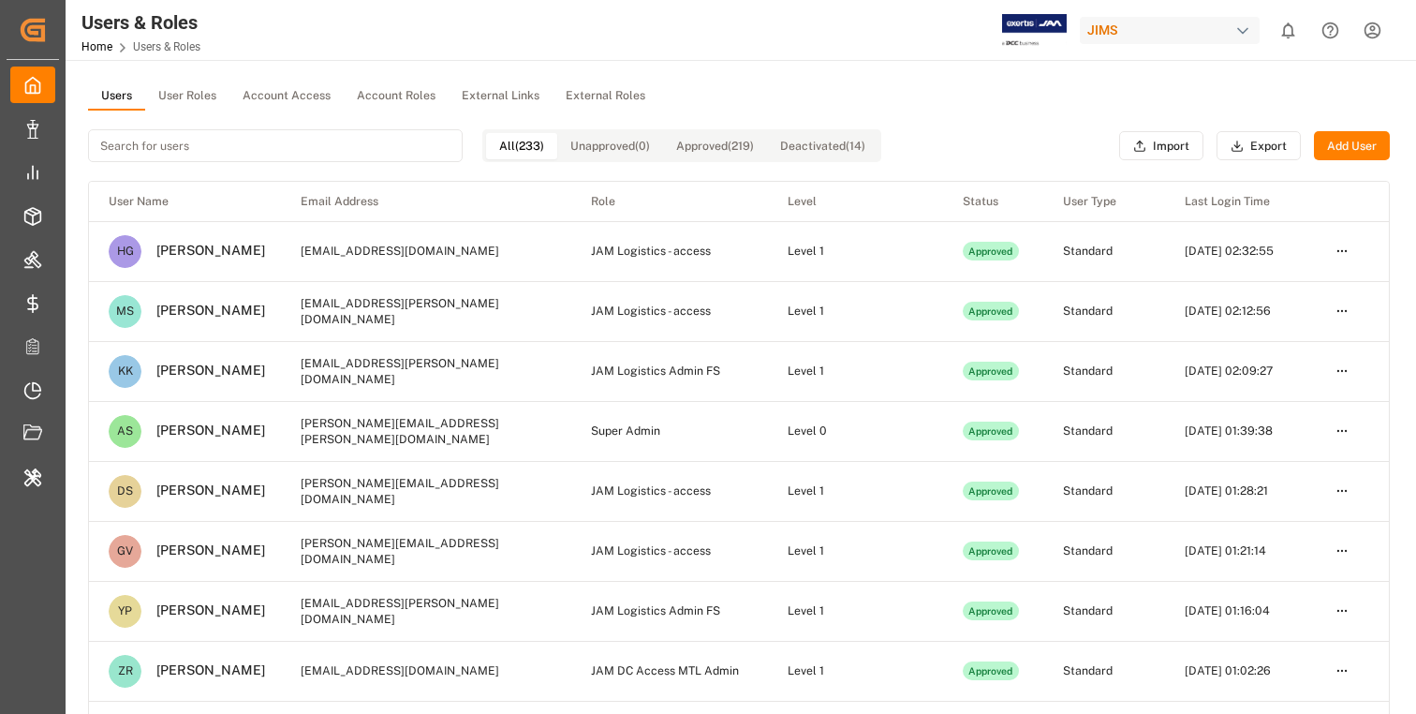
click at [200, 99] on button "User Roles" at bounding box center [187, 96] width 84 height 28
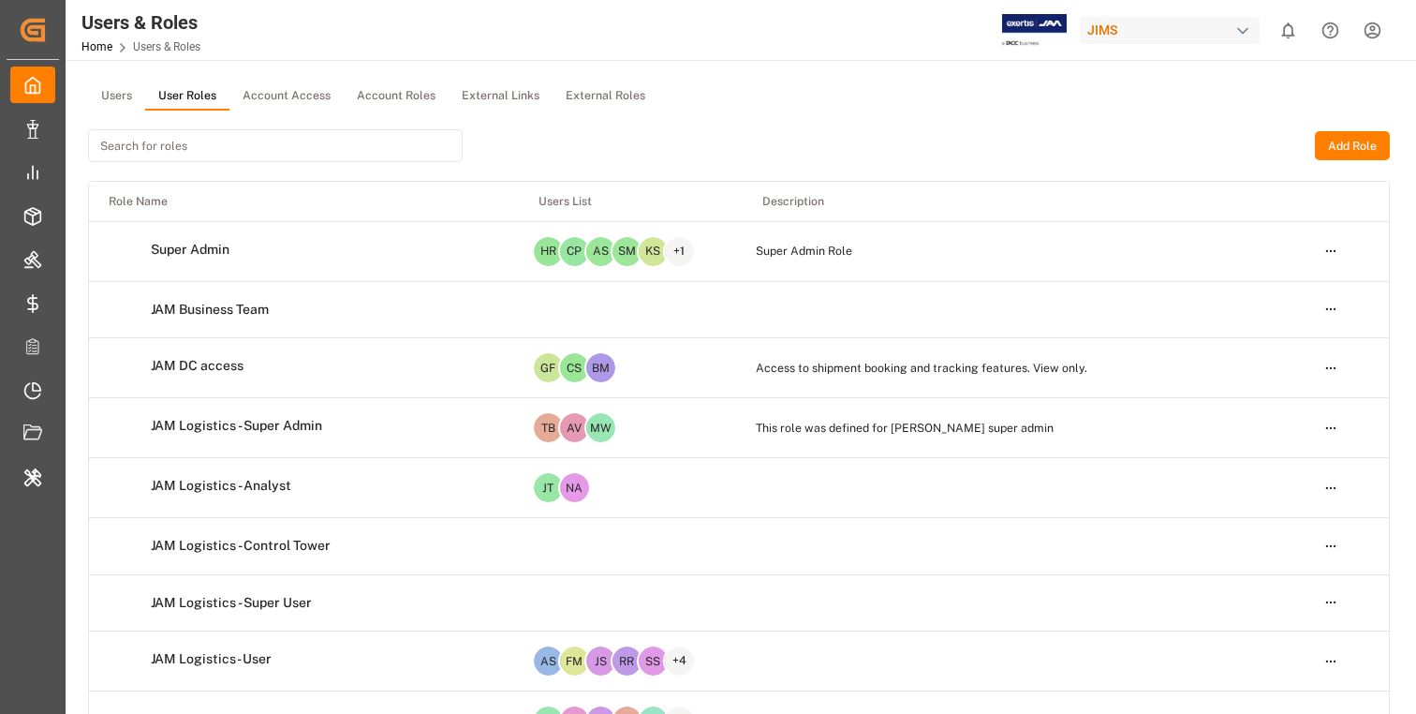
click at [1332, 146] on button "Add Role" at bounding box center [1352, 146] width 75 height 30
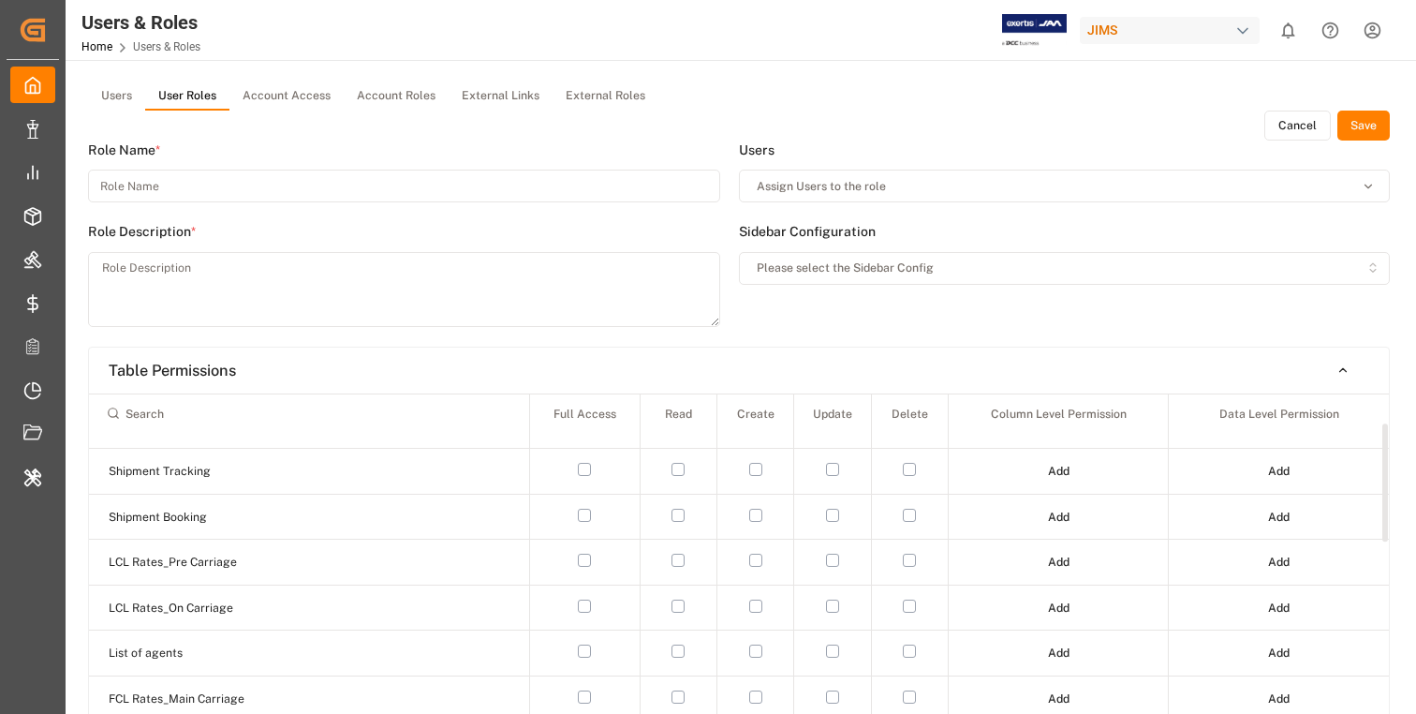
scroll to position [116, 0]
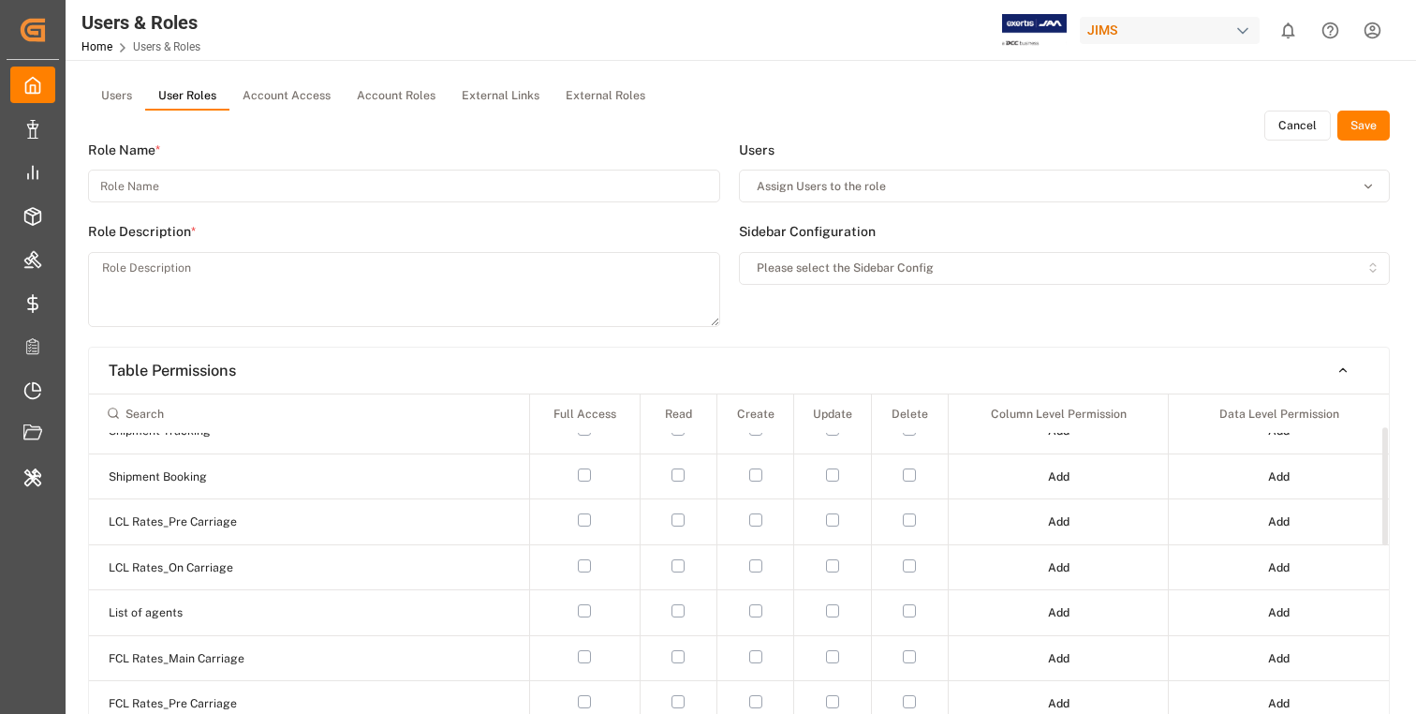
click at [1277, 466] on button "Add" at bounding box center [1279, 477] width 48 height 30
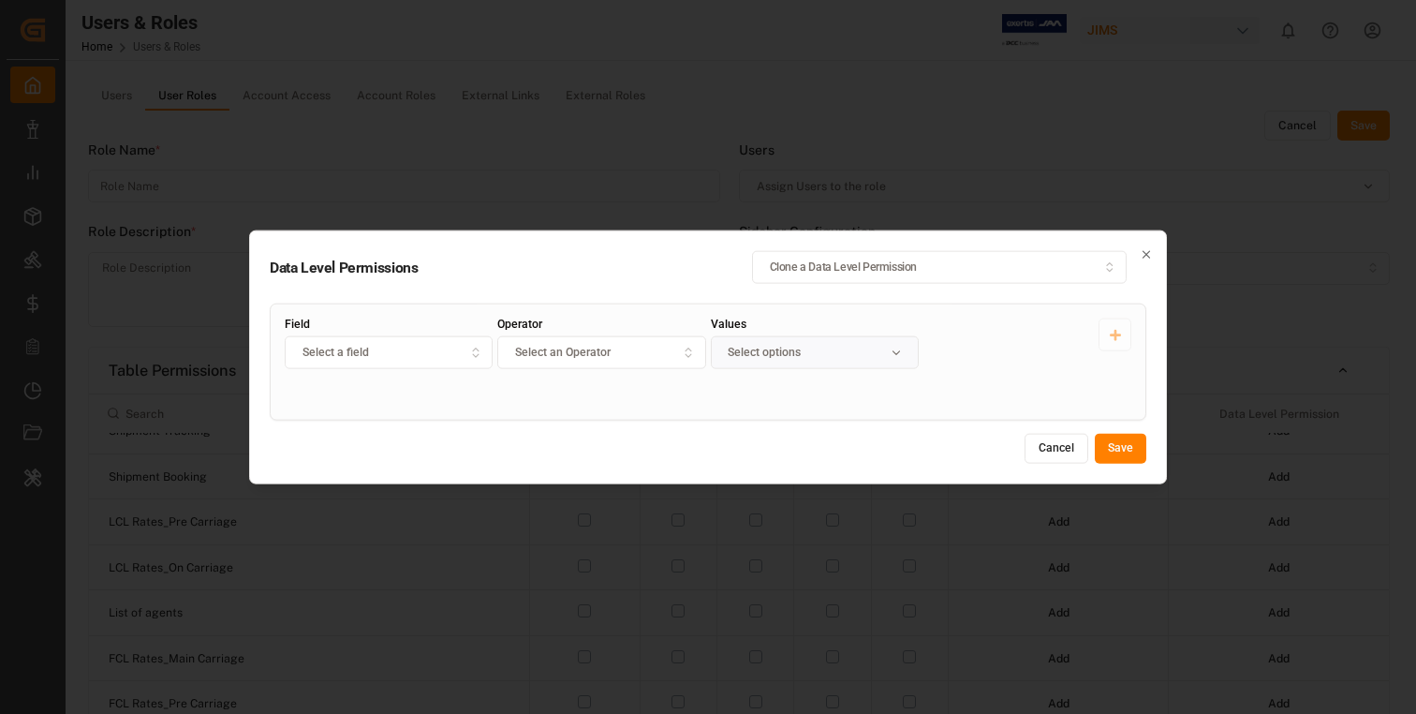
click at [658, 364] on button "Select an Operator" at bounding box center [601, 352] width 208 height 33
click at [618, 424] on div "In" at bounding box center [616, 424] width 234 height 26
click at [854, 348] on div "Select options" at bounding box center [815, 353] width 200 height 17
click at [518, 414] on div "Field Select a field Operator In Values Select options" at bounding box center [708, 361] width 877 height 117
click at [436, 356] on div "Select a field" at bounding box center [389, 353] width 200 height 17
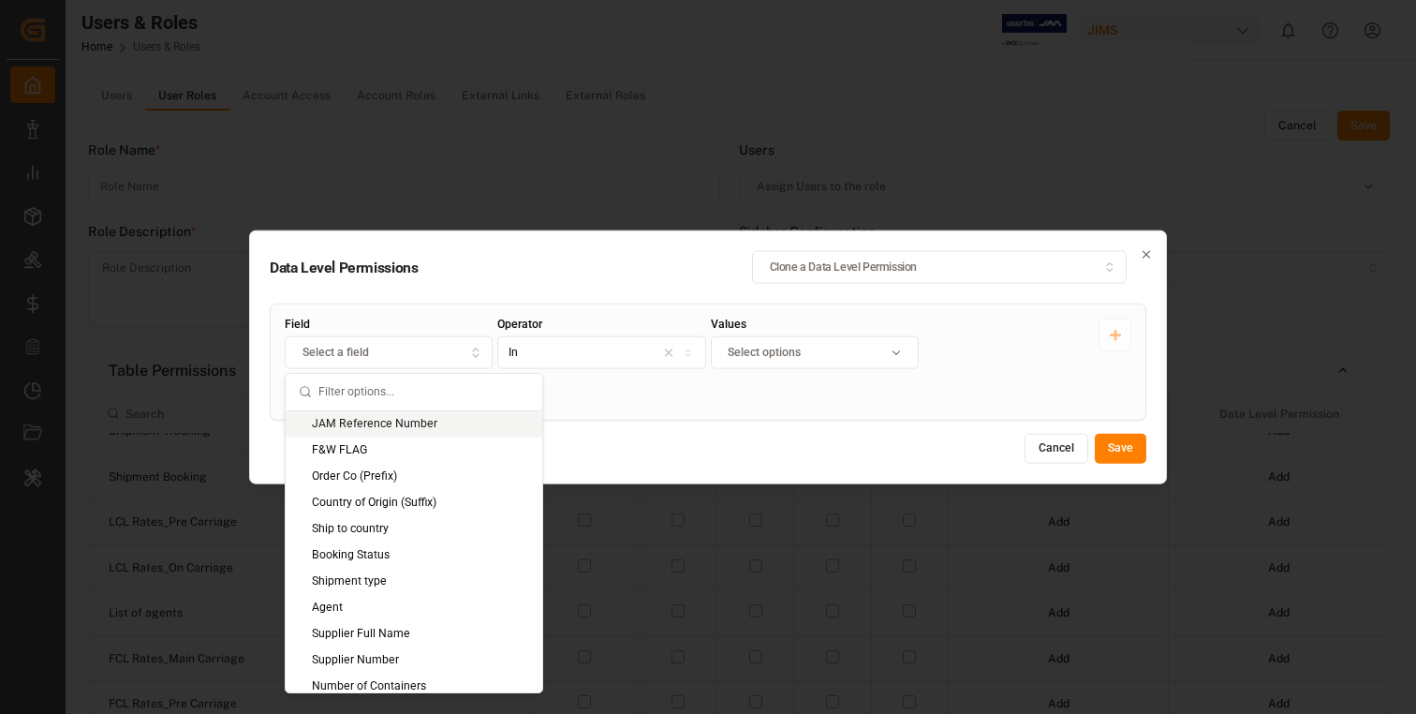
click at [579, 264] on h2 "Data Level Permissions Clone a Data Level Permission" at bounding box center [708, 267] width 877 height 33
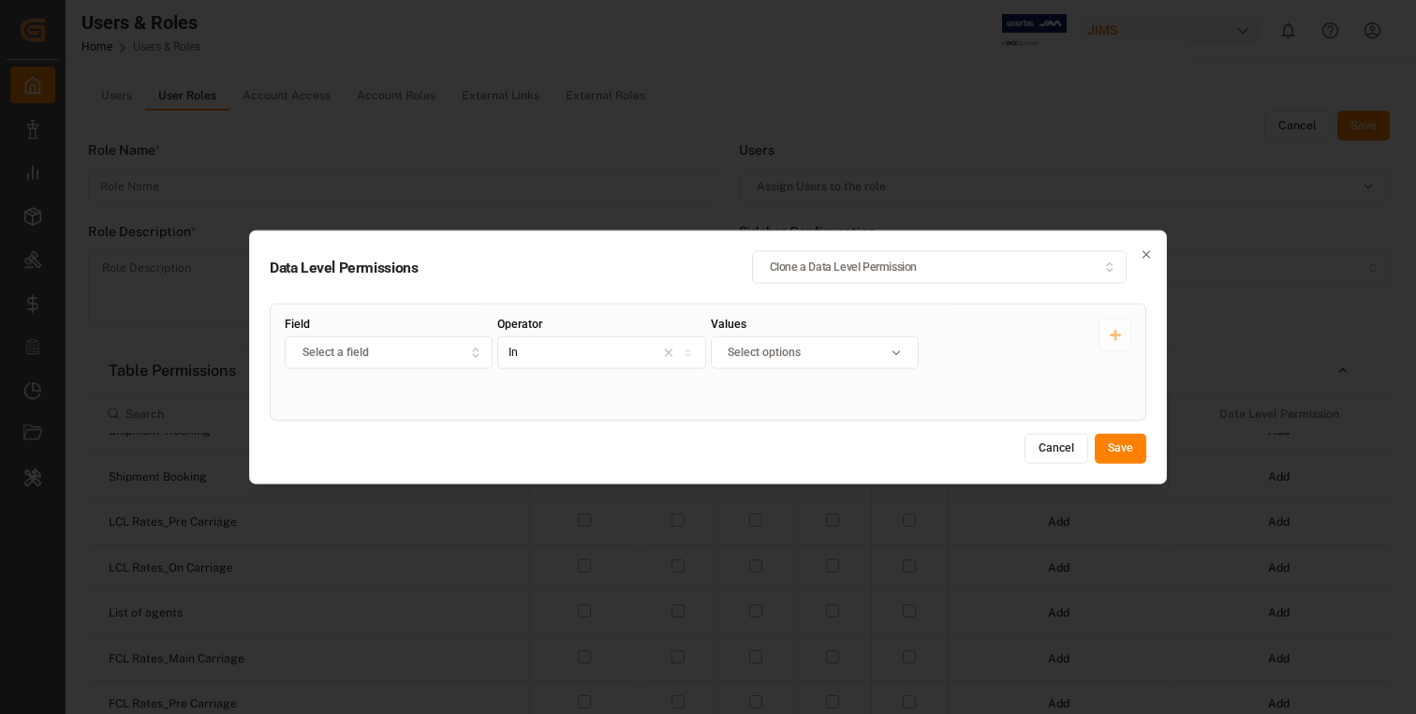
click at [1151, 251] on icon "button" at bounding box center [1146, 254] width 13 height 13
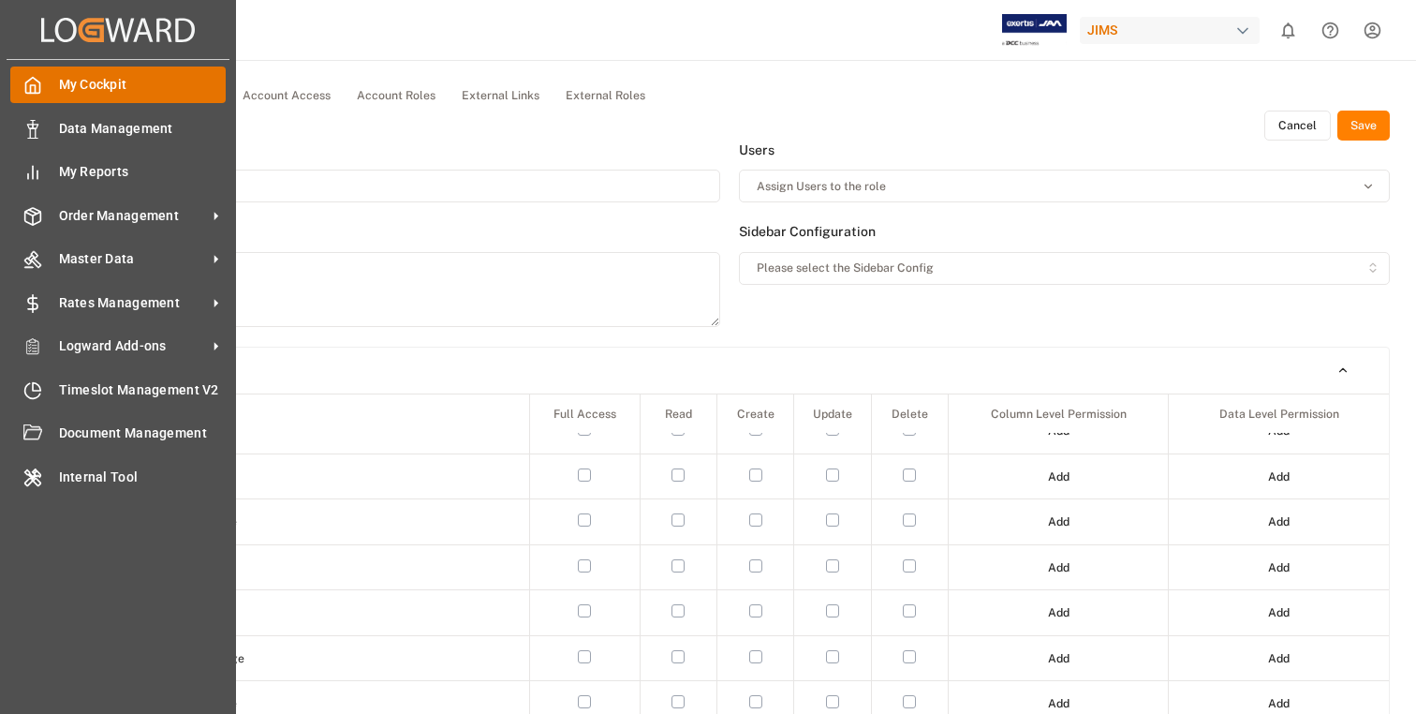
click at [90, 83] on span "My Cockpit" at bounding box center [143, 85] width 168 height 20
